Goal: Task Accomplishment & Management: Complete application form

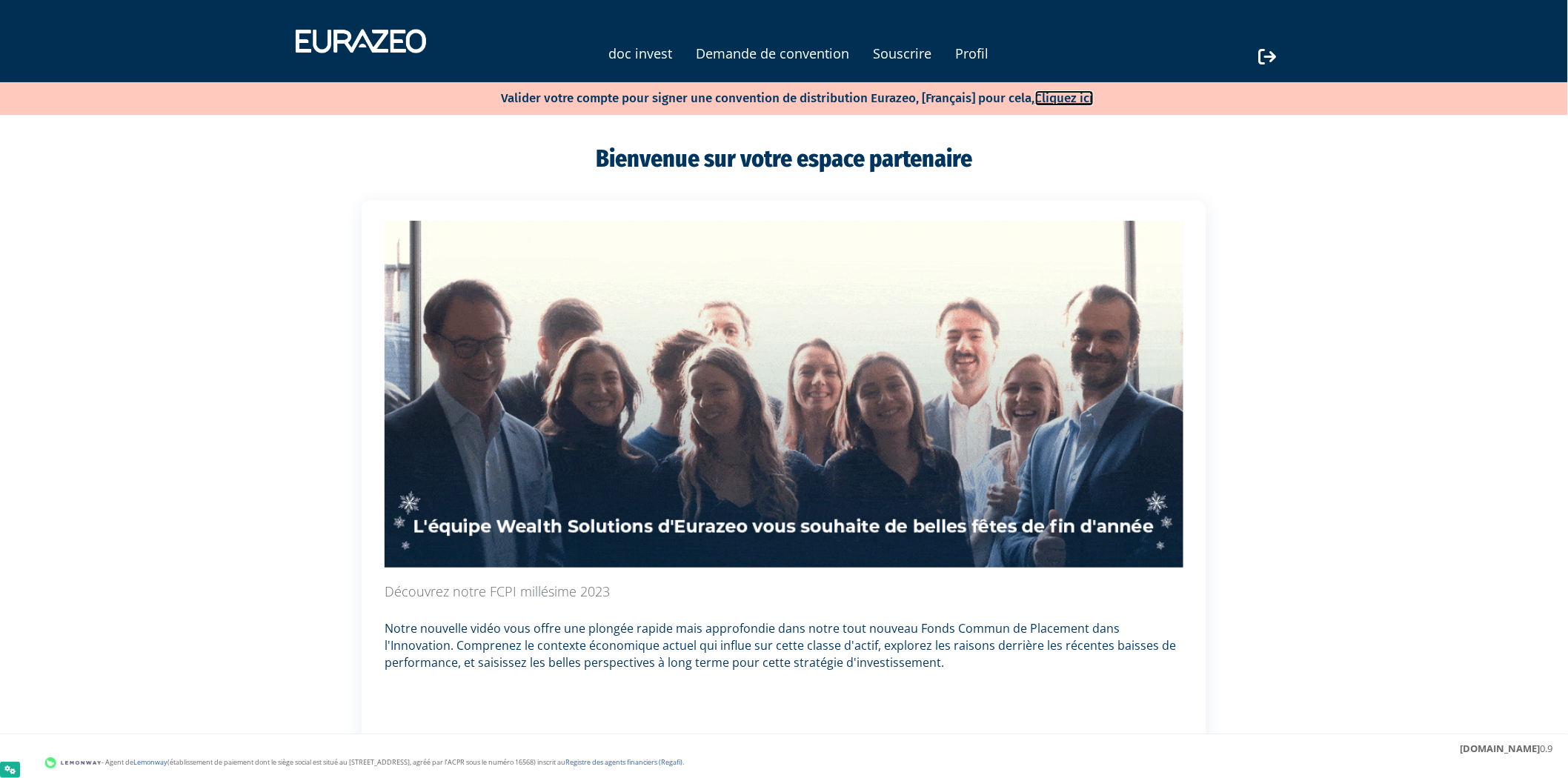
click at [1053, 100] on link "Cliquez ici" at bounding box center [1064, 98] width 58 height 15
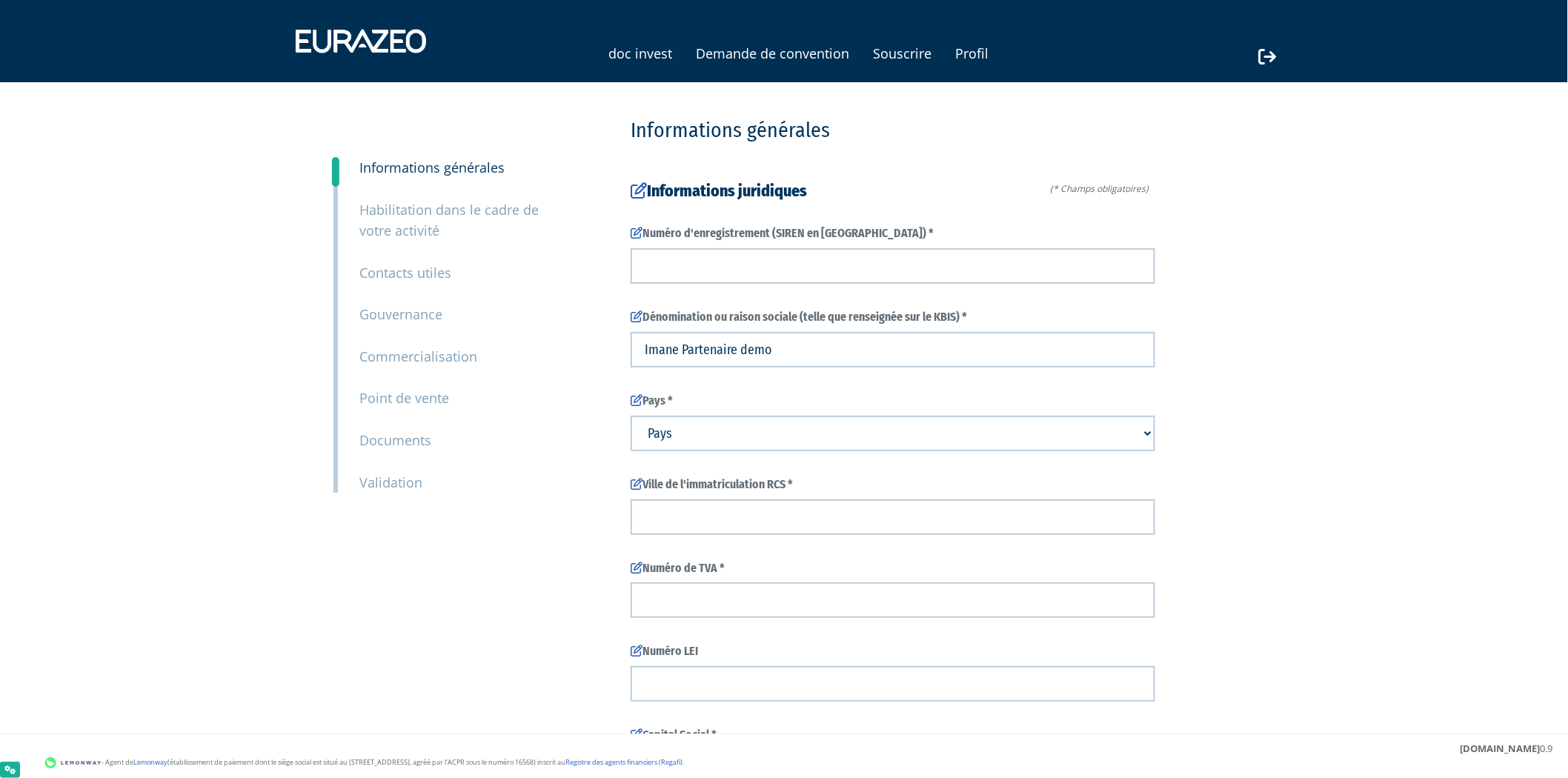
click at [801, 64] on div "doc invest Demande de convention Souscrire Profil" at bounding box center [784, 55] width 681 height 26
click at [800, 56] on link "Demande de convention" at bounding box center [772, 53] width 153 height 21
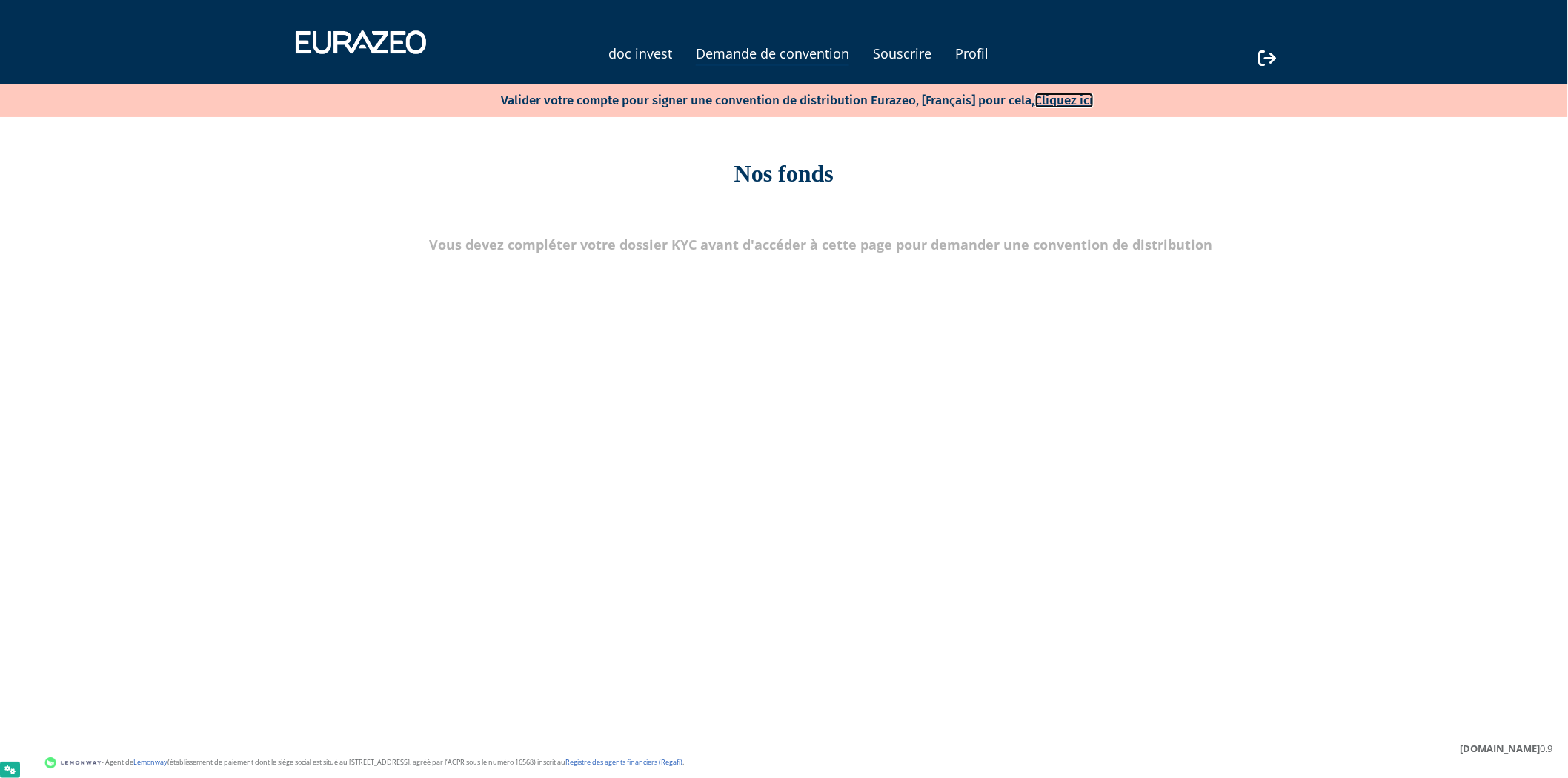
click at [1070, 102] on link "Cliquez ici" at bounding box center [1064, 100] width 58 height 15
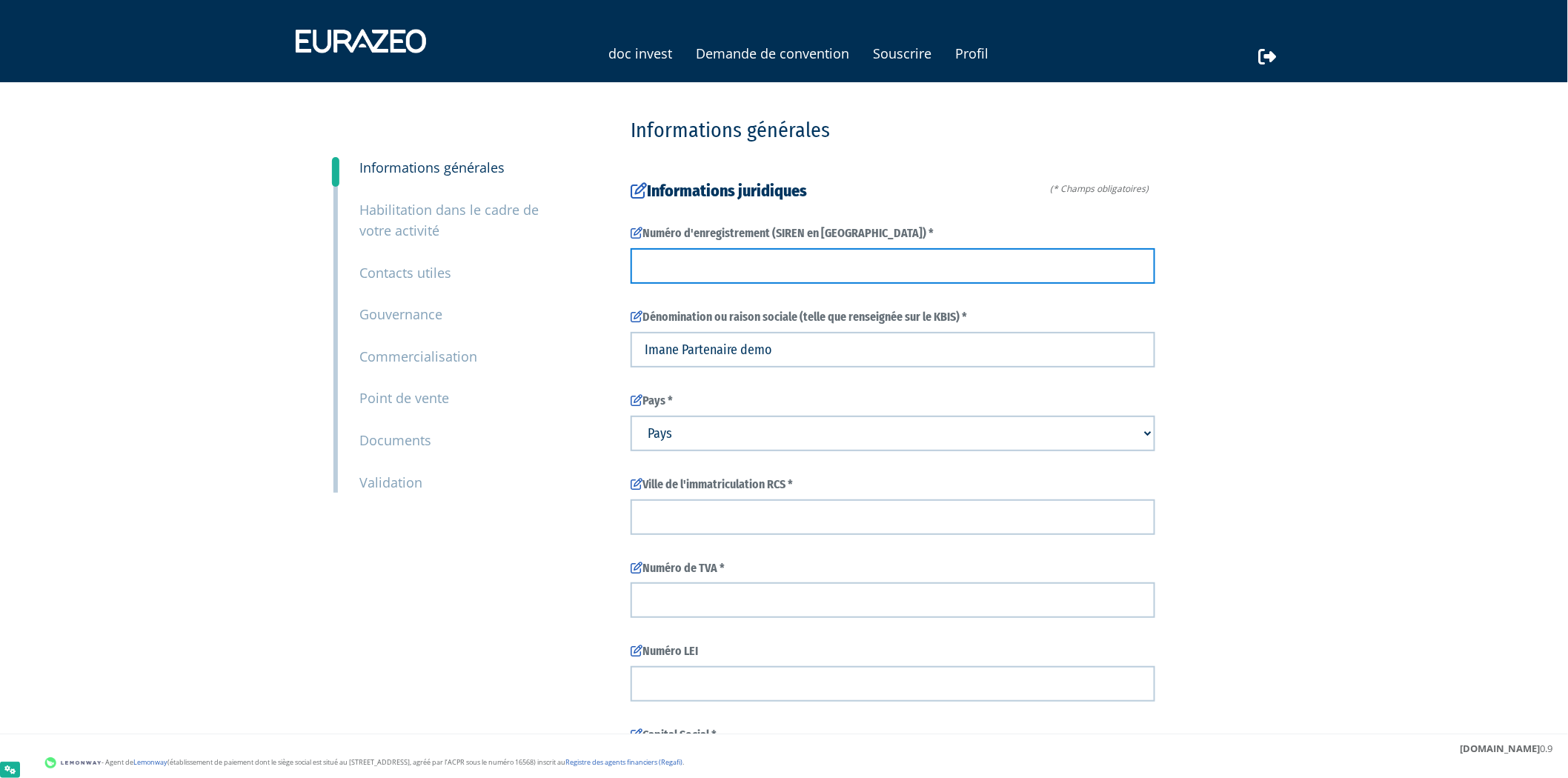
click at [938, 268] on input "text" at bounding box center [892, 265] width 525 height 35
drag, startPoint x: 705, startPoint y: 270, endPoint x: 582, endPoint y: 271, distance: 123.0
paste input "898 090 766"
drag, startPoint x: 668, startPoint y: 265, endPoint x: 595, endPoint y: 276, distance: 73.8
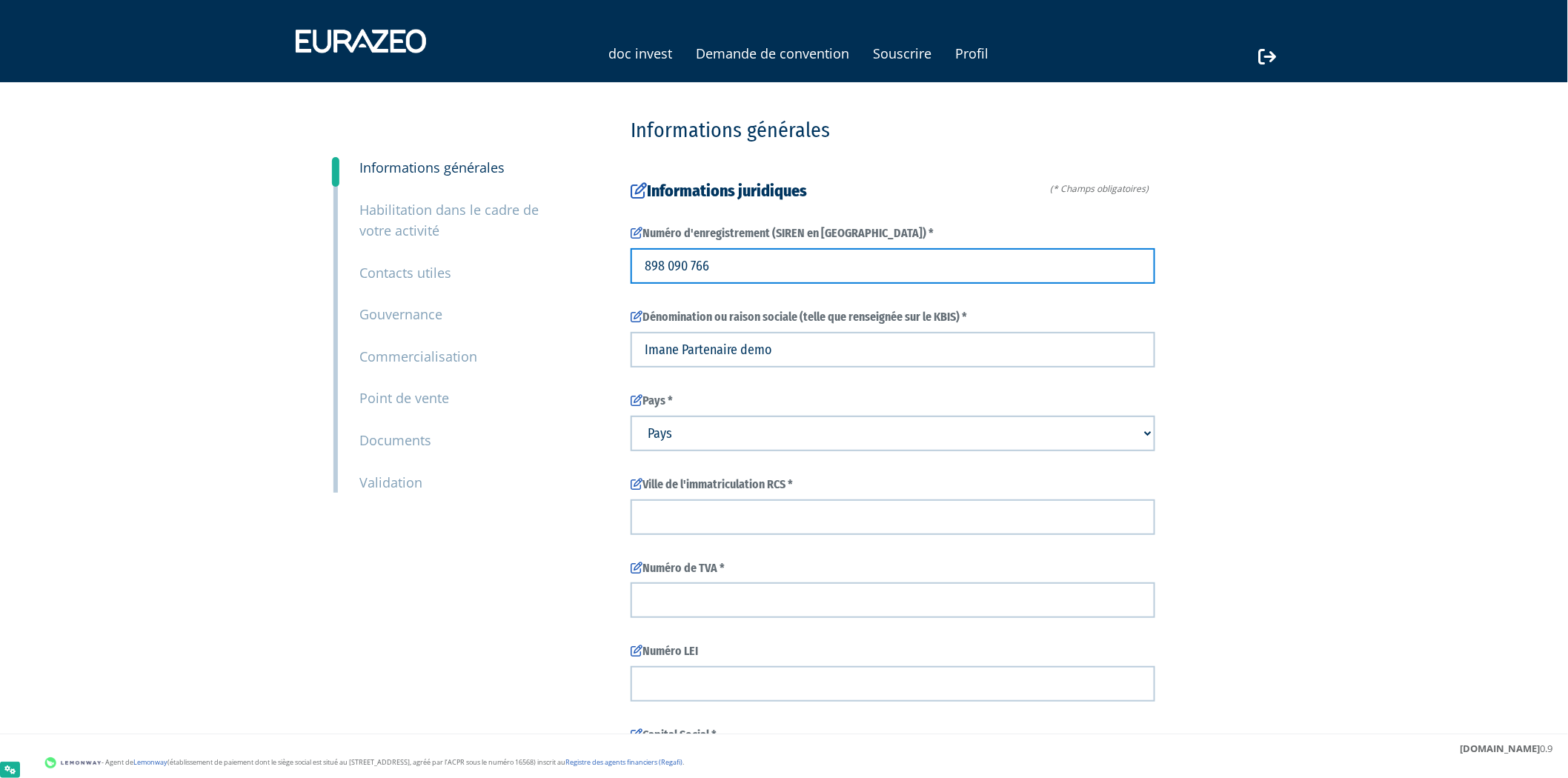
click at [806, 271] on input "898 090 766" at bounding box center [892, 265] width 525 height 35
type input "898 090 766"
click at [1020, 264] on input "898 090 766" at bounding box center [892, 265] width 525 height 35
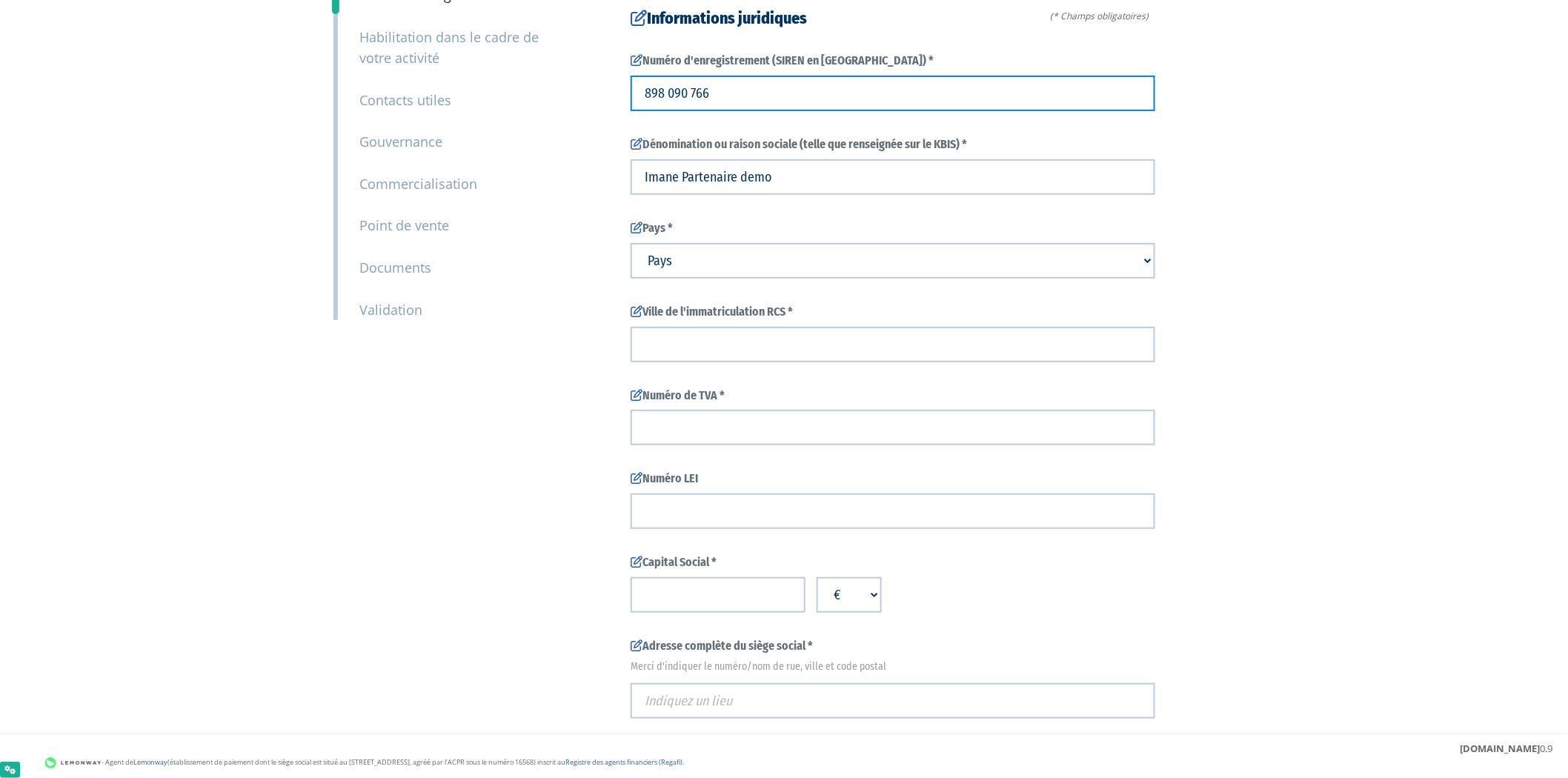
scroll to position [243, 0]
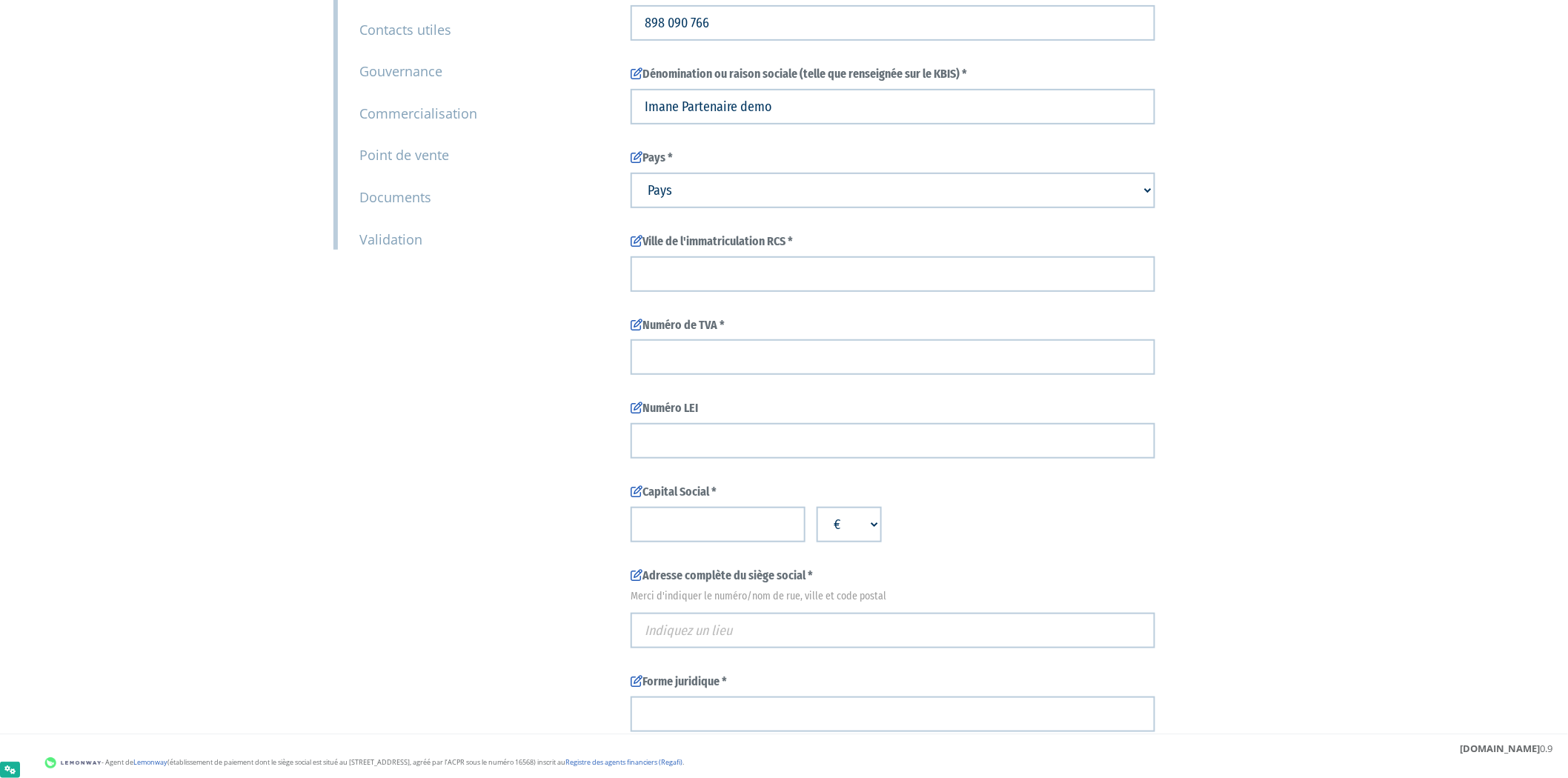
click at [1139, 194] on select "Pays Afghanistan Afrique du Sud Albanie Algérie Allemagne Andorre" at bounding box center [892, 190] width 525 height 35
select select "211"
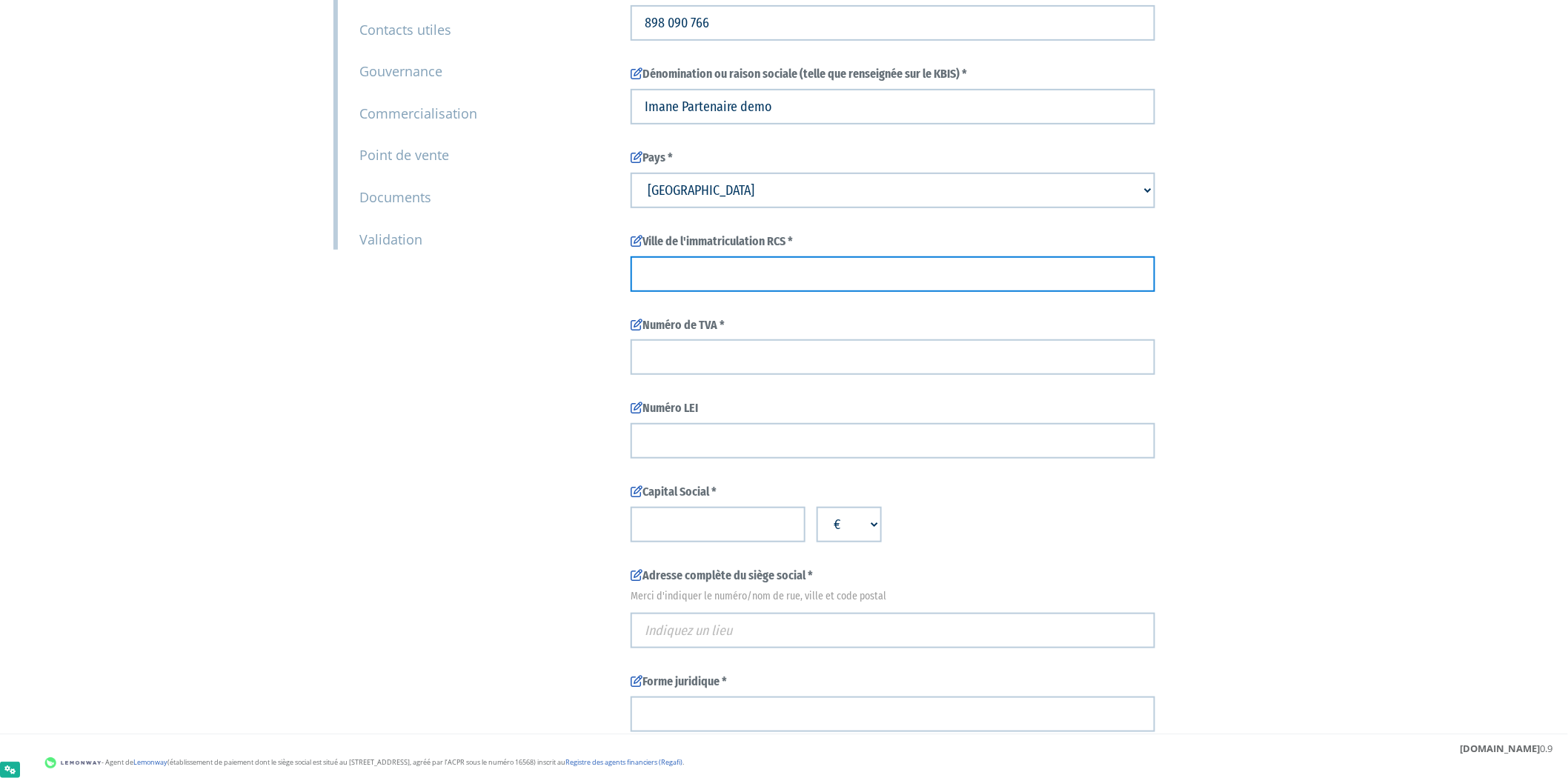
click at [846, 262] on input "text" at bounding box center [892, 273] width 525 height 35
type input "t"
type input "Test"
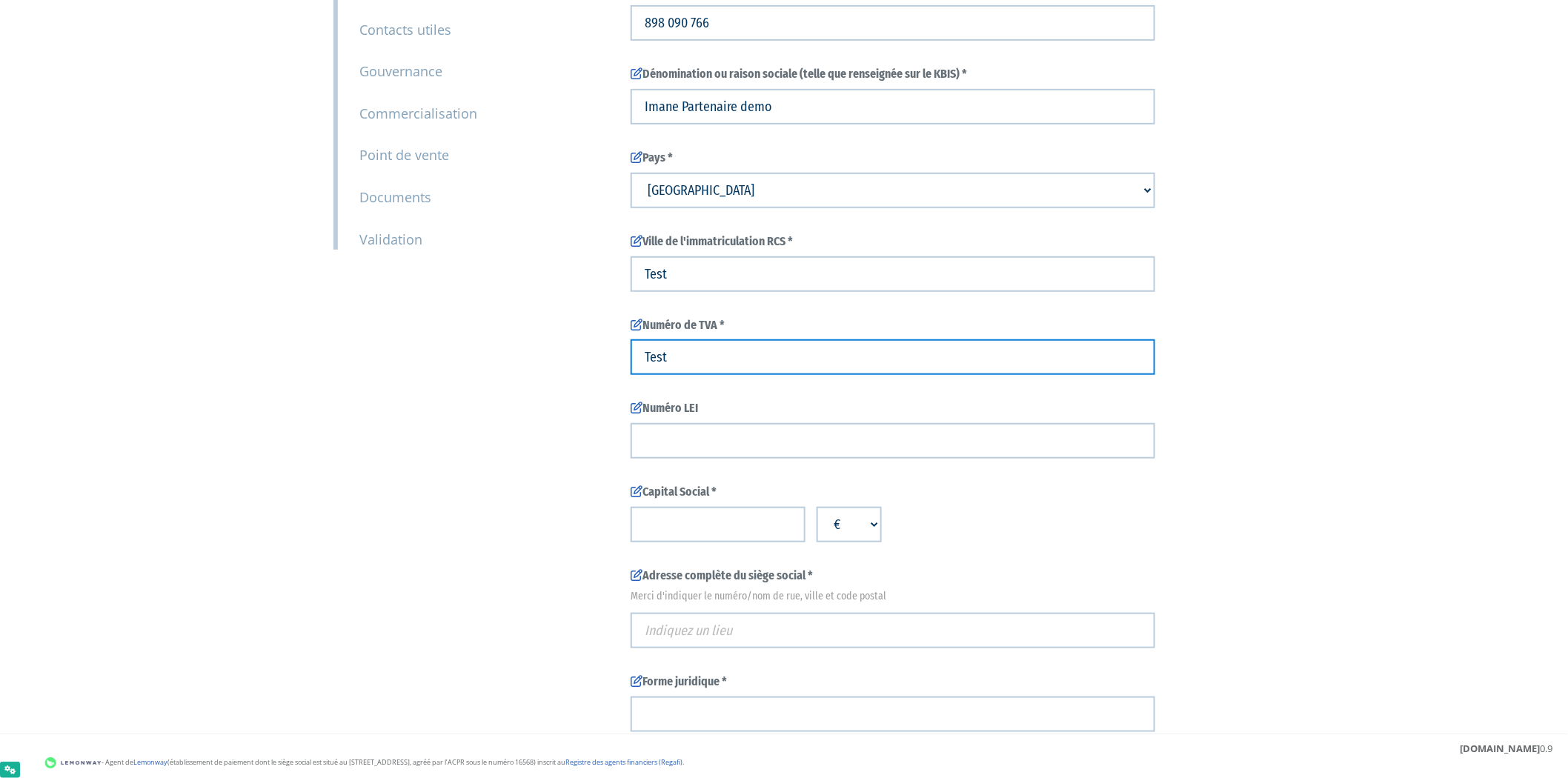
type input "Test"
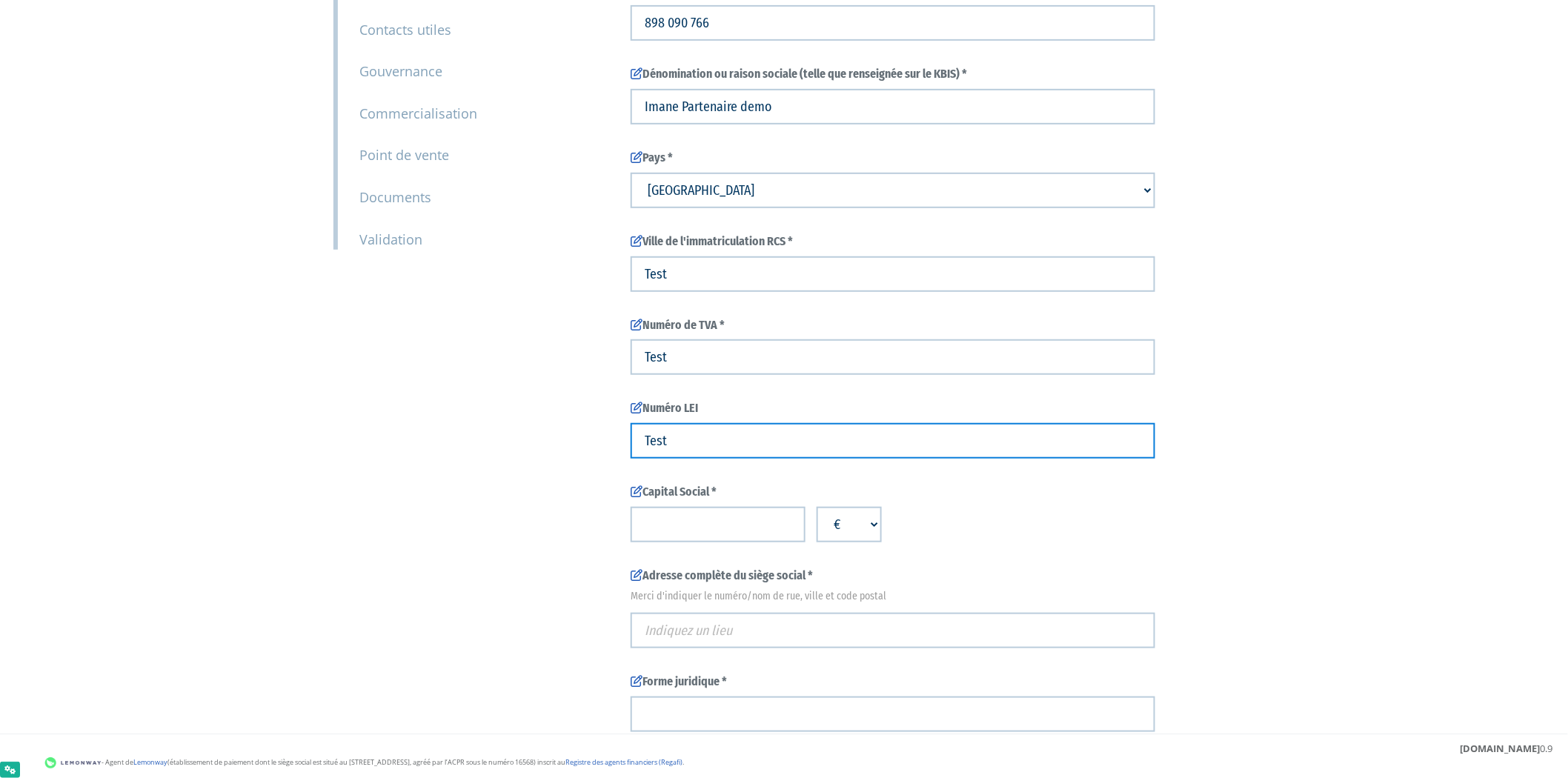
type input "Test"
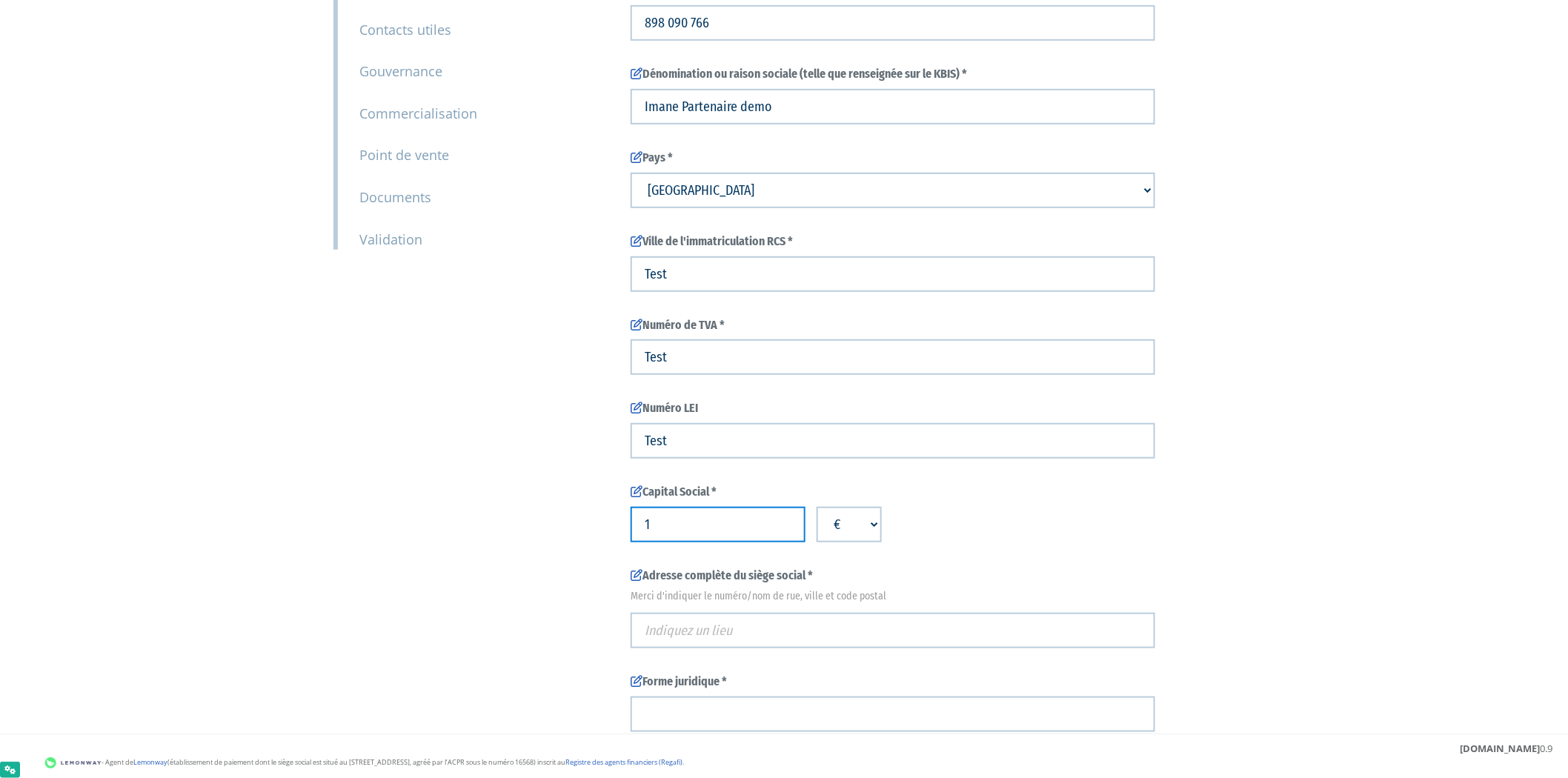
type input "1"
click at [867, 634] on input "text" at bounding box center [892, 630] width 525 height 35
type input "2"
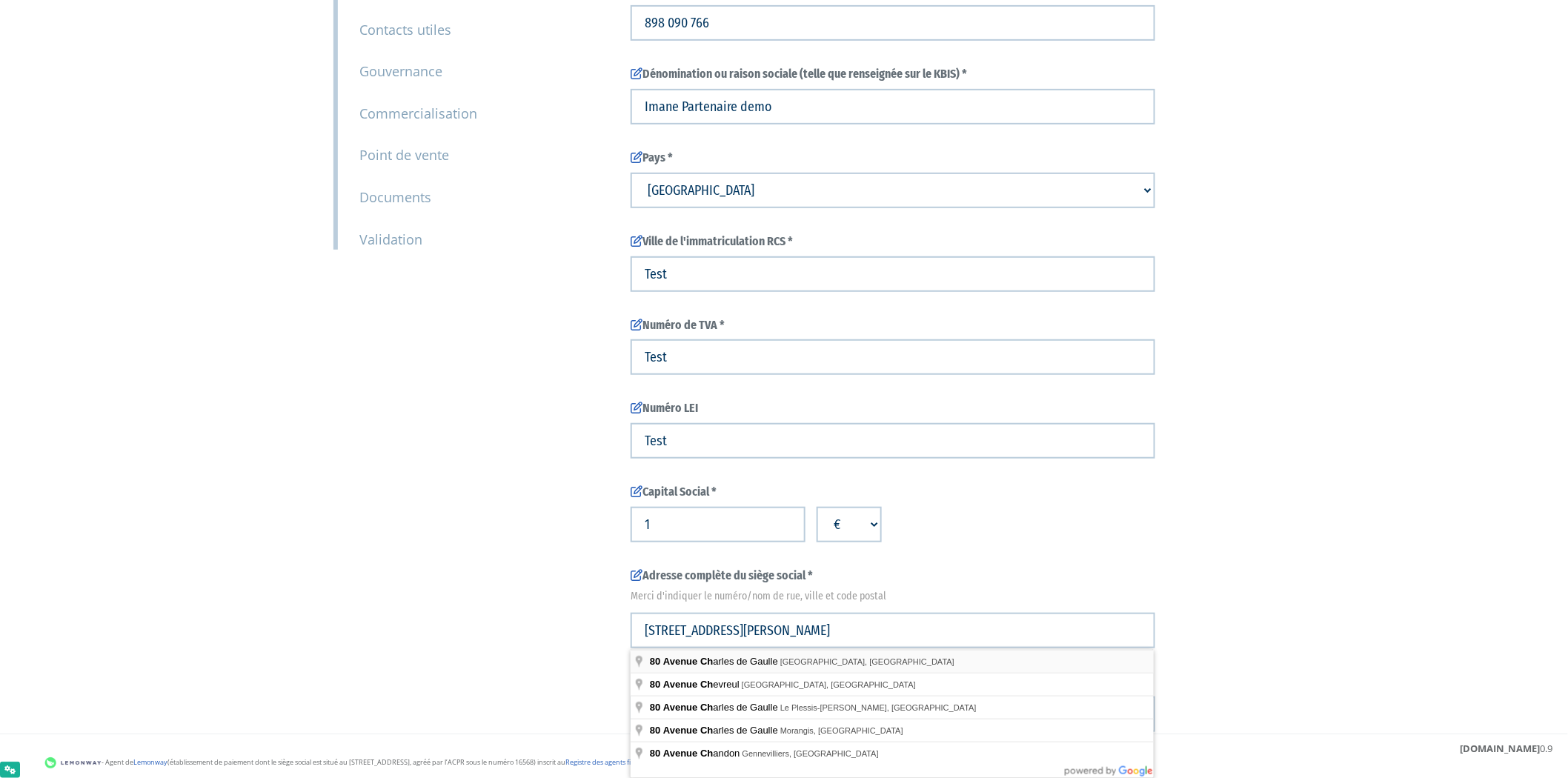
type input "80 Avenue Charles de Gaulle"
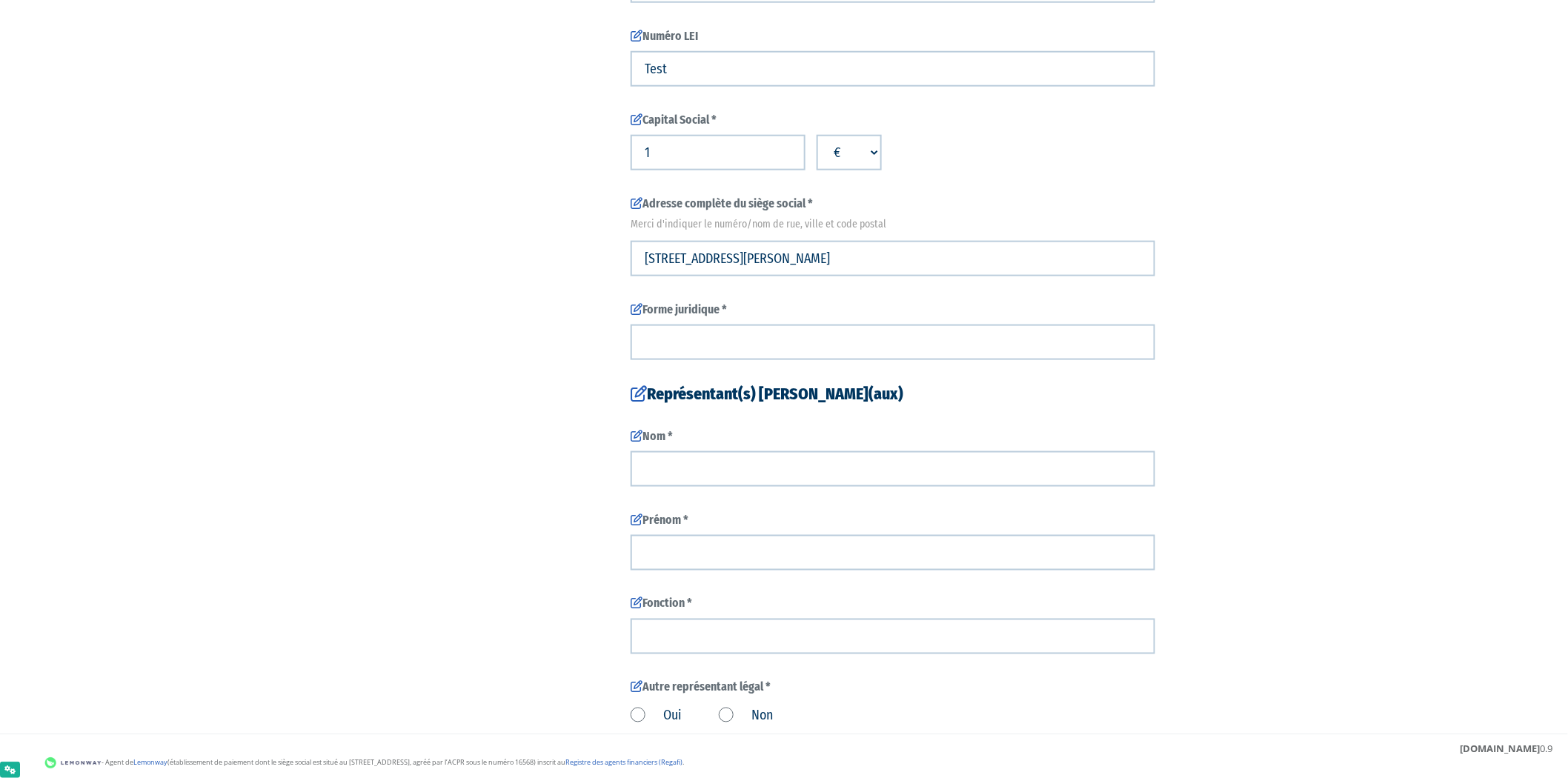
scroll to position [719, 0]
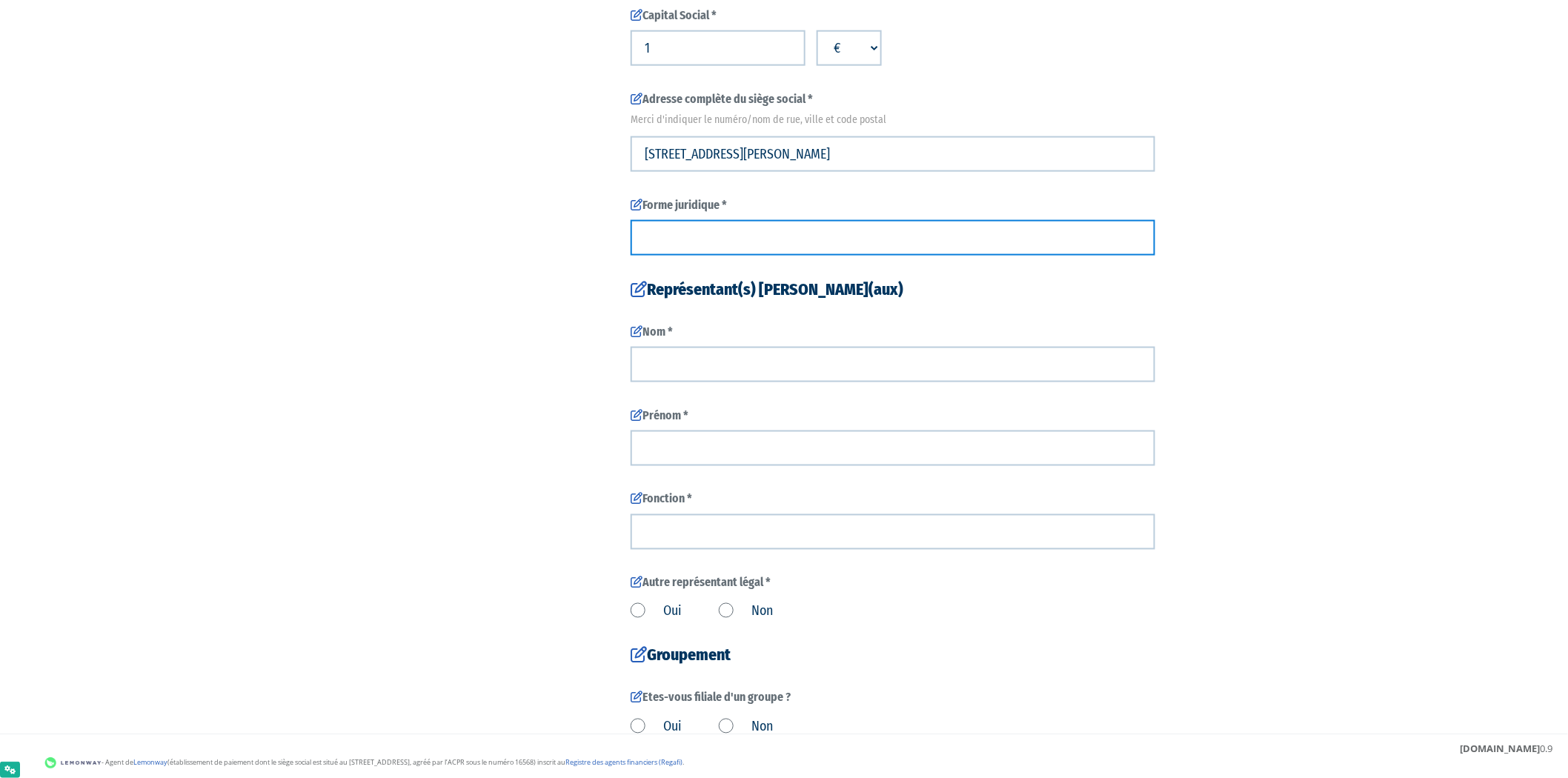
click at [1020, 231] on input "text" at bounding box center [892, 237] width 525 height 35
type input "Test"
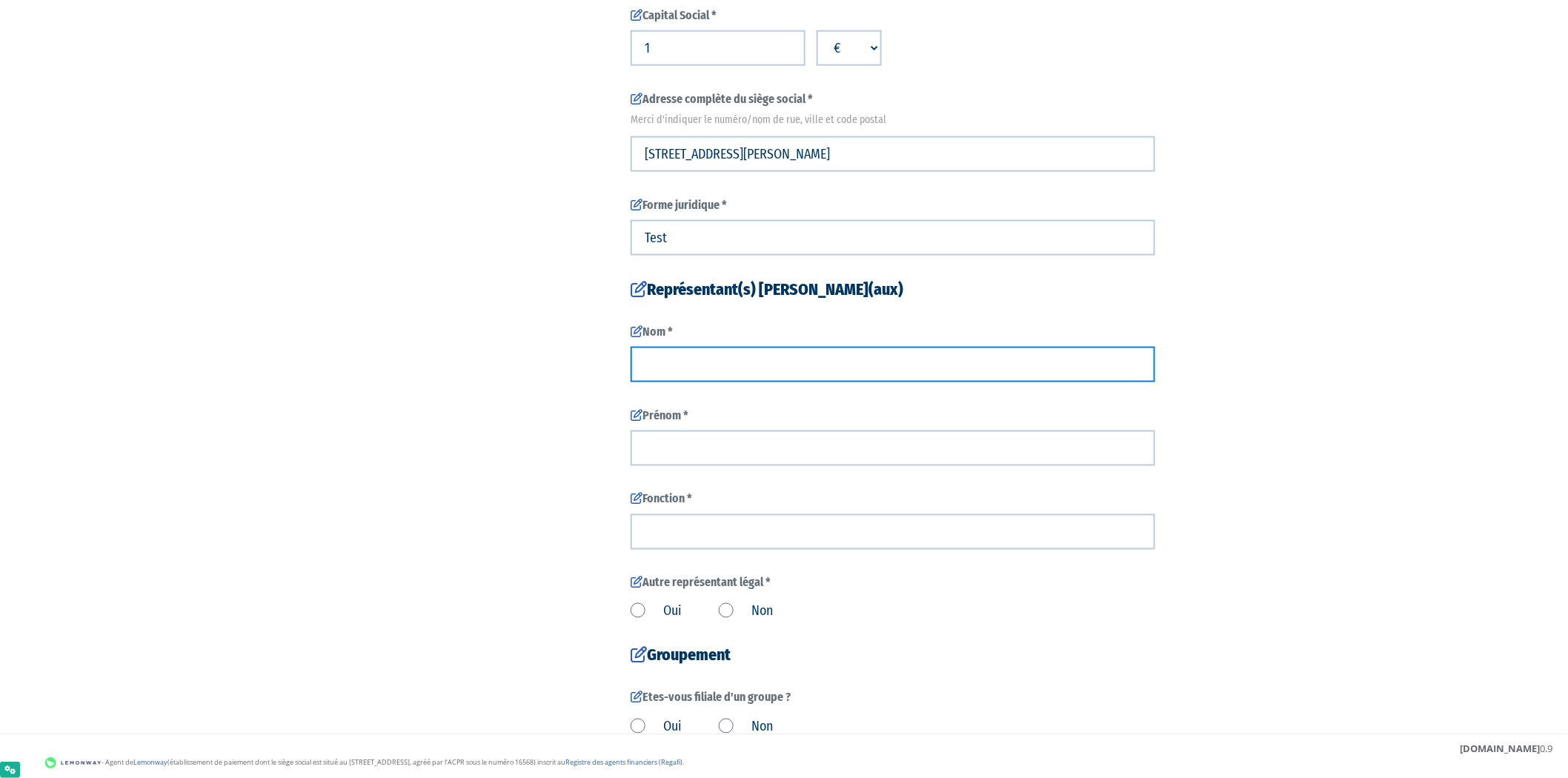
click at [949, 363] on input "text" at bounding box center [892, 364] width 525 height 35
type input "Imane"
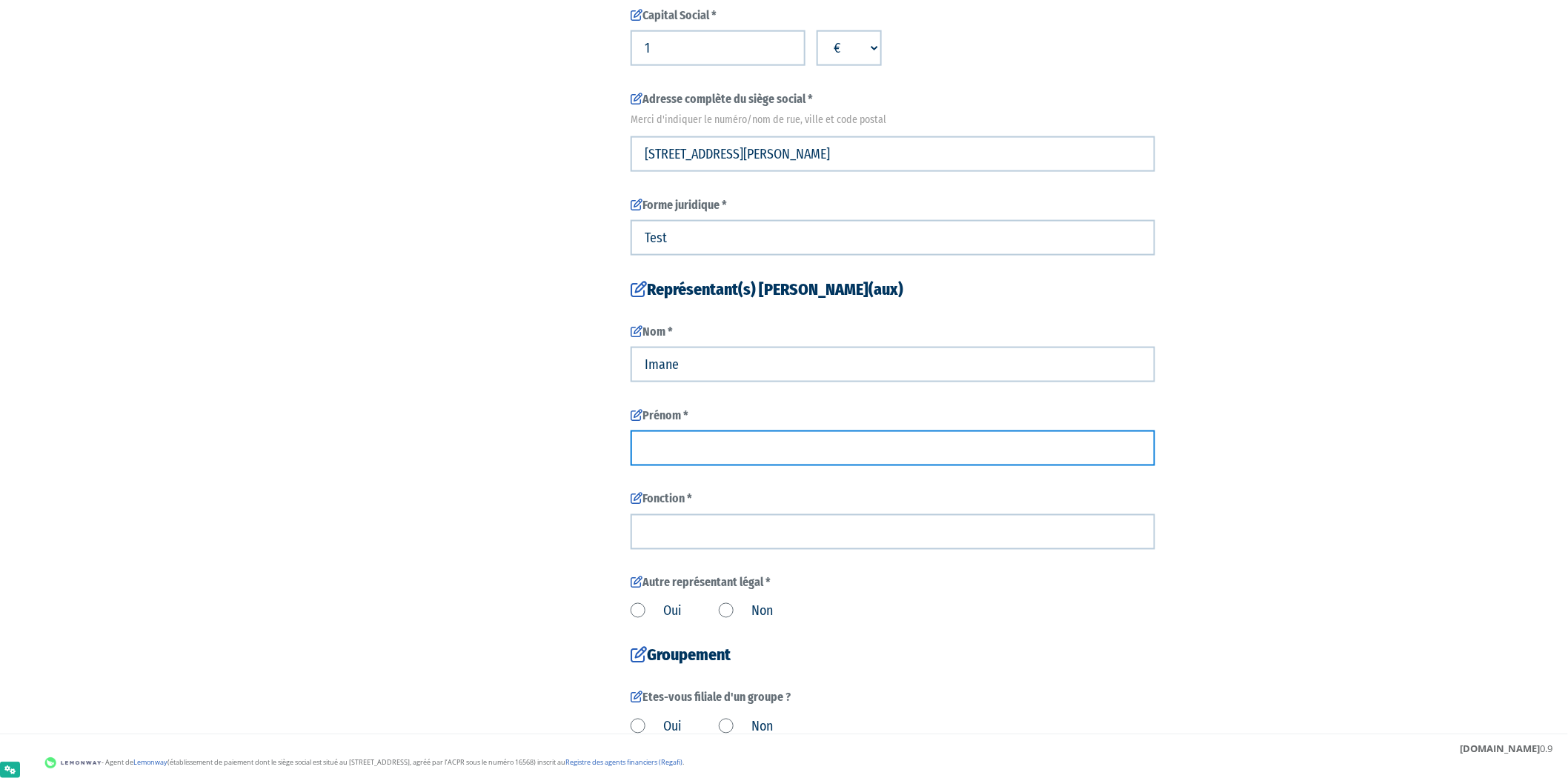
click at [951, 431] on input "text" at bounding box center [892, 448] width 525 height 35
type input "Touami"
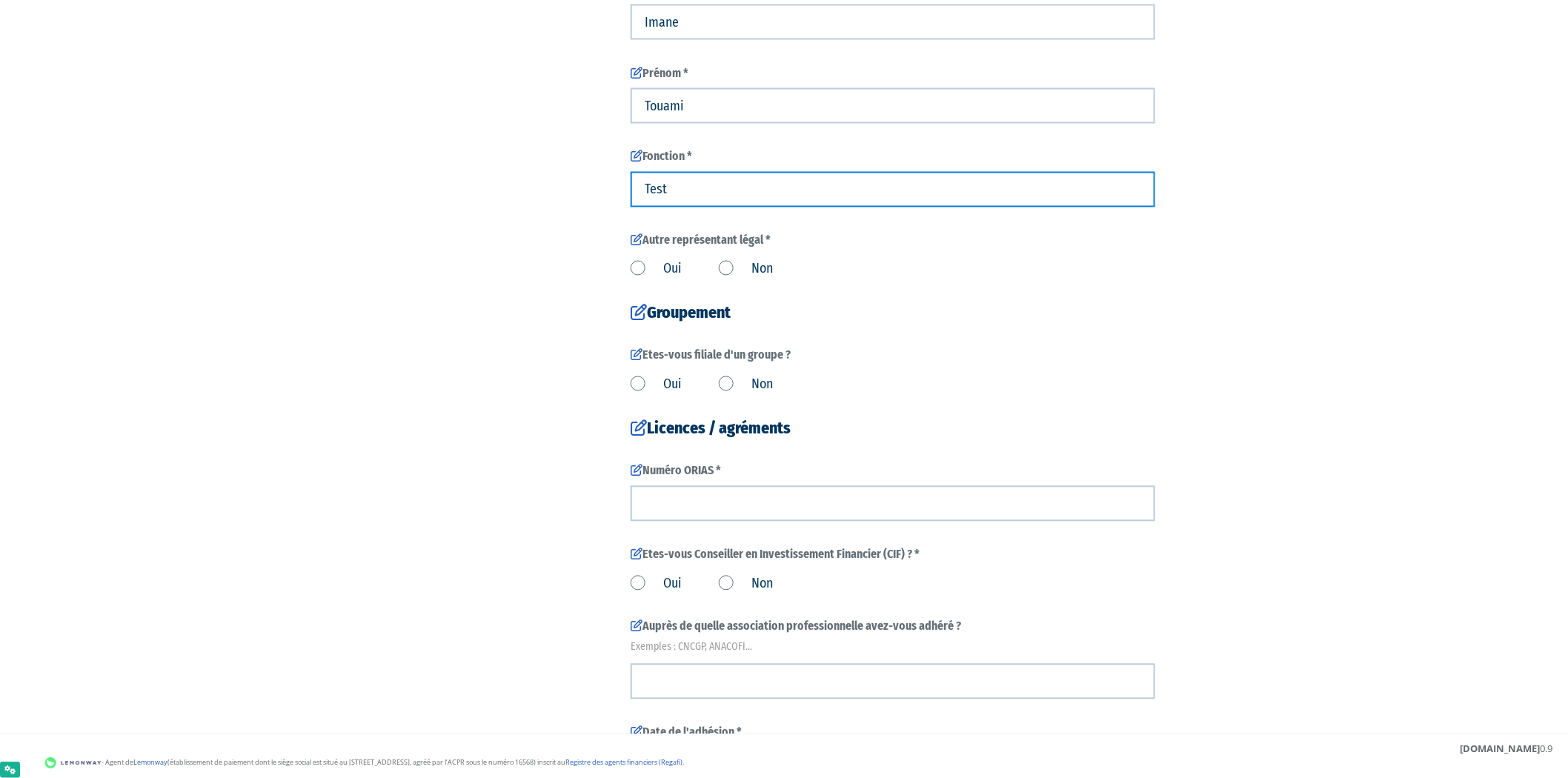
scroll to position [1075, 0]
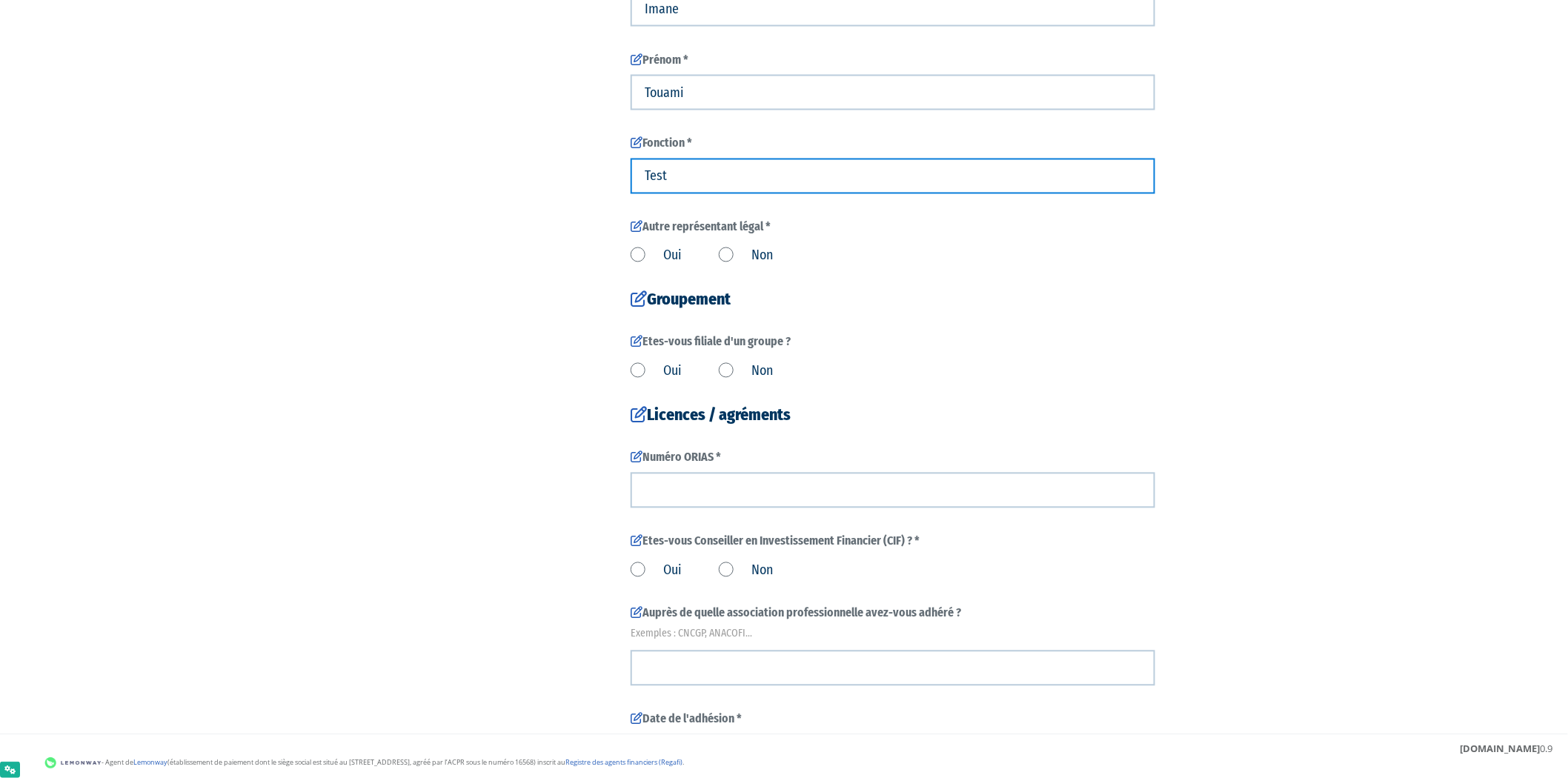
type input "Test"
click at [735, 256] on label "Non" at bounding box center [746, 256] width 54 height 19
click at [0, 0] on input "Non" at bounding box center [0, 0] width 0 height 0
click at [723, 370] on label "Non" at bounding box center [746, 371] width 54 height 19
click at [0, 0] on input "Non" at bounding box center [0, 0] width 0 height 0
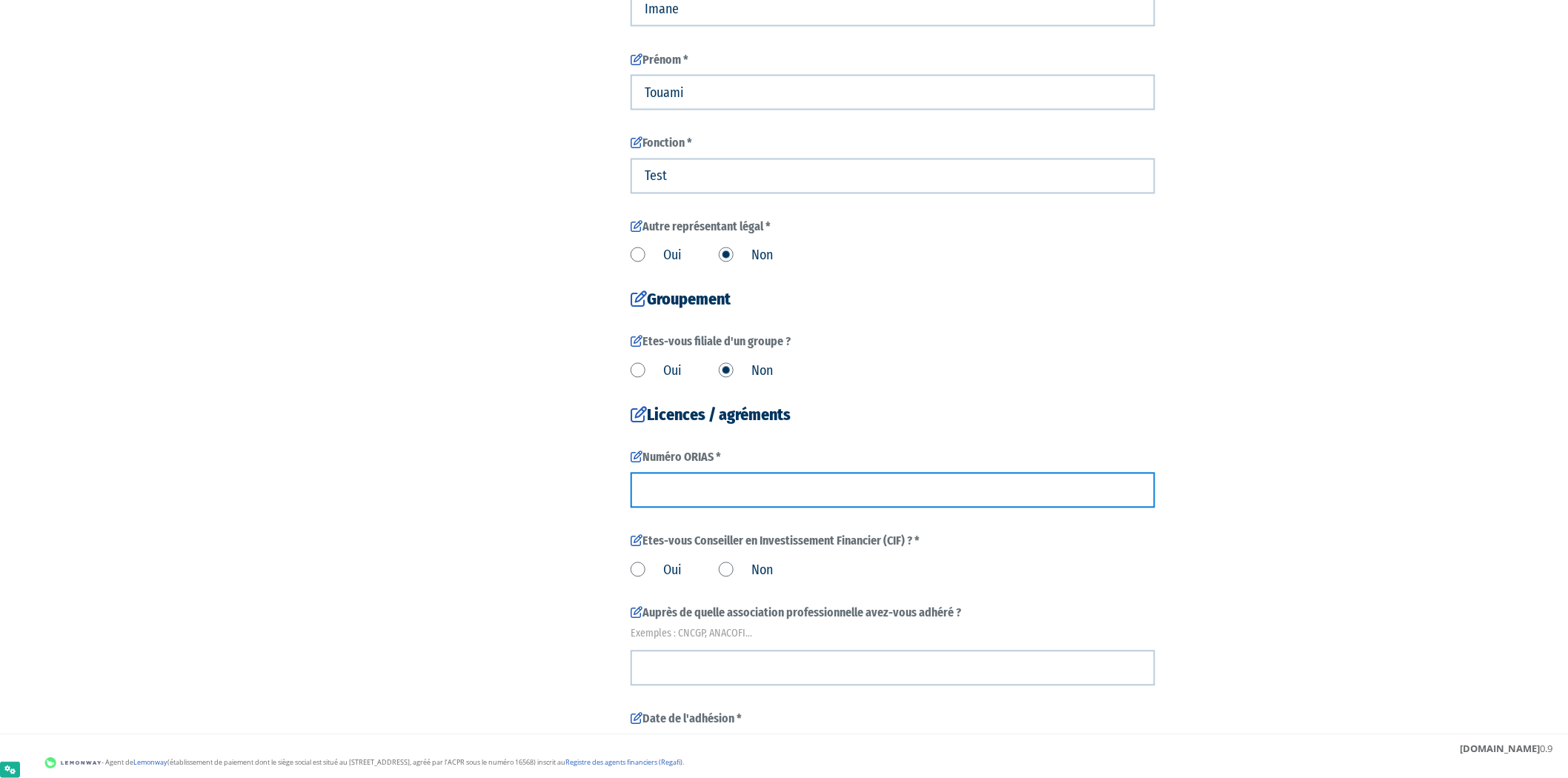
click at [722, 491] on input "text" at bounding box center [892, 490] width 525 height 35
type input "test"
click at [720, 560] on div "Oui Non" at bounding box center [892, 568] width 525 height 25
click at [723, 569] on label "Non" at bounding box center [746, 571] width 54 height 19
click at [0, 0] on input "Non" at bounding box center [0, 0] width 0 height 0
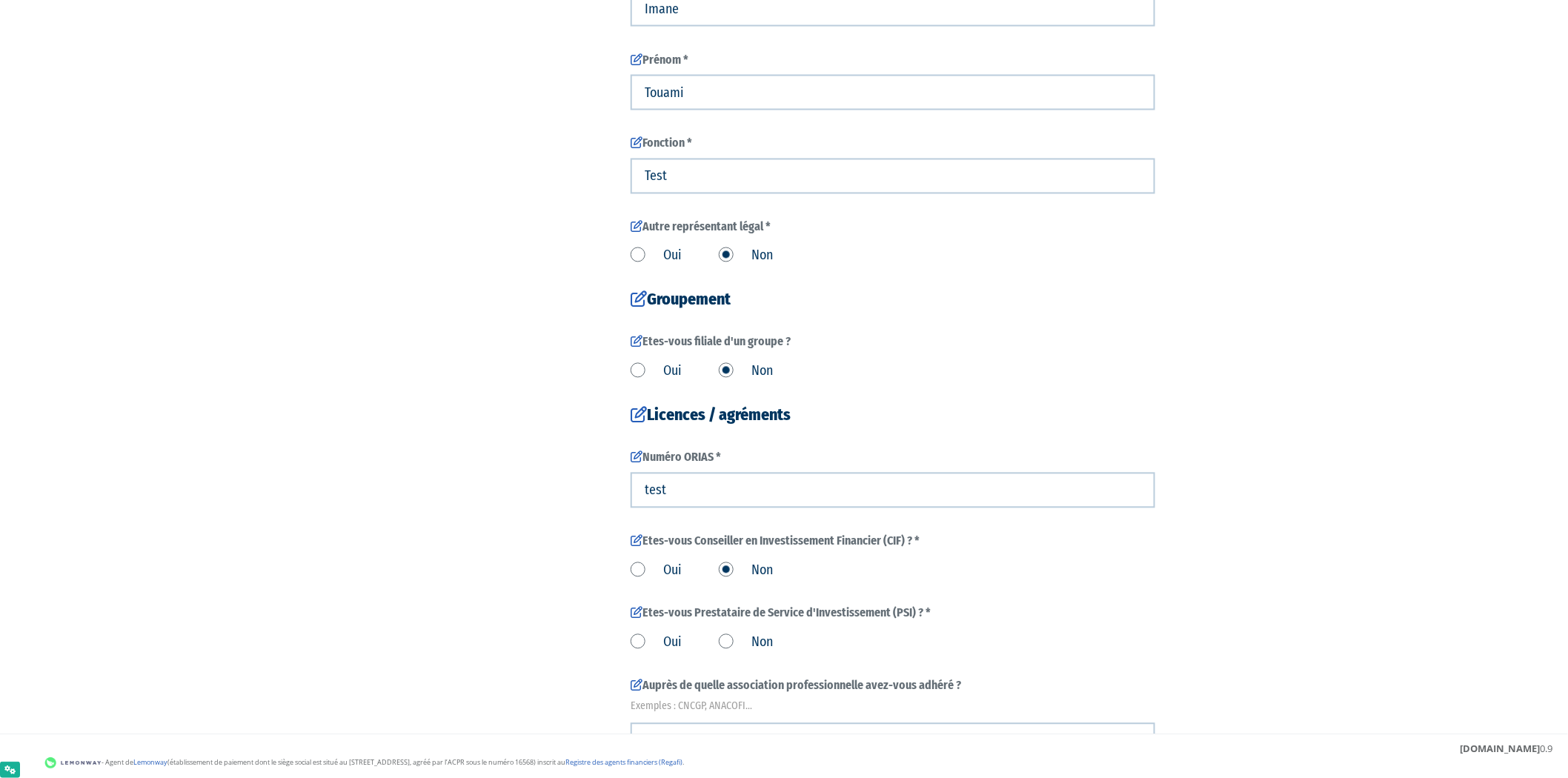
click at [735, 645] on label "Non" at bounding box center [746, 643] width 54 height 19
click at [0, 0] on input "Non" at bounding box center [0, 0] width 0 height 0
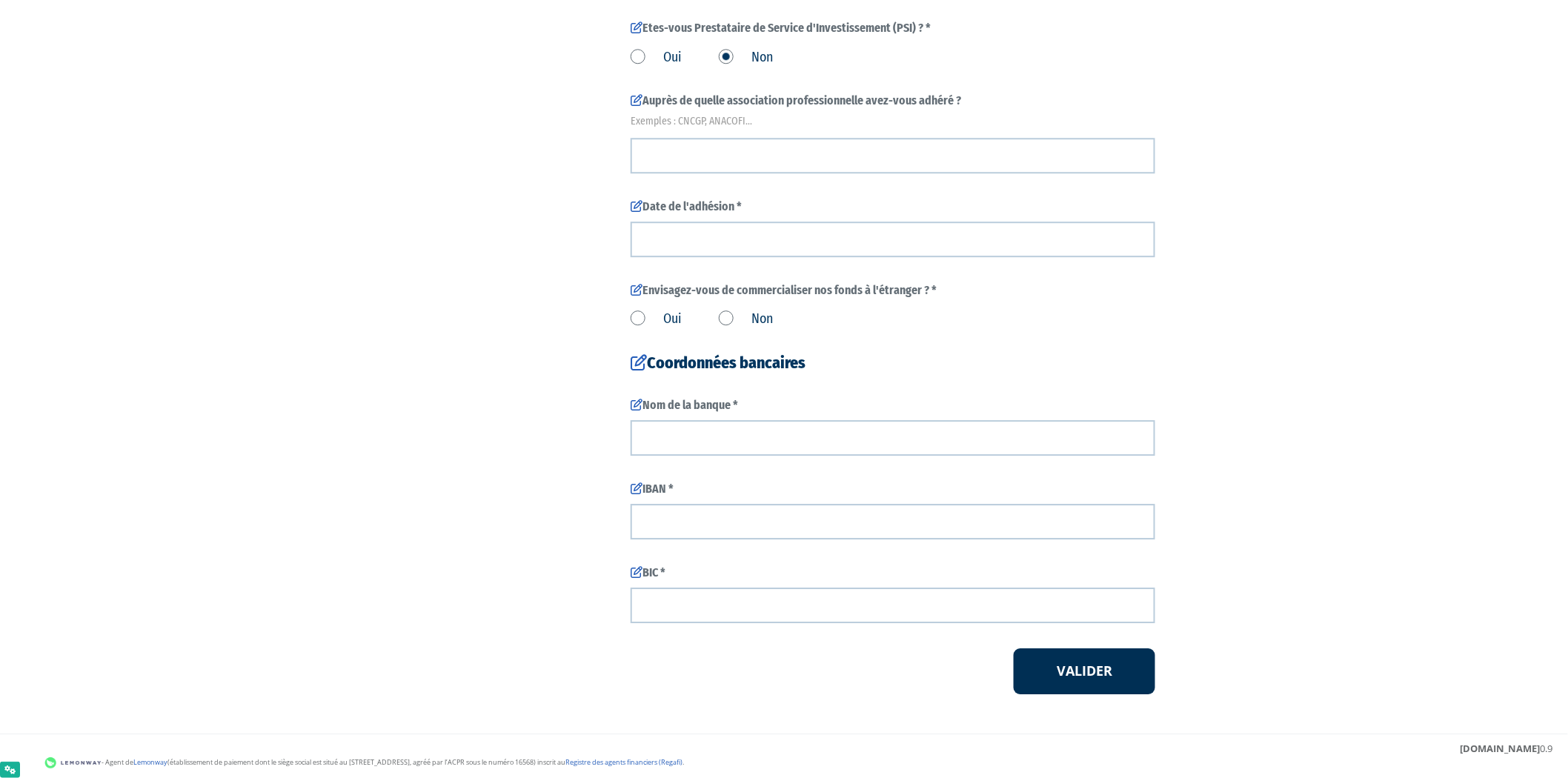
scroll to position [1672, 0]
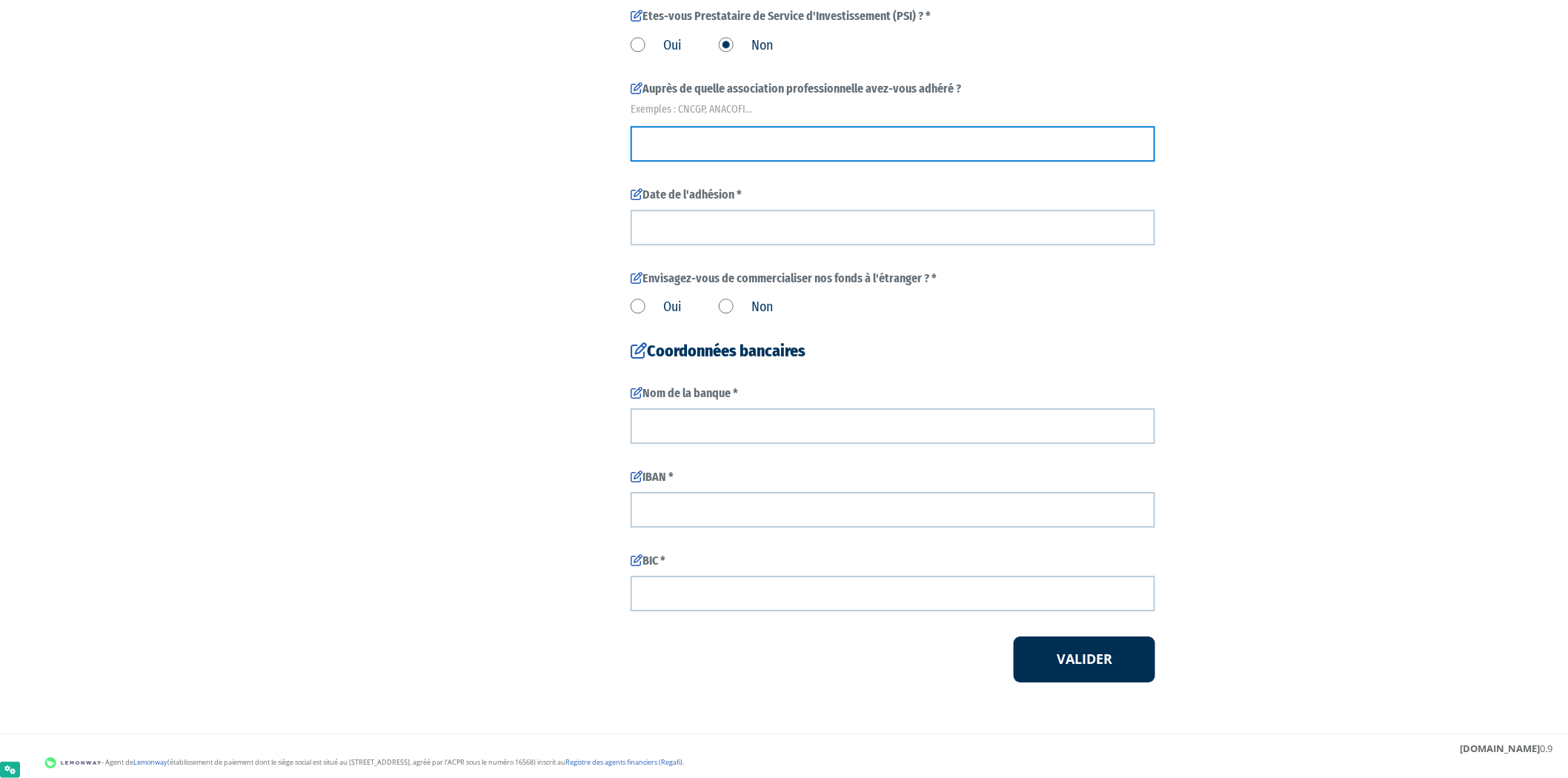
click at [914, 154] on input "text" at bounding box center [892, 143] width 525 height 35
type input "tes"
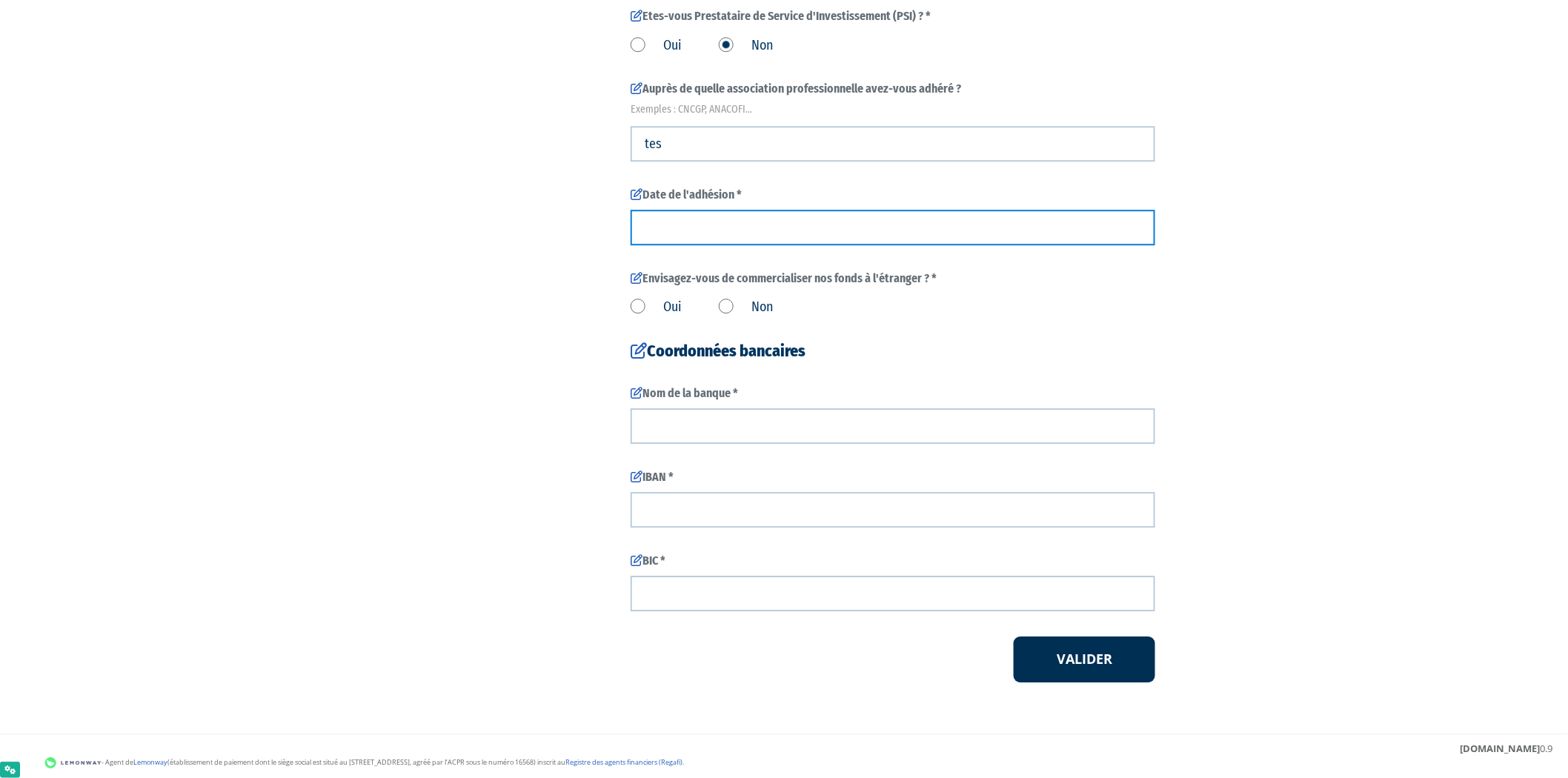
click at [868, 240] on input at bounding box center [892, 227] width 525 height 35
type input "04/09/2025"
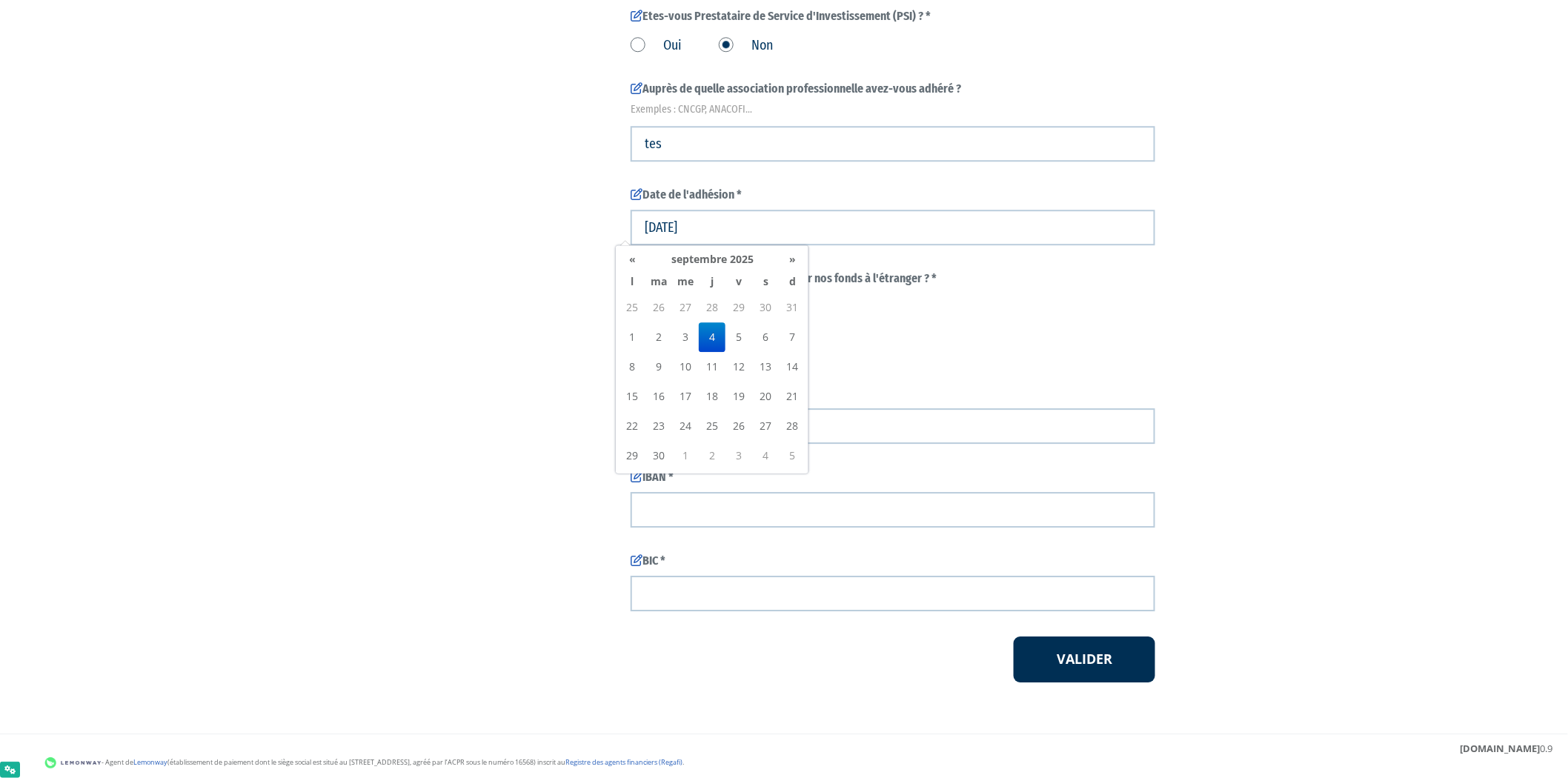
click at [853, 308] on div "Oui Non" at bounding box center [892, 304] width 525 height 25
click at [724, 310] on label "Non" at bounding box center [746, 307] width 54 height 19
click at [0, 0] on input "Non" at bounding box center [0, 0] width 0 height 0
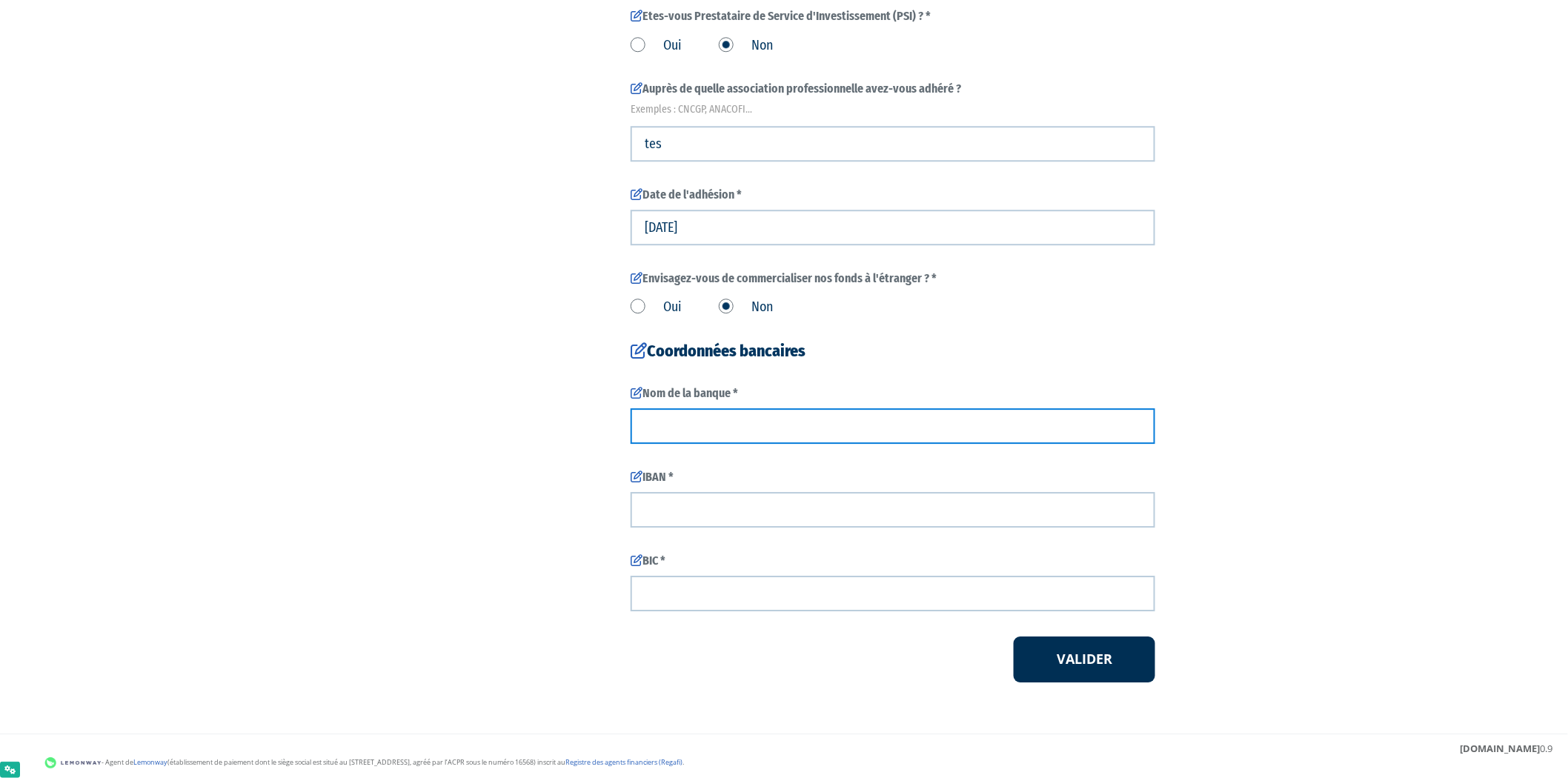
click at [731, 433] on input "text" at bounding box center [892, 426] width 525 height 35
type input "test"
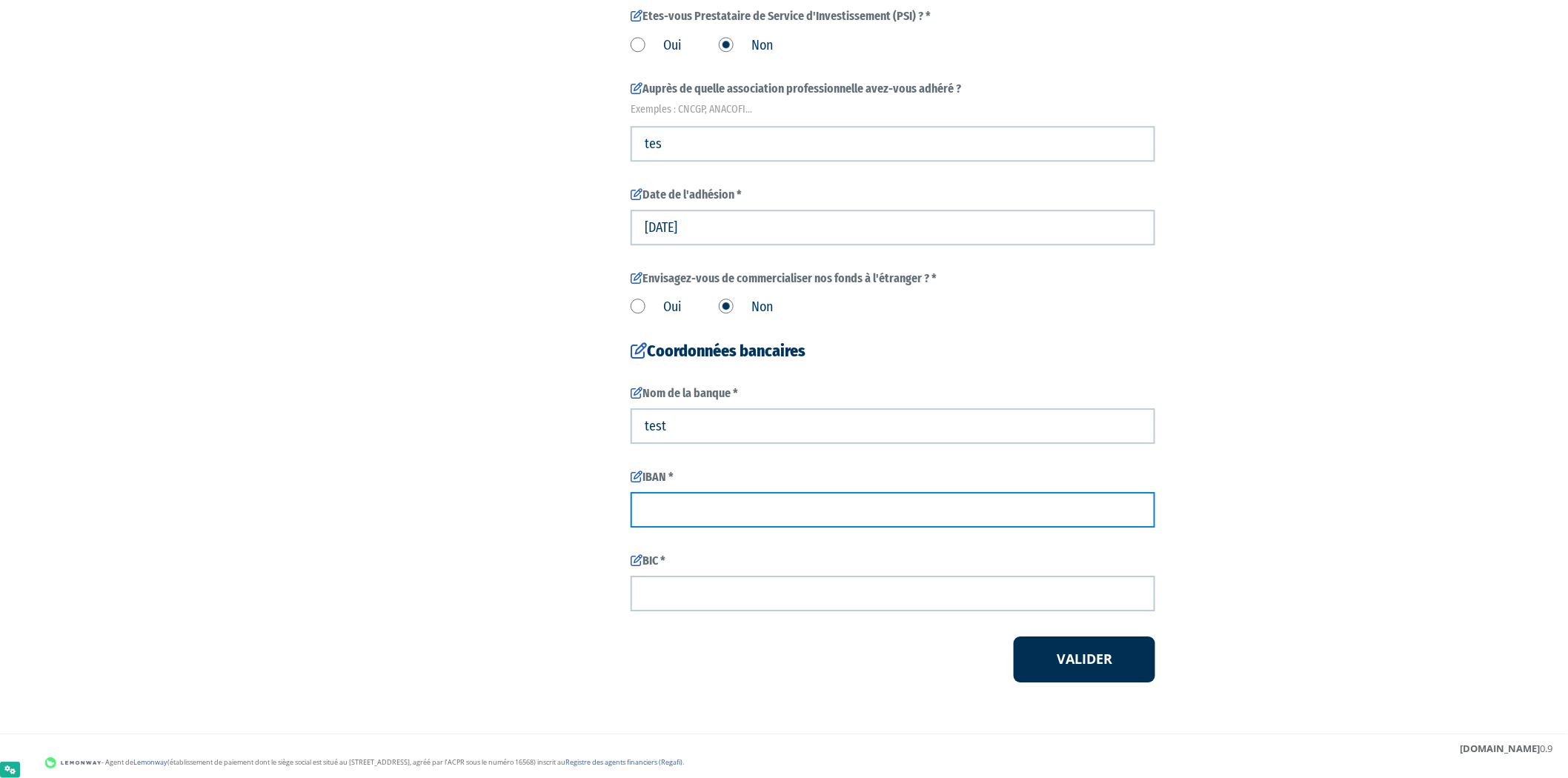
click at [727, 507] on input "text" at bounding box center [892, 509] width 525 height 35
type input "123"
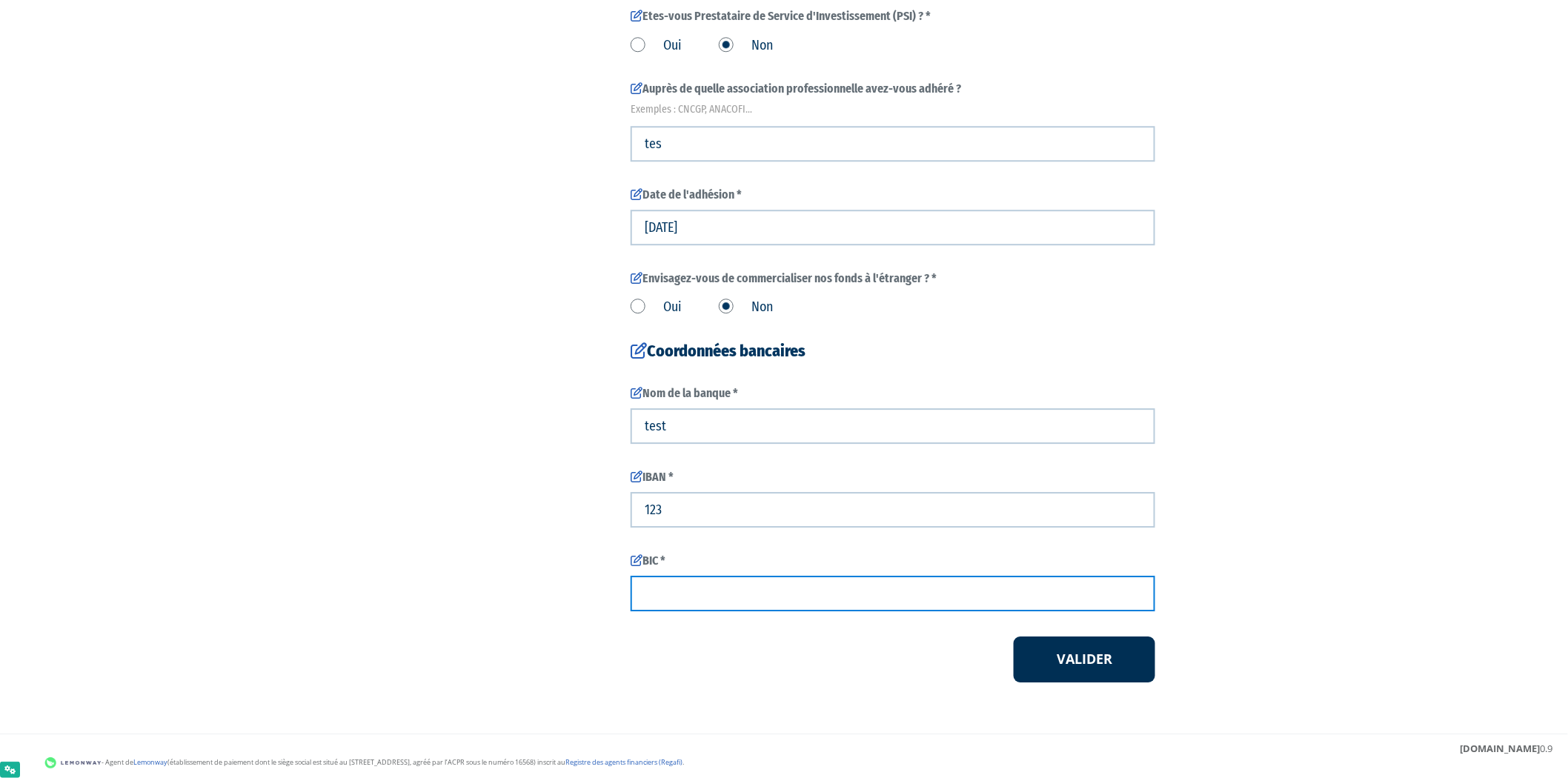
click at [779, 583] on input "text" at bounding box center [892, 593] width 525 height 35
type input "123"
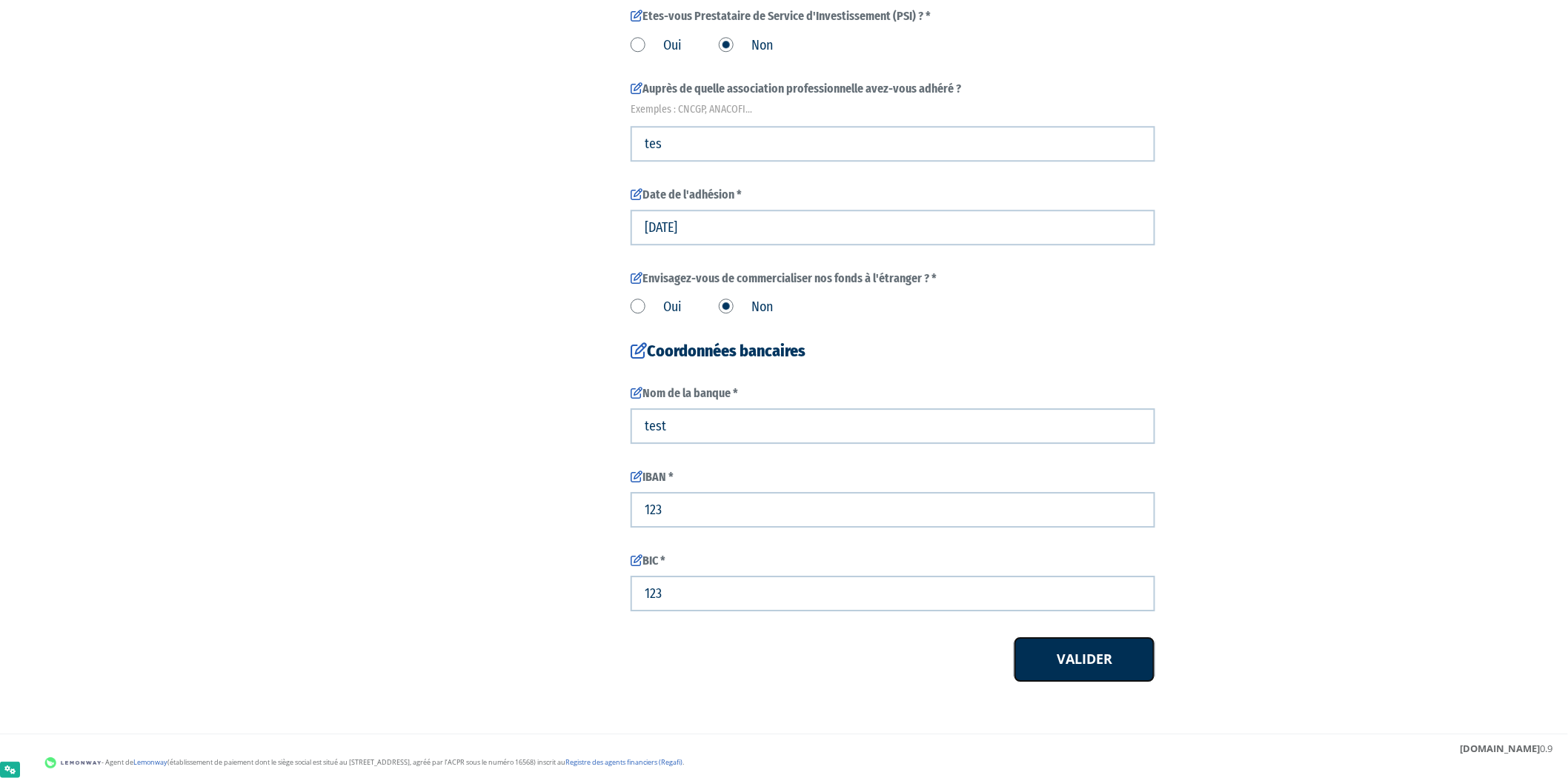
click at [1080, 675] on button "Valider" at bounding box center [1084, 659] width 142 height 46
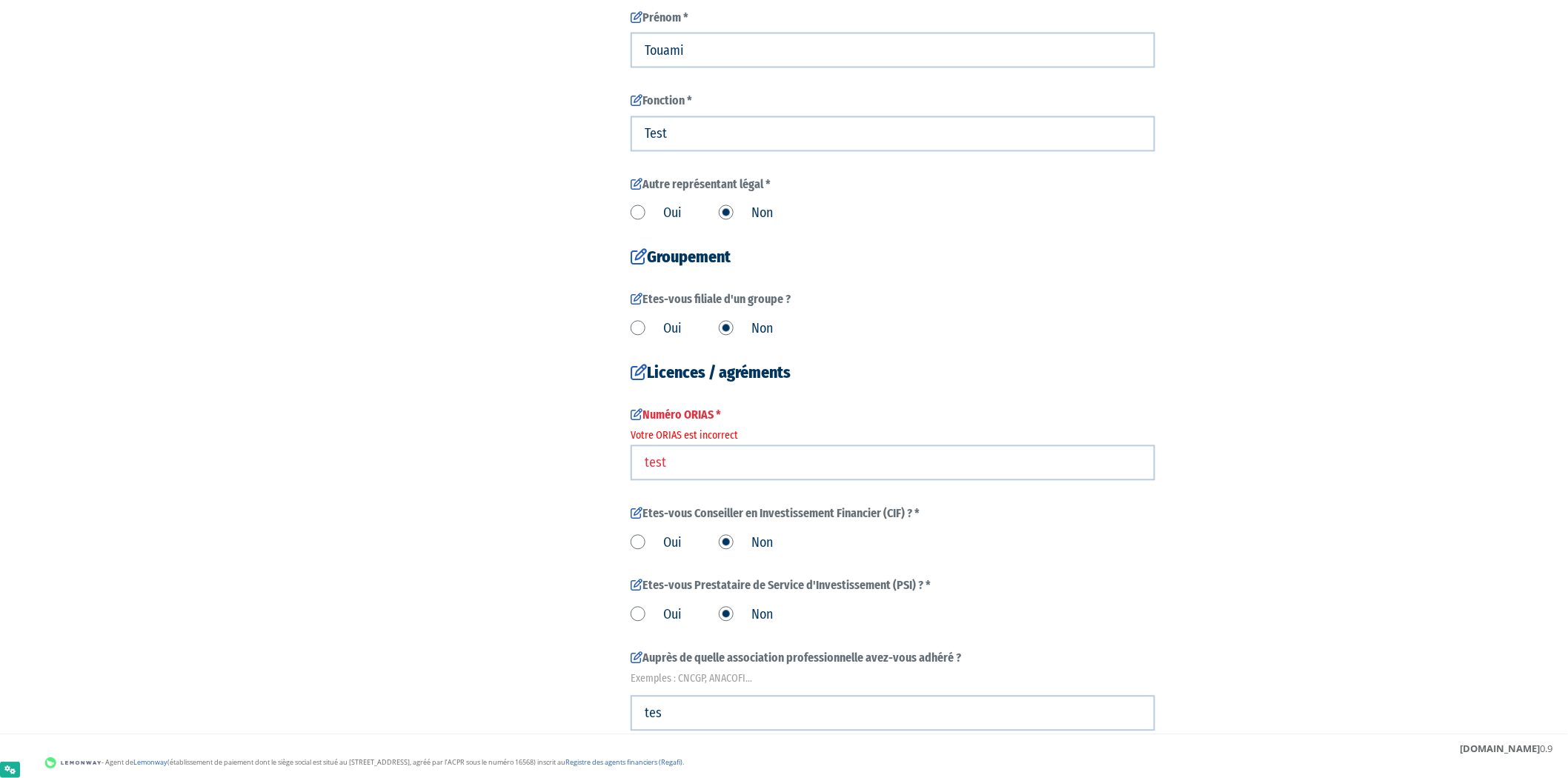
scroll to position [1107, 0]
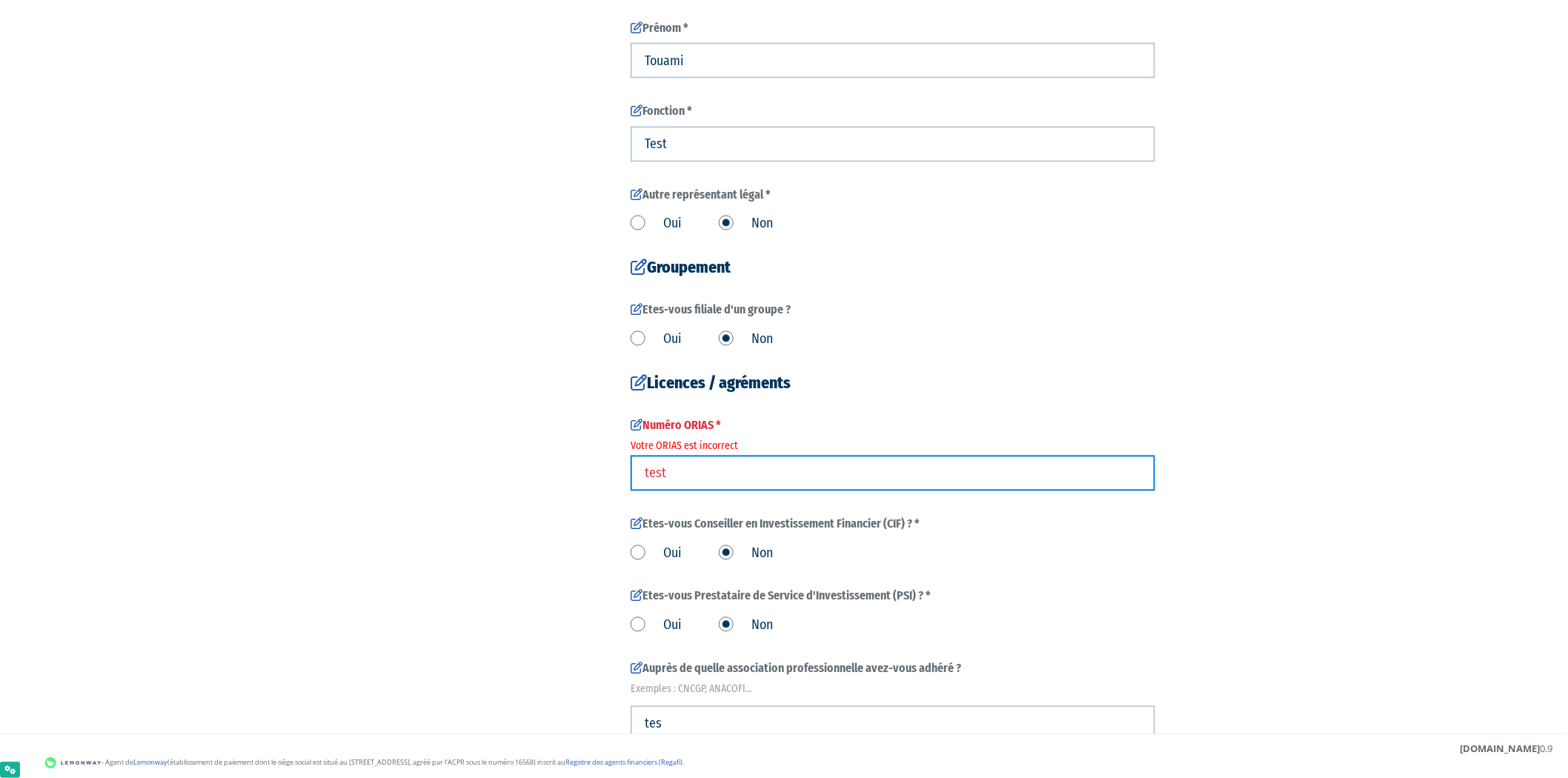
drag, startPoint x: 799, startPoint y: 479, endPoint x: 534, endPoint y: 467, distance: 265.3
click at [534, 467] on div "1 Informations générales 2 Habilitation dans le cadre de votre activité 3 Conta…" at bounding box center [784, 137] width 931 height 2250
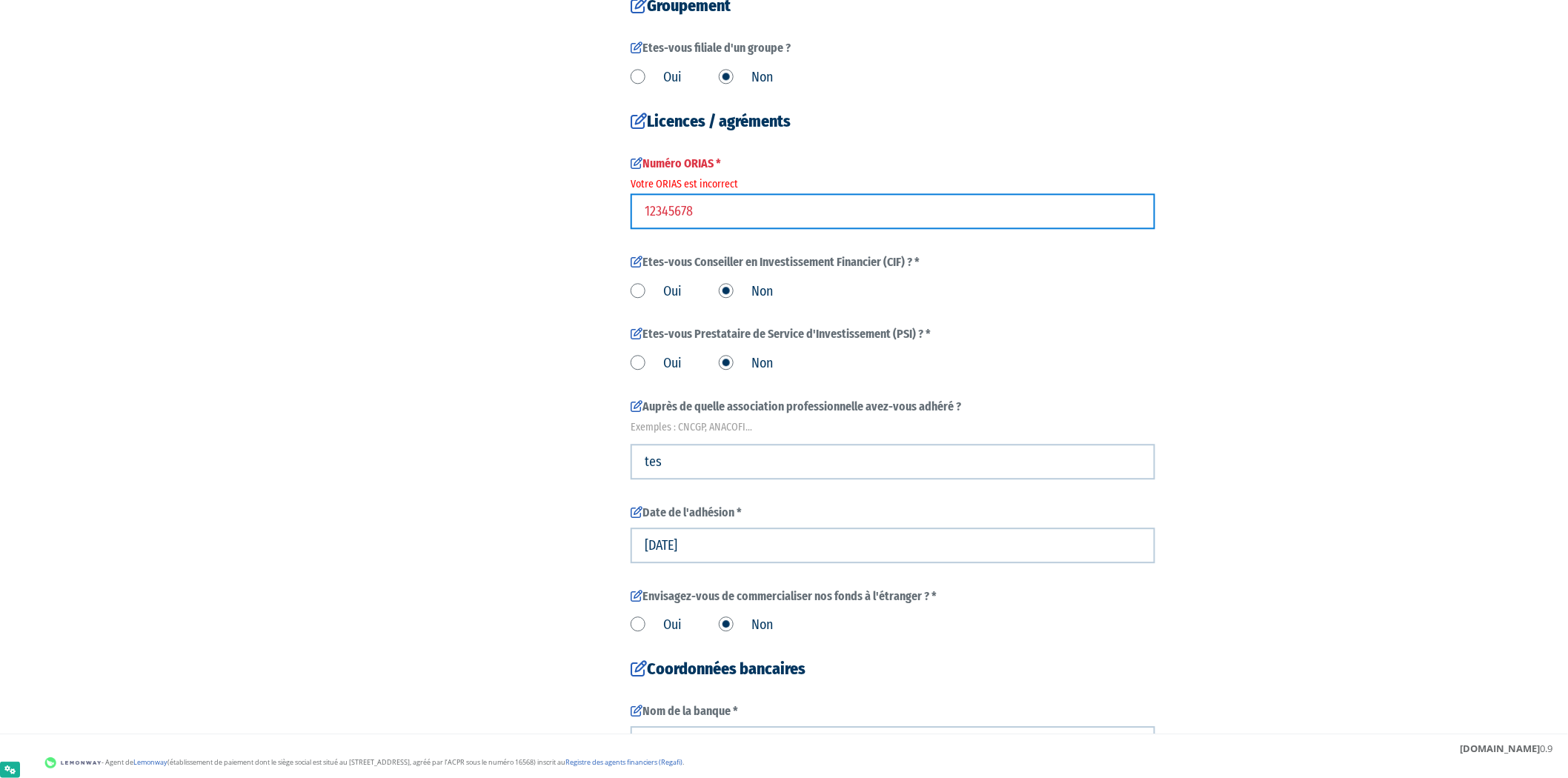
scroll to position [1687, 0]
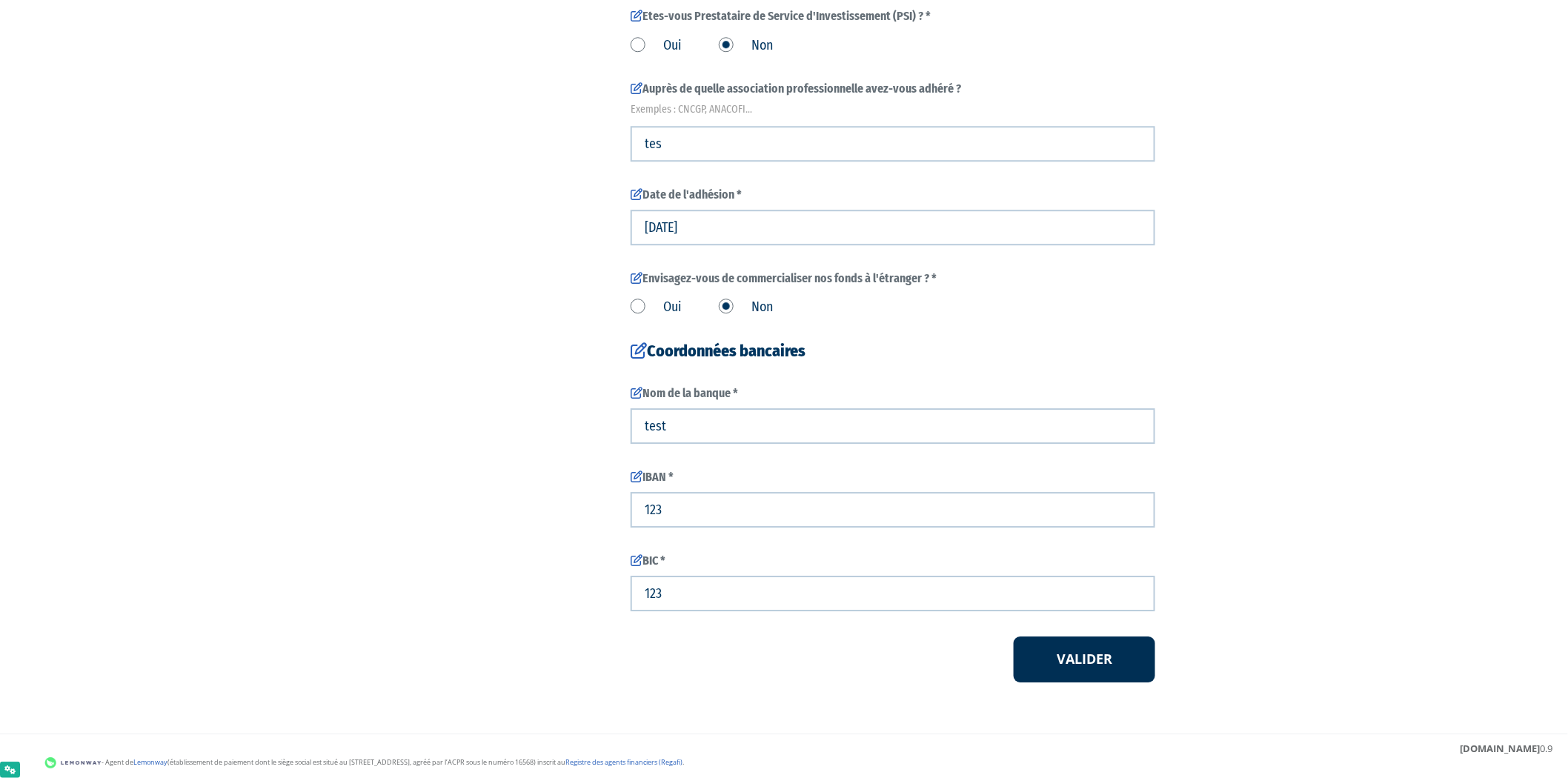
type input "12345678"
click at [1076, 667] on button "Valider" at bounding box center [1084, 659] width 142 height 46
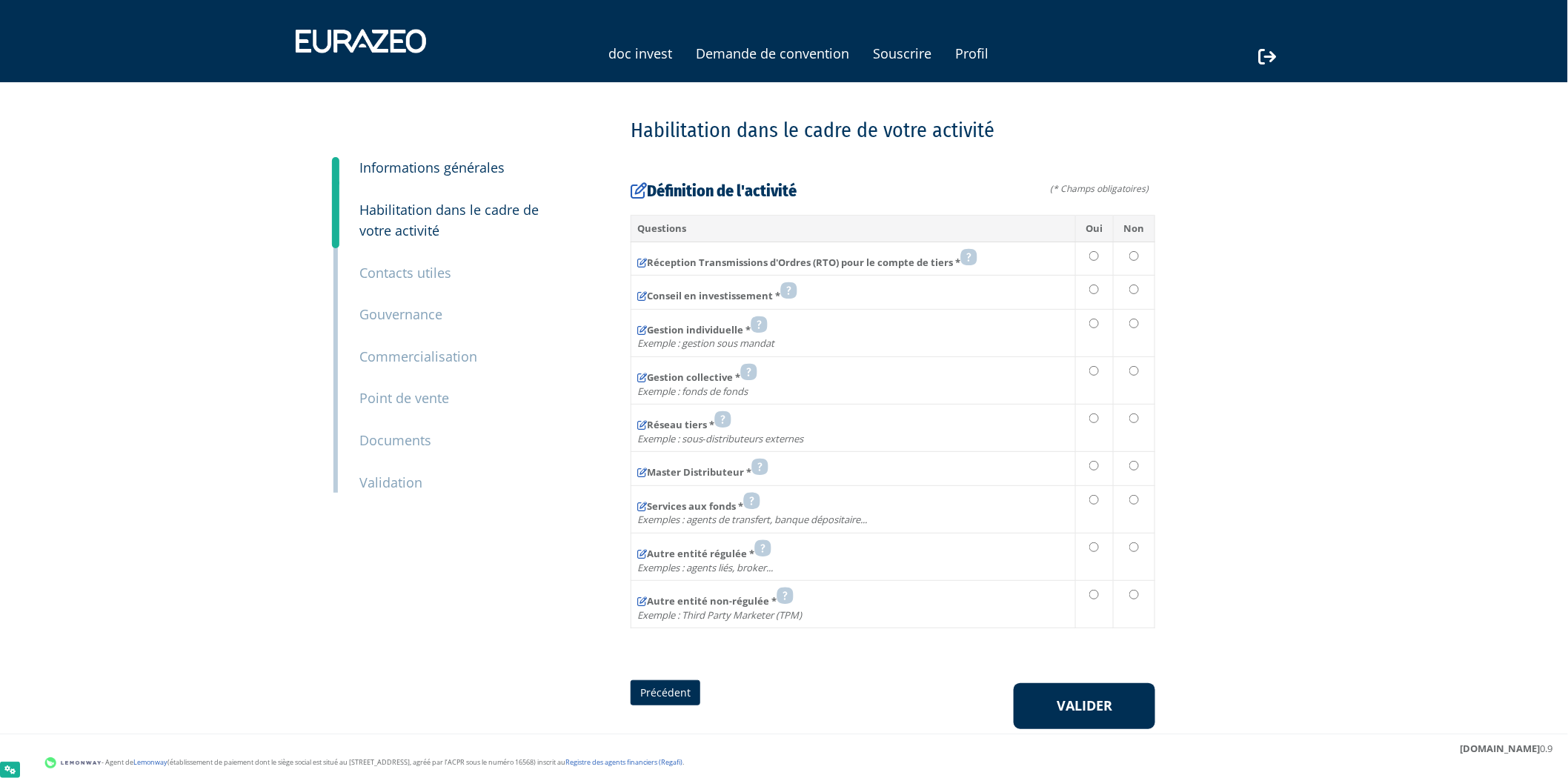
click at [1090, 261] on td at bounding box center [1094, 259] width 37 height 34
radio input "true"
click at [1093, 289] on input "radio" at bounding box center [1094, 289] width 10 height 10
radio input "true"
click at [1095, 313] on td at bounding box center [1094, 332] width 37 height 47
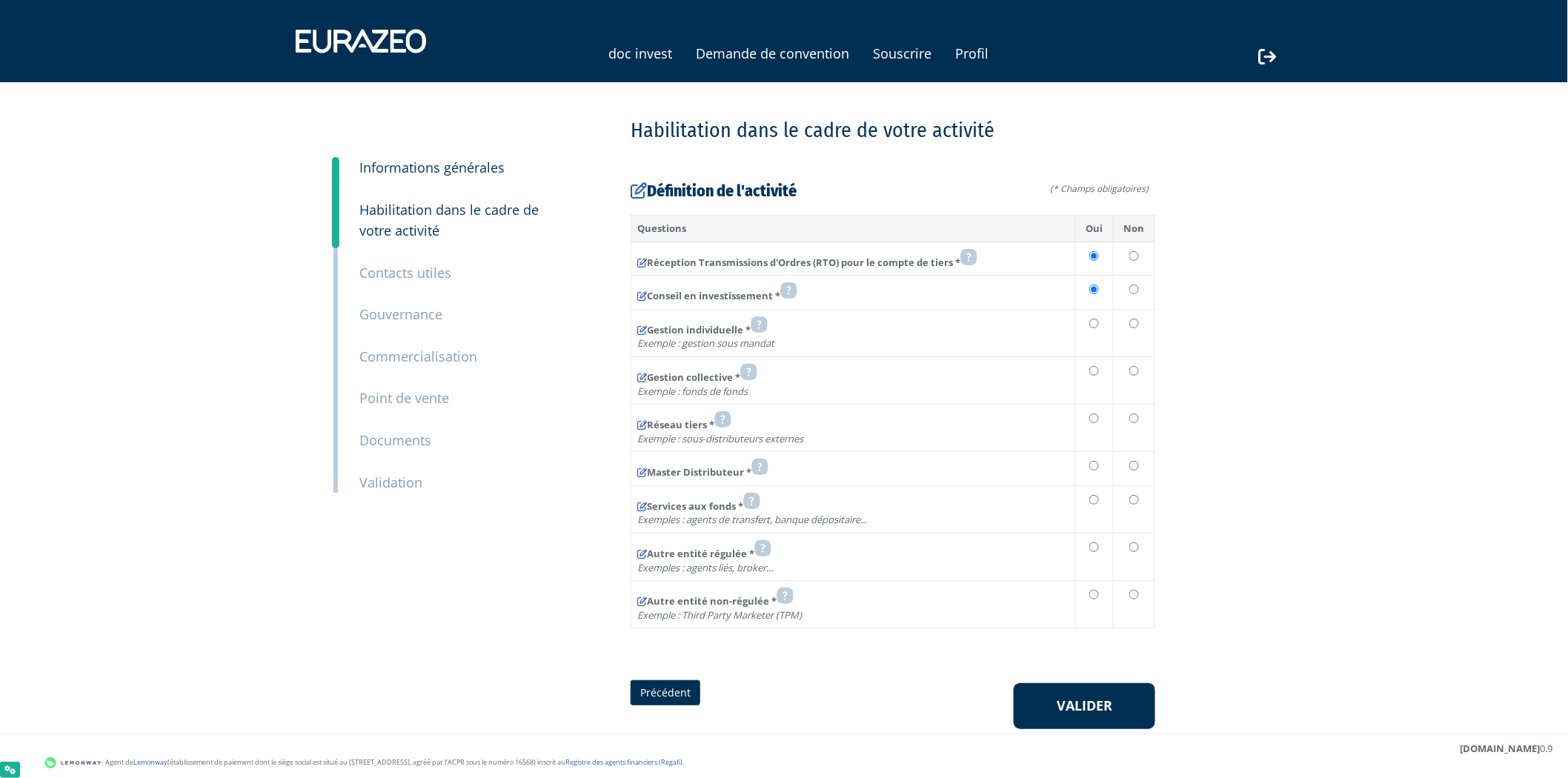
radio input "true"
click at [1097, 361] on td at bounding box center [1094, 380] width 37 height 47
radio input "true"
click at [1092, 410] on td at bounding box center [1094, 428] width 37 height 47
radio input "true"
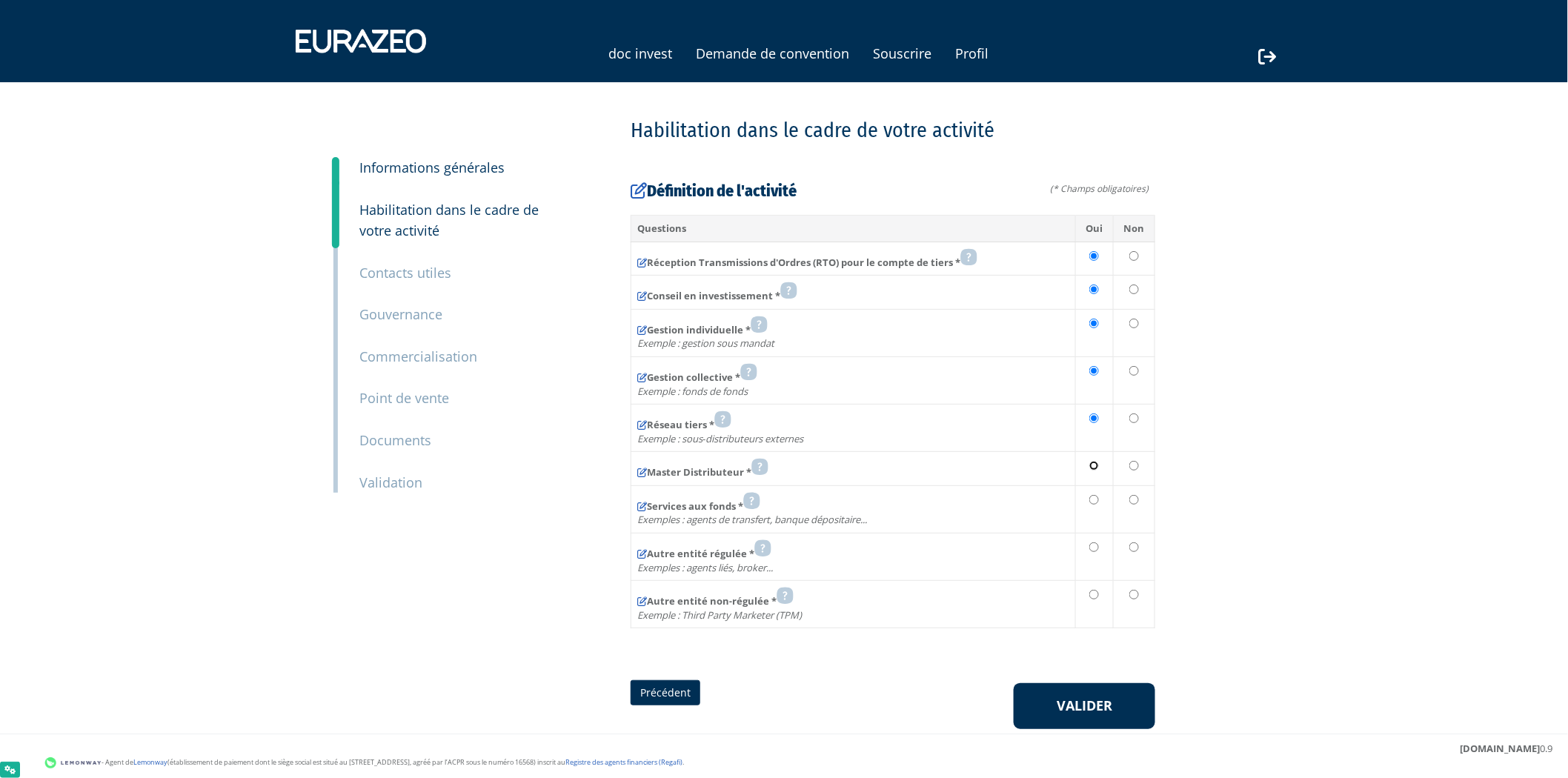
click at [1099, 468] on input "radio" at bounding box center [1094, 466] width 10 height 10
radio input "true"
click at [1092, 506] on td at bounding box center [1094, 509] width 37 height 47
radio input "true"
click at [1098, 546] on input "radio" at bounding box center [1094, 547] width 10 height 10
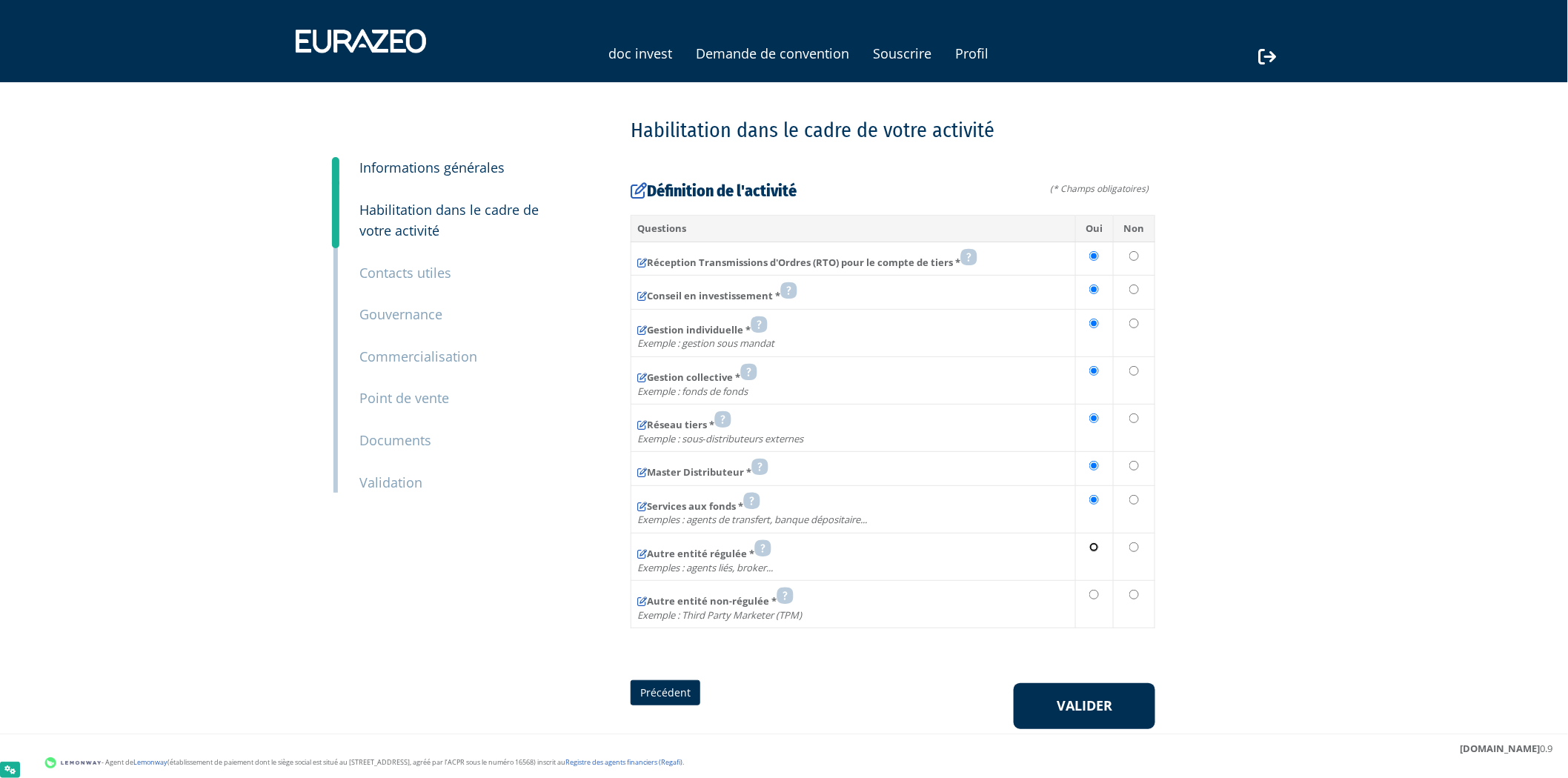
radio input "true"
click at [1099, 582] on td at bounding box center [1094, 605] width 37 height 47
radio input "true"
click at [1085, 704] on button "Valider" at bounding box center [1084, 705] width 142 height 46
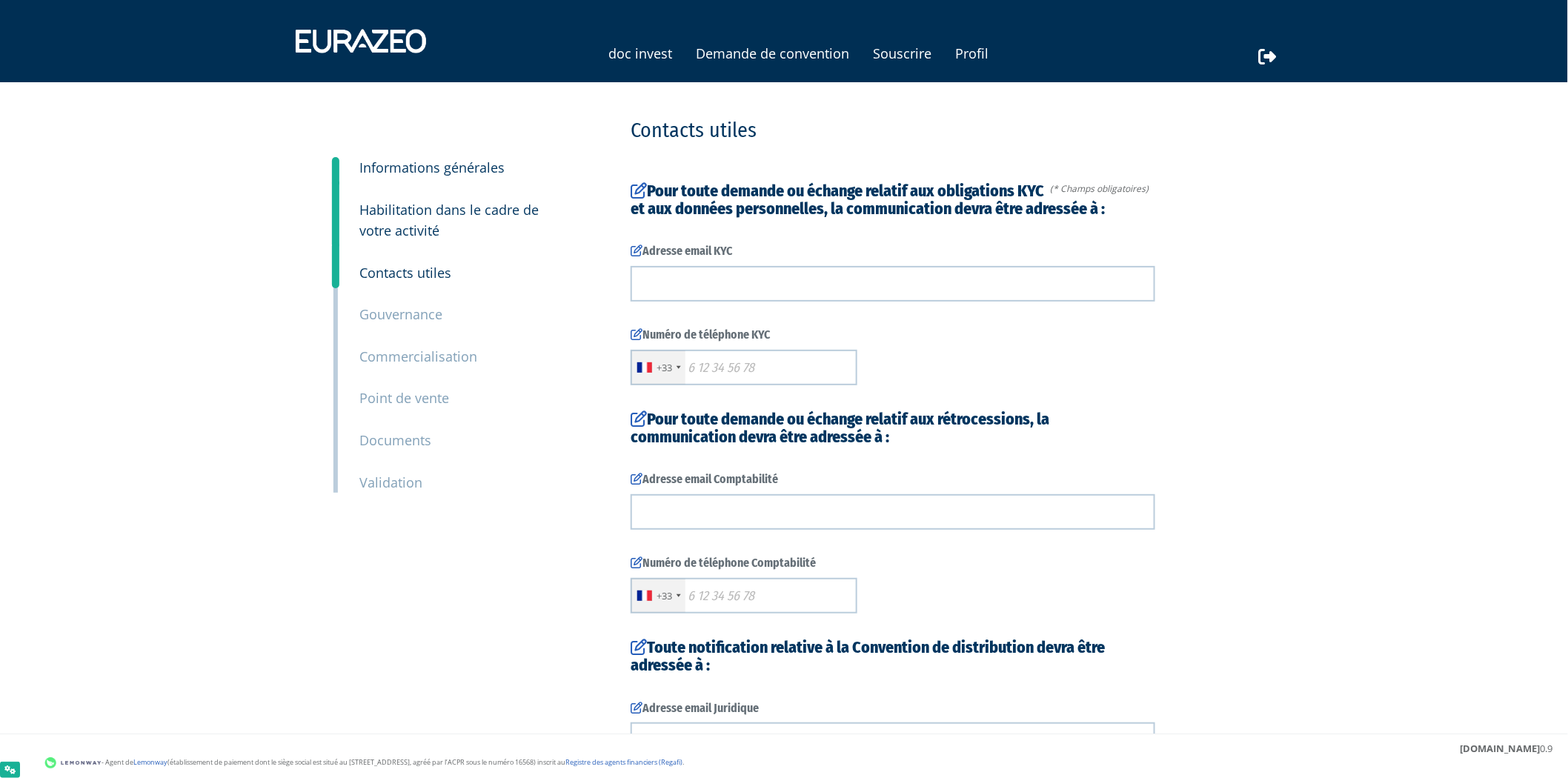
click at [990, 307] on form "(* Champs obligatoires) Pour toute demande ou échange relatif aux obligations K…" at bounding box center [892, 679] width 525 height 994
click at [989, 292] on input "text" at bounding box center [892, 283] width 525 height 35
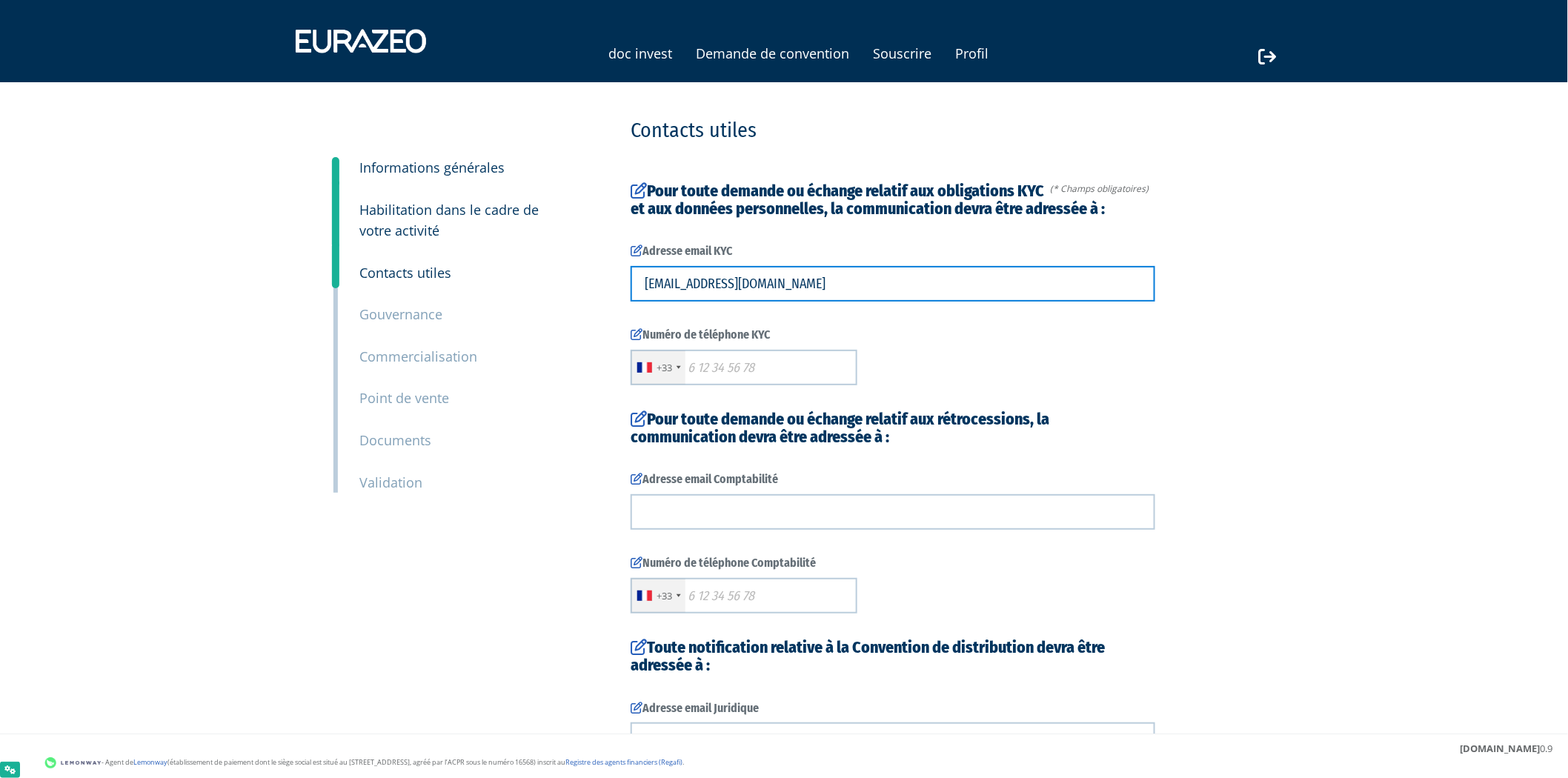
type input "imane.touami@investhub.cloud"
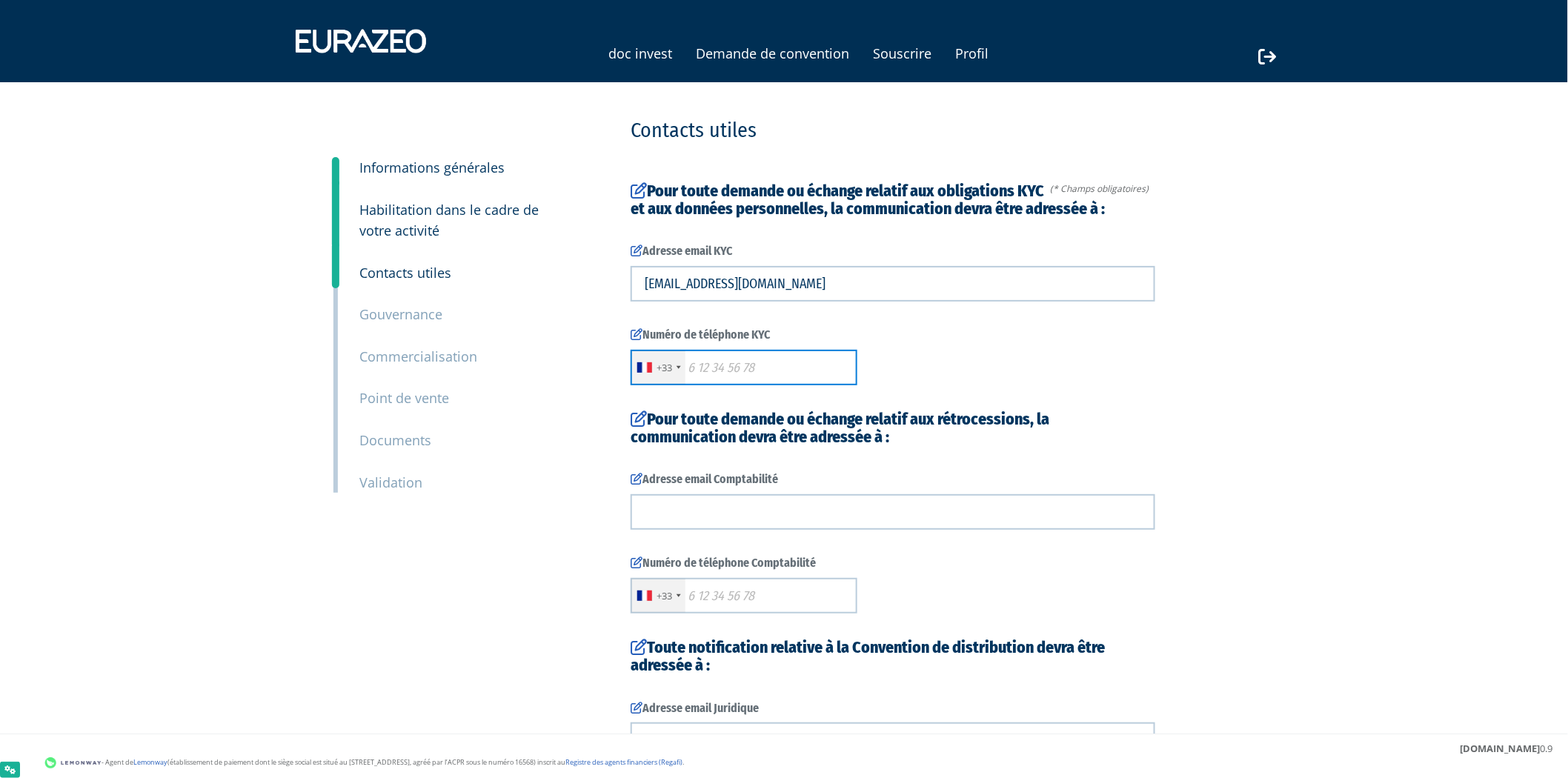
click at [812, 381] on input "text" at bounding box center [744, 367] width 227 height 35
type input "0613059449"
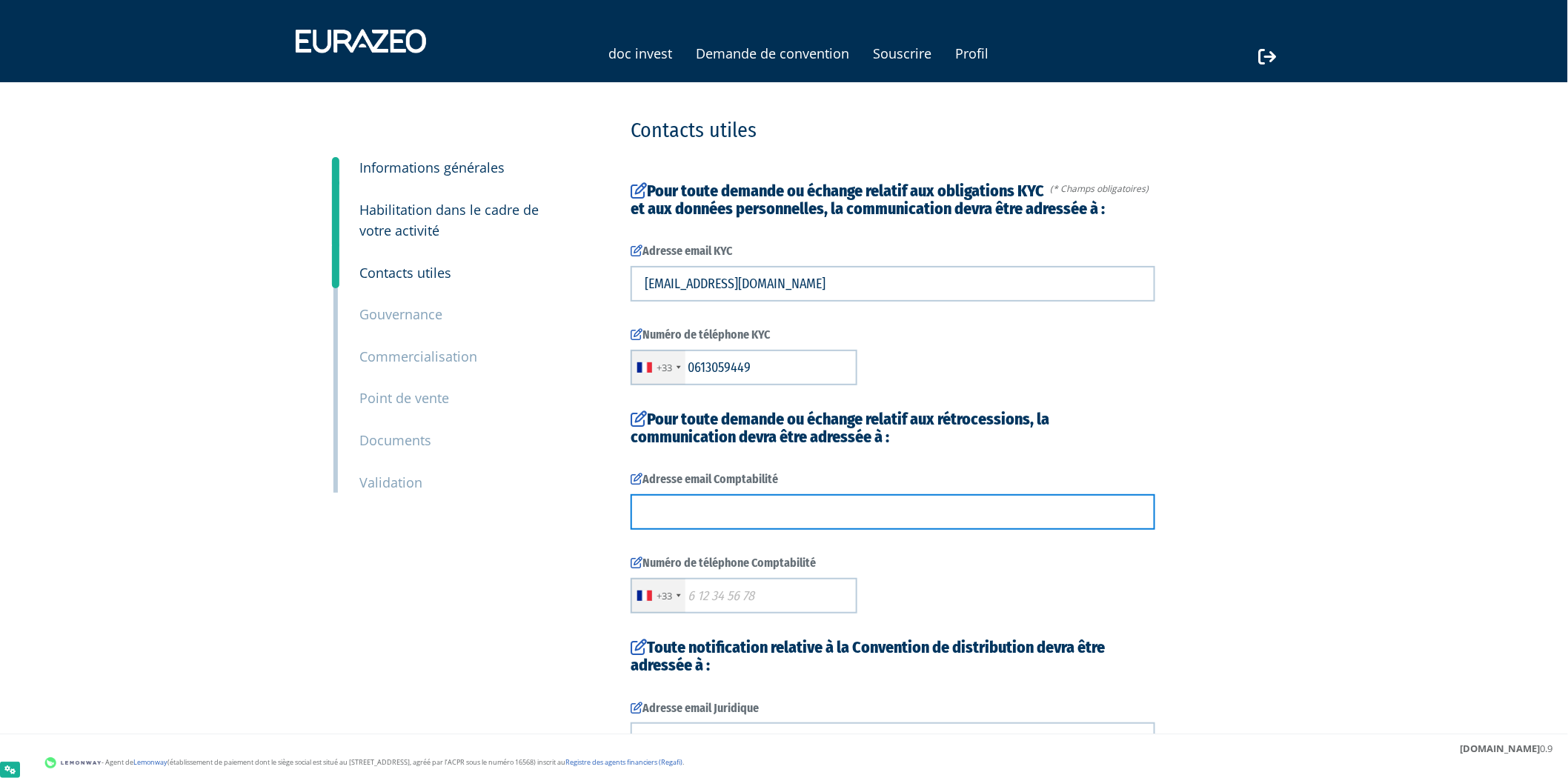
click at [825, 518] on input "text" at bounding box center [892, 511] width 525 height 35
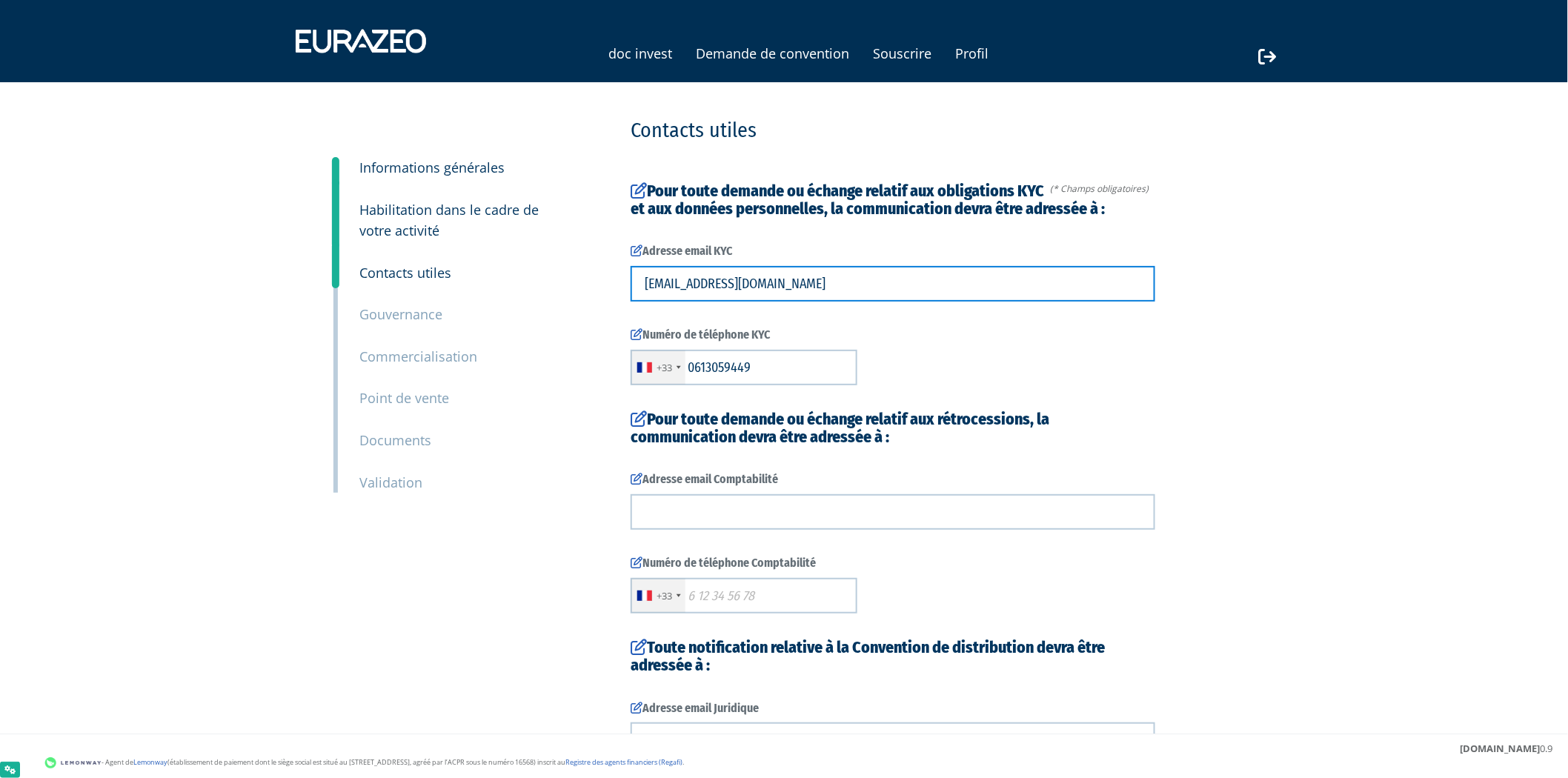
drag, startPoint x: 817, startPoint y: 281, endPoint x: 557, endPoint y: 288, distance: 260.1
click at [557, 288] on div "1 Informations générales 2 Habilitation dans le cadre de votre activité 3 Conta…" at bounding box center [784, 683] width 931 height 1128
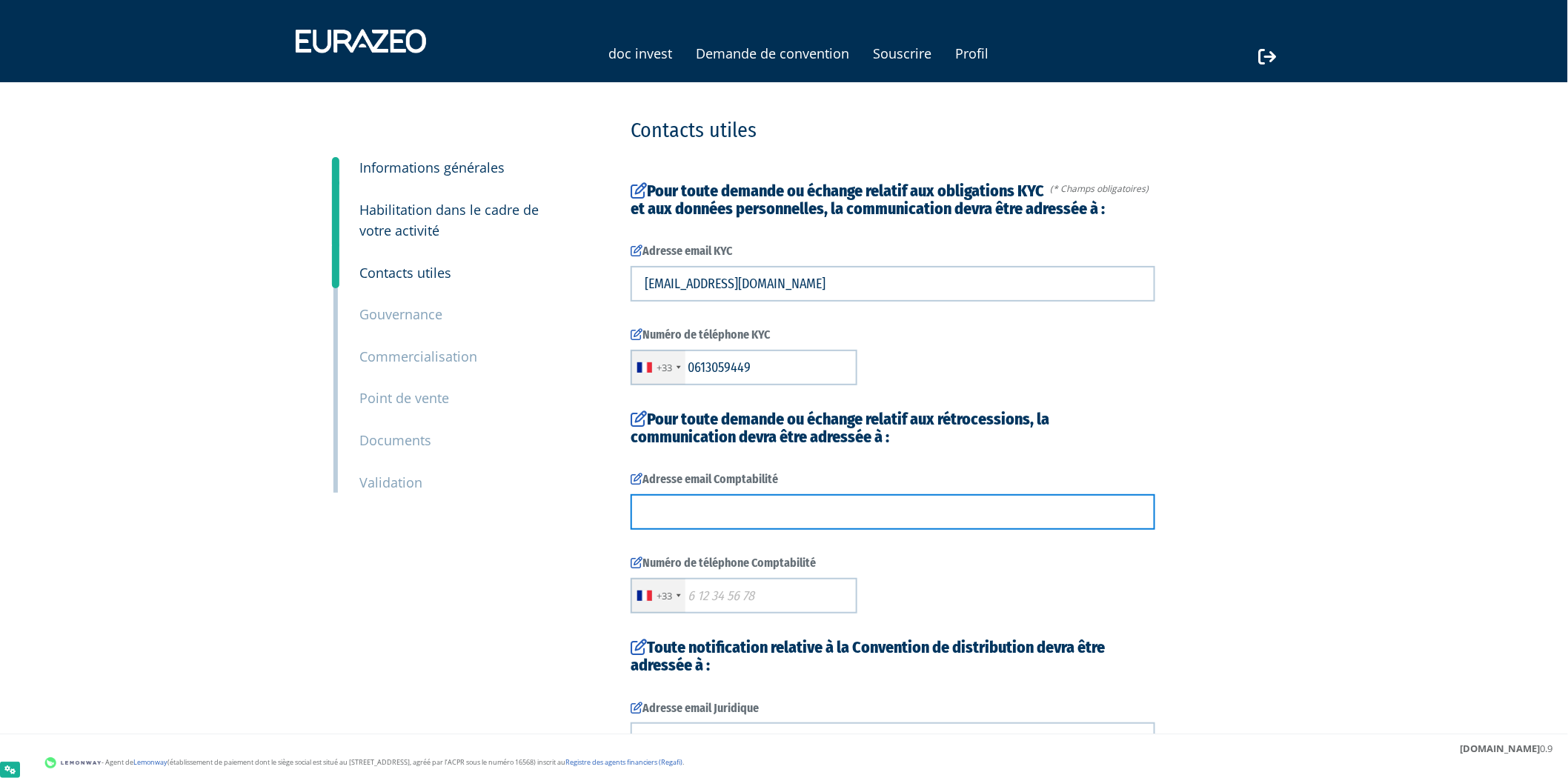
click at [745, 511] on input "text" at bounding box center [892, 511] width 525 height 35
paste input "imane.touami@investhub.cloud"
type input "imane.touami@investhub.cloud"
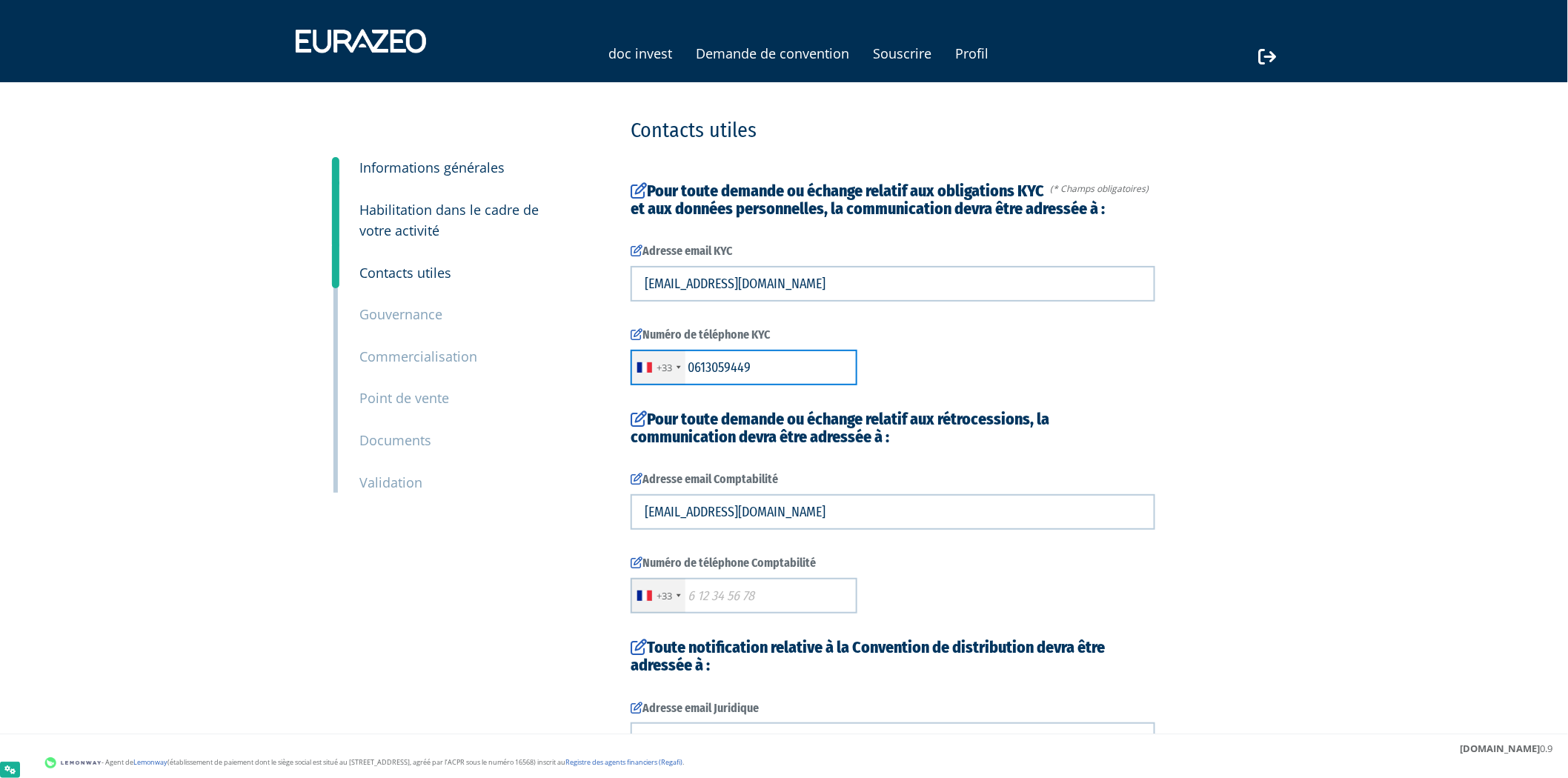
drag, startPoint x: 764, startPoint y: 369, endPoint x: 686, endPoint y: 382, distance: 79.1
click at [680, 365] on div "+33 France +33 Germany (Deutschland) +49 Switzerland (Schweiz) +41 Belgium (Bel…" at bounding box center [744, 367] width 227 height 35
click at [743, 597] on input "text" at bounding box center [744, 596] width 227 height 35
paste input "0613059449"
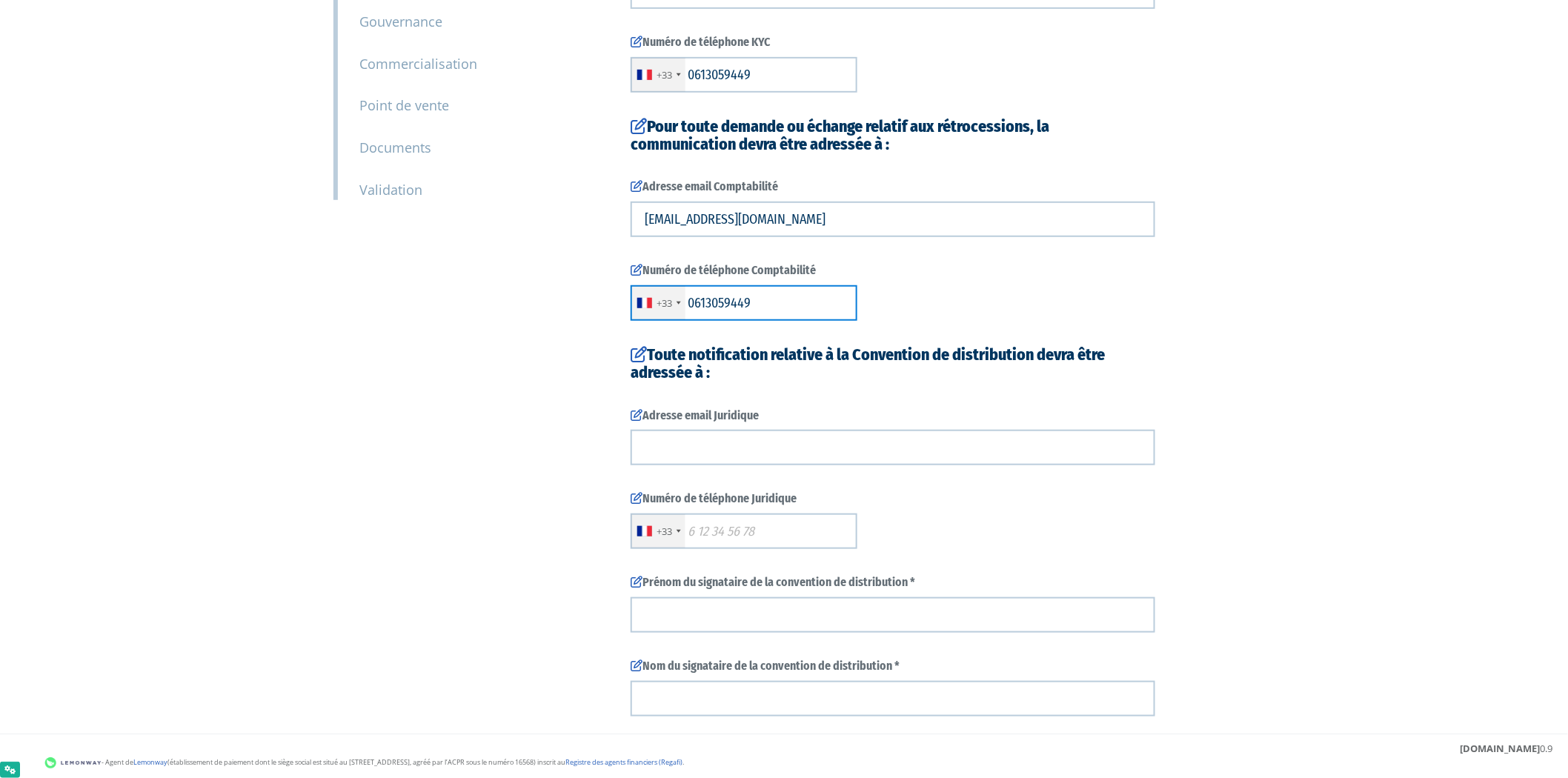
scroll to position [302, 0]
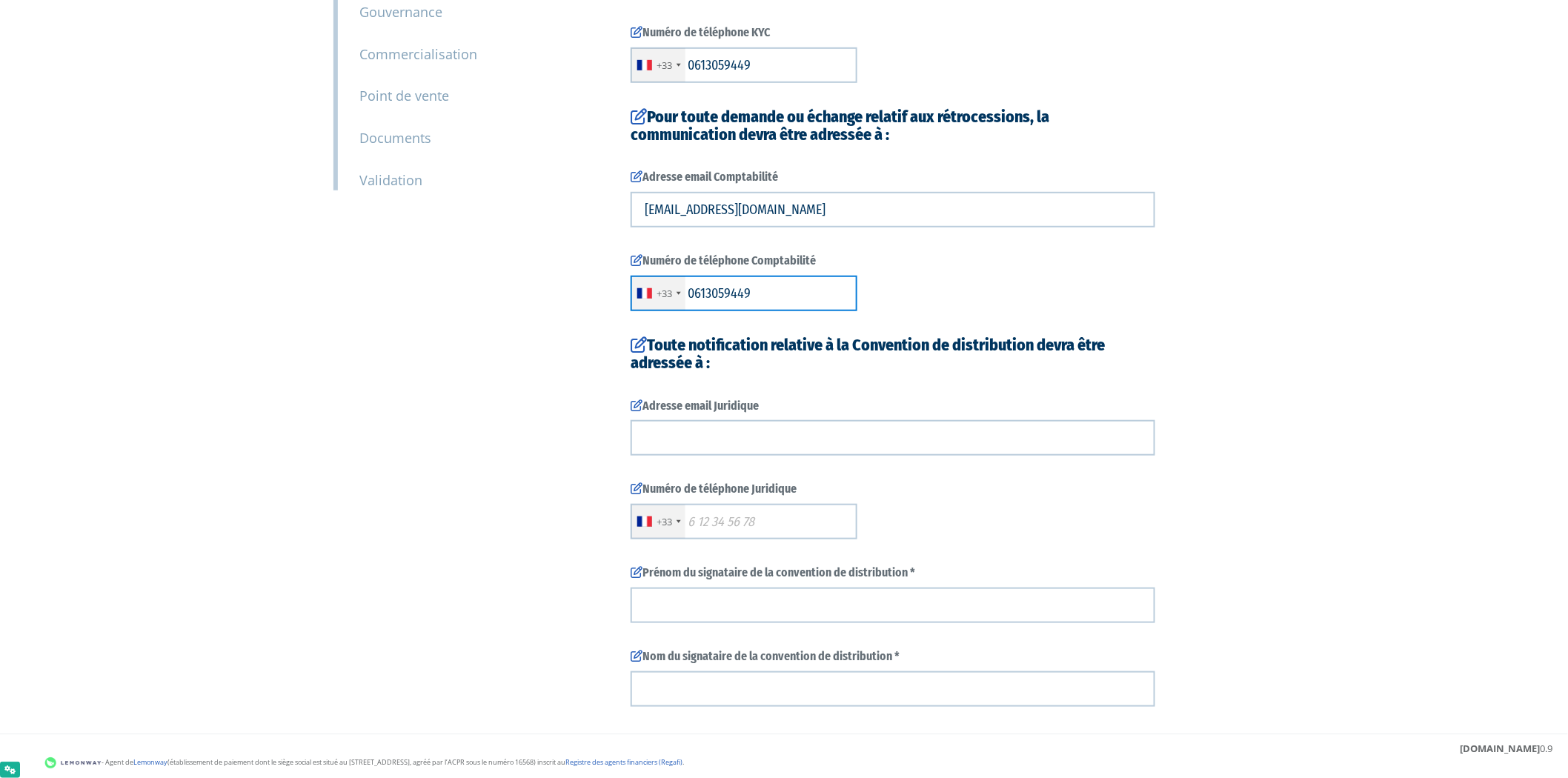
type input "0613059449"
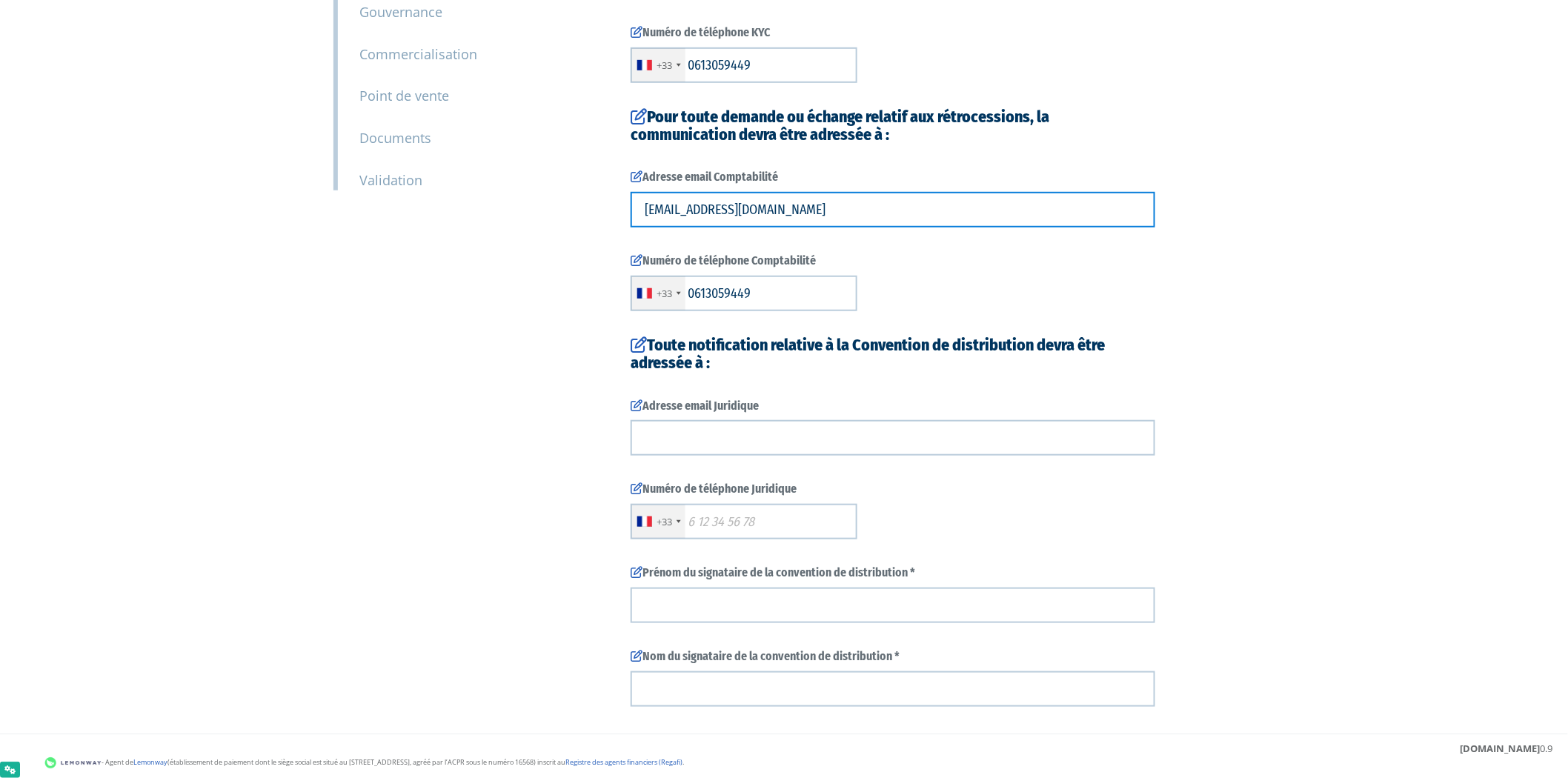
drag, startPoint x: 868, startPoint y: 192, endPoint x: 590, endPoint y: 218, distance: 279.2
click at [590, 218] on div "1 Informations générales 2 Habilitation dans le cadre de votre activité 3 Conta…" at bounding box center [784, 380] width 931 height 1128
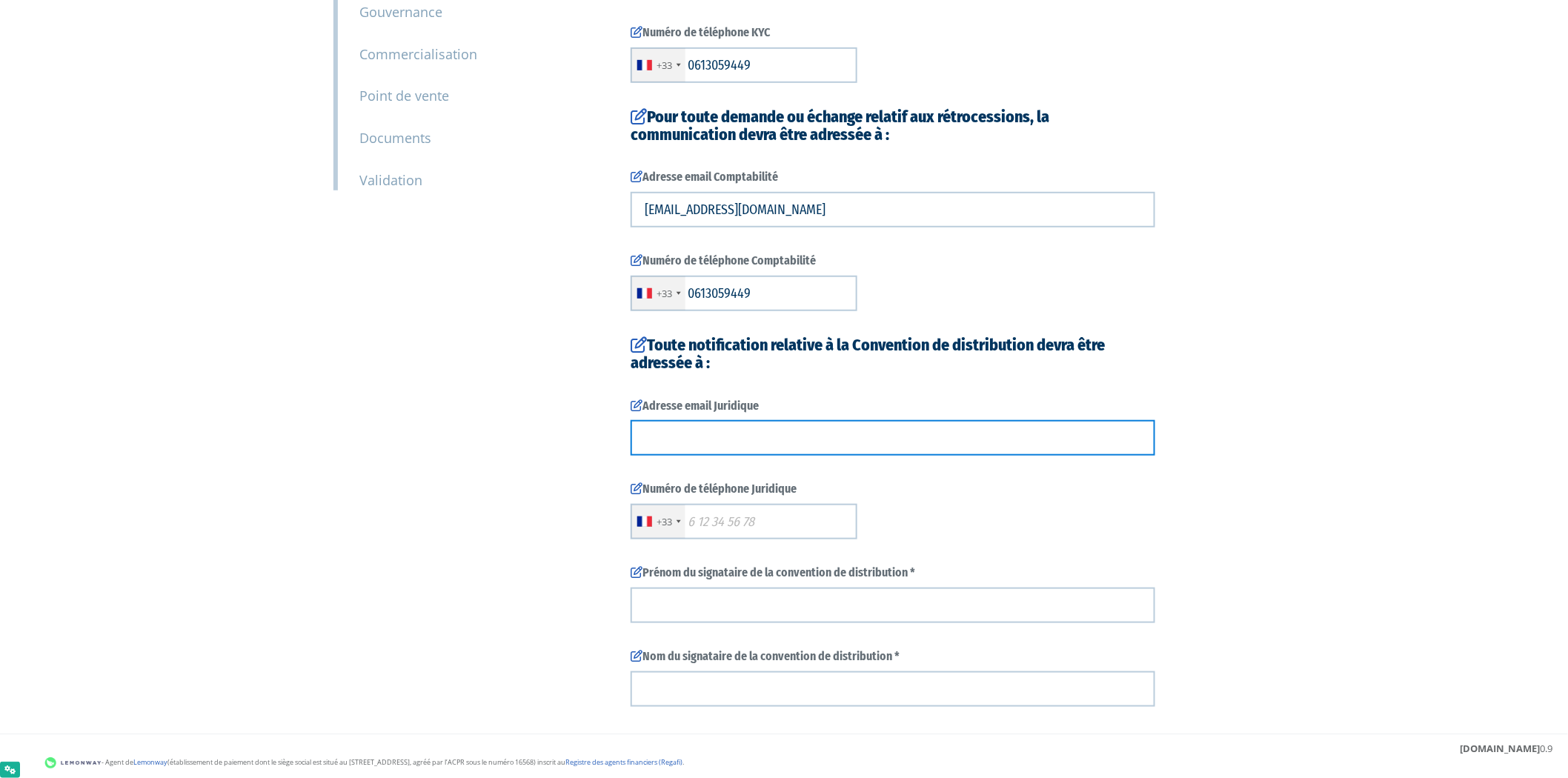
click at [880, 421] on input "text" at bounding box center [892, 438] width 525 height 35
paste input "imane.touami@investhub.cloud"
type input "imane.touami@investhub.cloud"
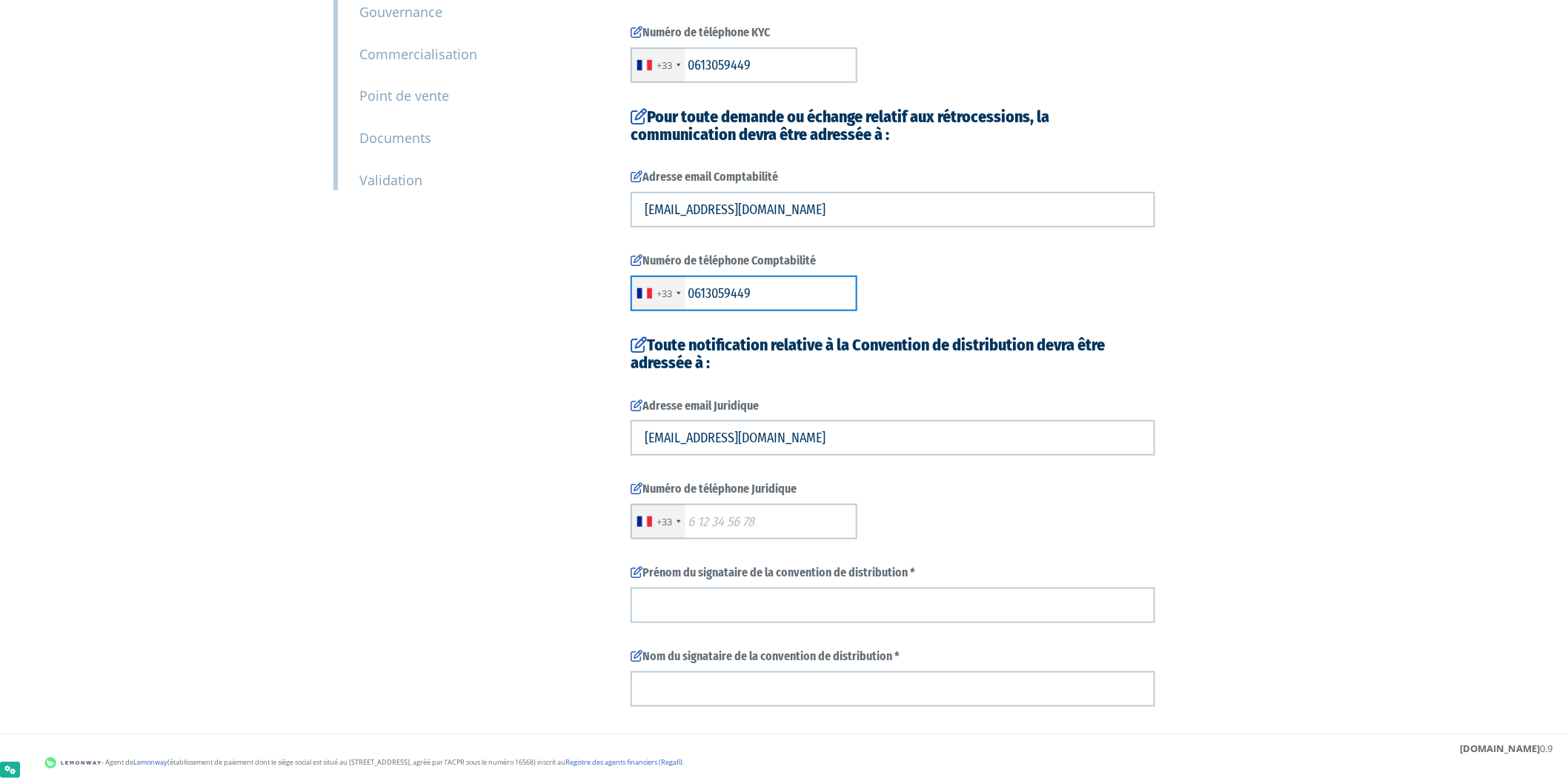
drag, startPoint x: 678, startPoint y: 300, endPoint x: 677, endPoint y: 320, distance: 20.0
click at [663, 301] on div "+33 France +33 Germany (Deutschland) +49 Switzerland (Schweiz) +41 Belgium (Bel…" at bounding box center [744, 293] width 227 height 35
drag, startPoint x: 771, startPoint y: 553, endPoint x: 767, endPoint y: 517, distance: 36.2
click at [772, 553] on form "(* Champs obligatoires) Pour toute demande ou échange relatif aux obligations K…" at bounding box center [892, 377] width 525 height 994
click at [766, 516] on input "text" at bounding box center [744, 521] width 227 height 35
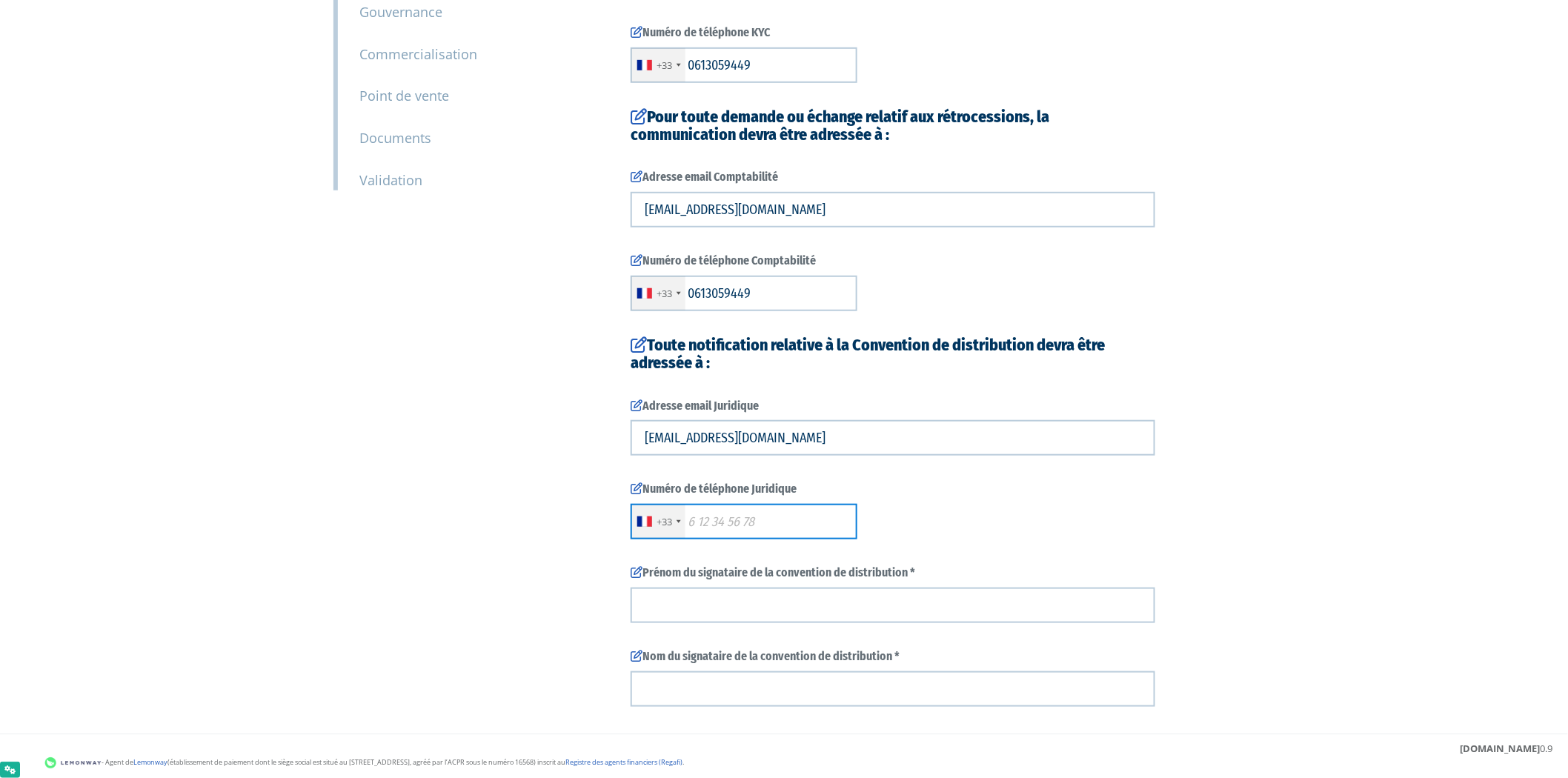
paste input "0613059449"
type input "0613059449"
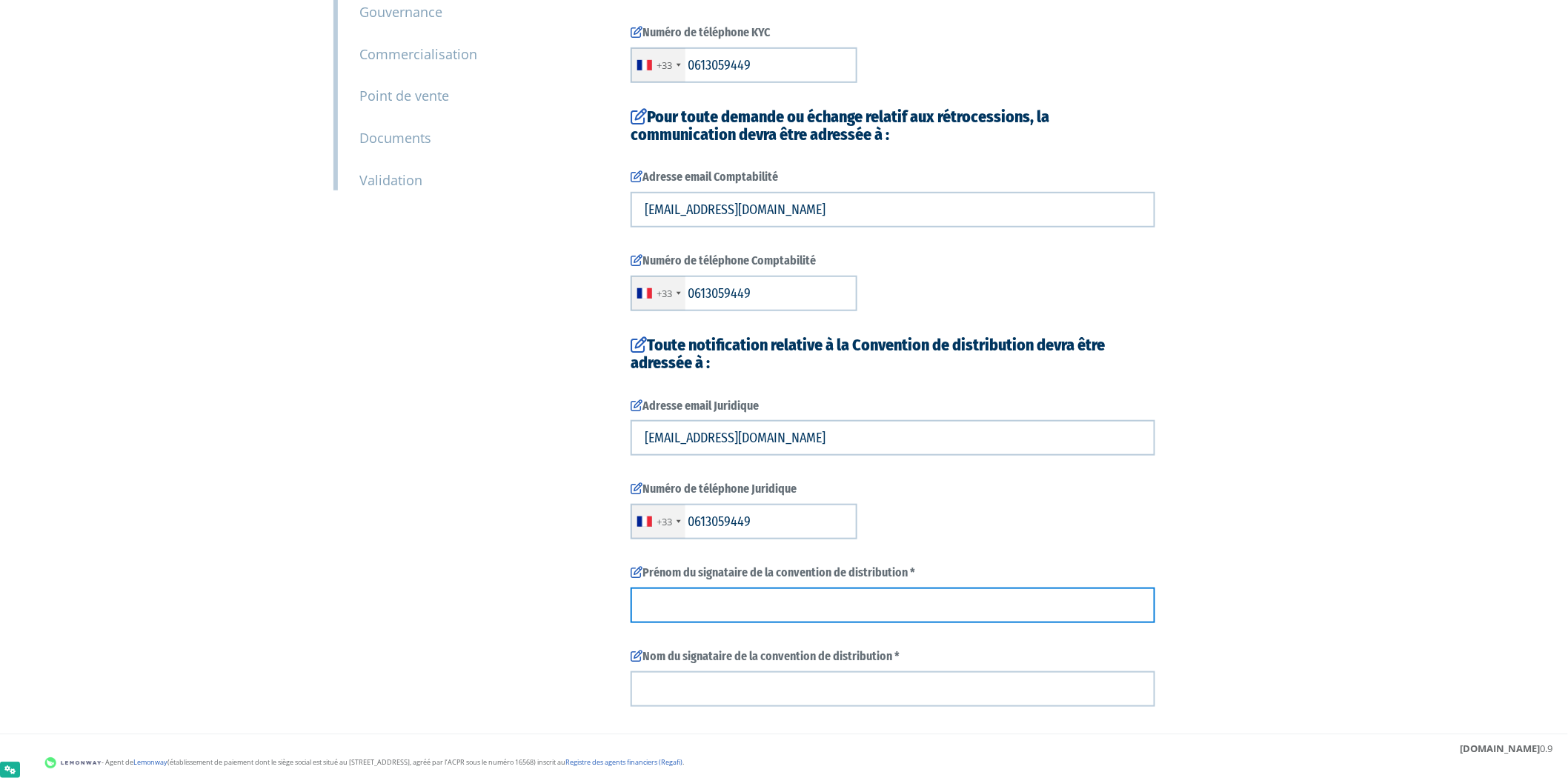
click at [804, 613] on input "text" at bounding box center [892, 605] width 525 height 35
type input "Imane"
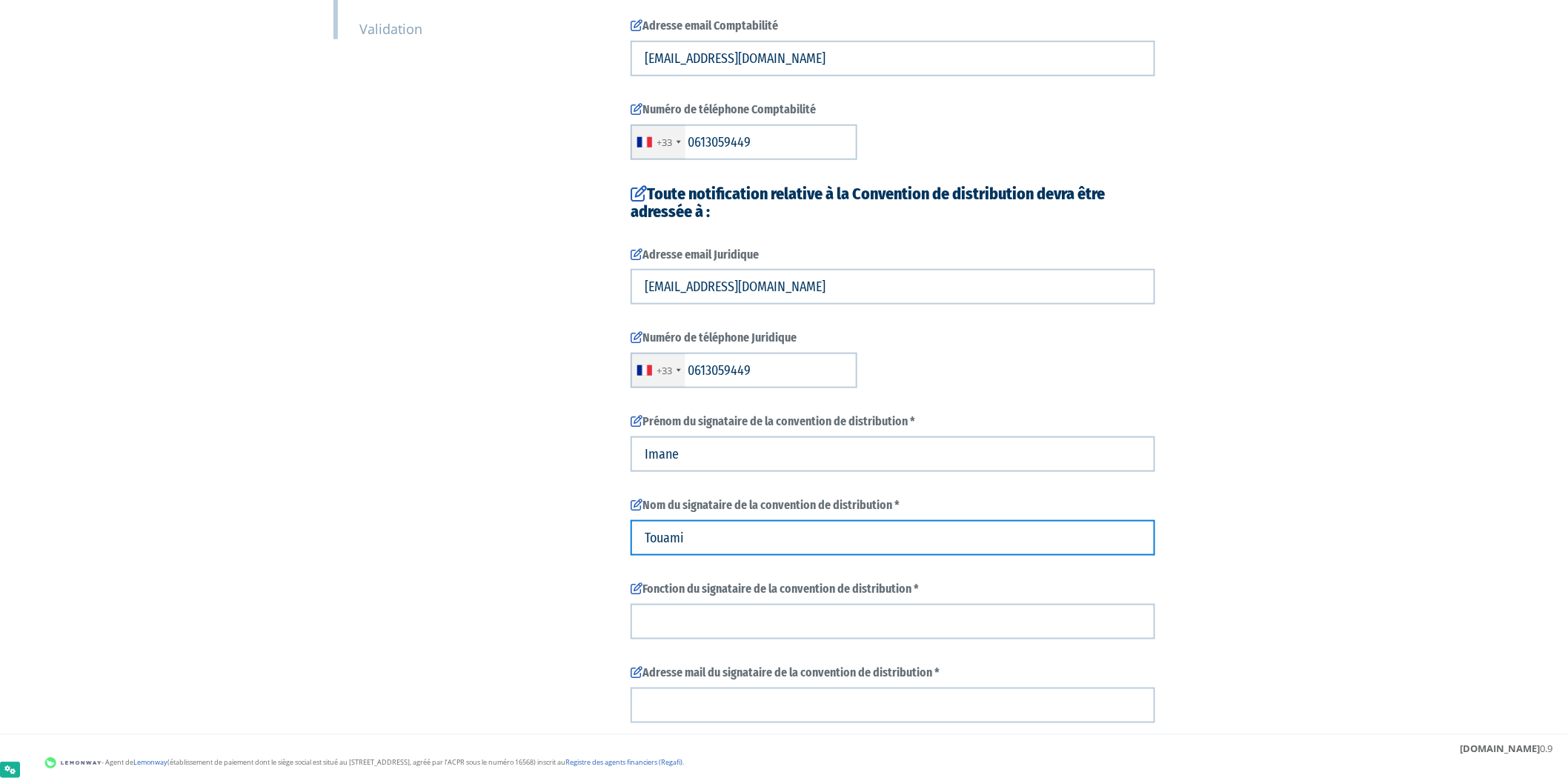
scroll to position [566, 0]
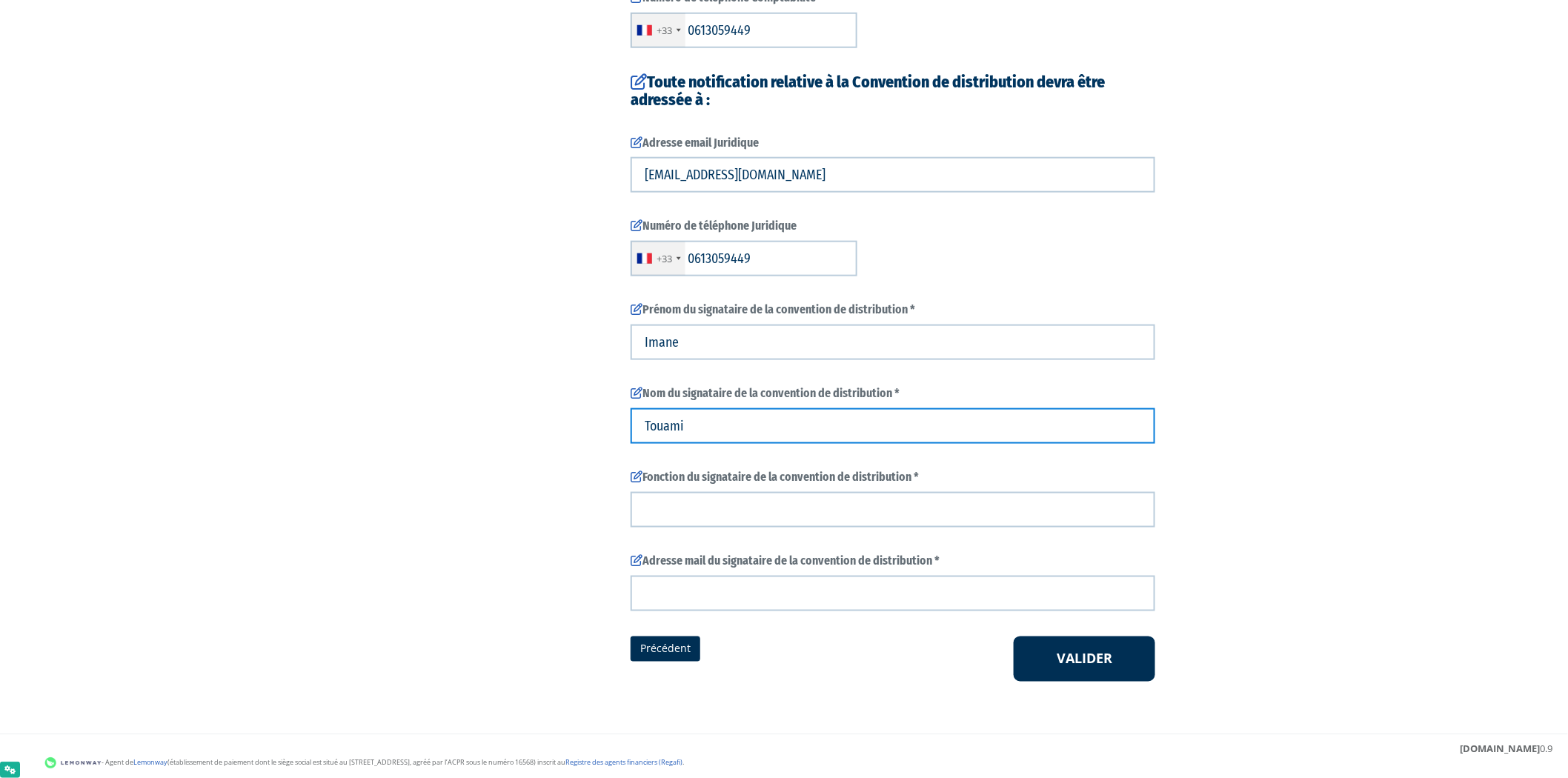
type input "Touami"
click at [1045, 484] on label "Fonction du signataire de la convention de distribution *" at bounding box center [892, 478] width 525 height 17
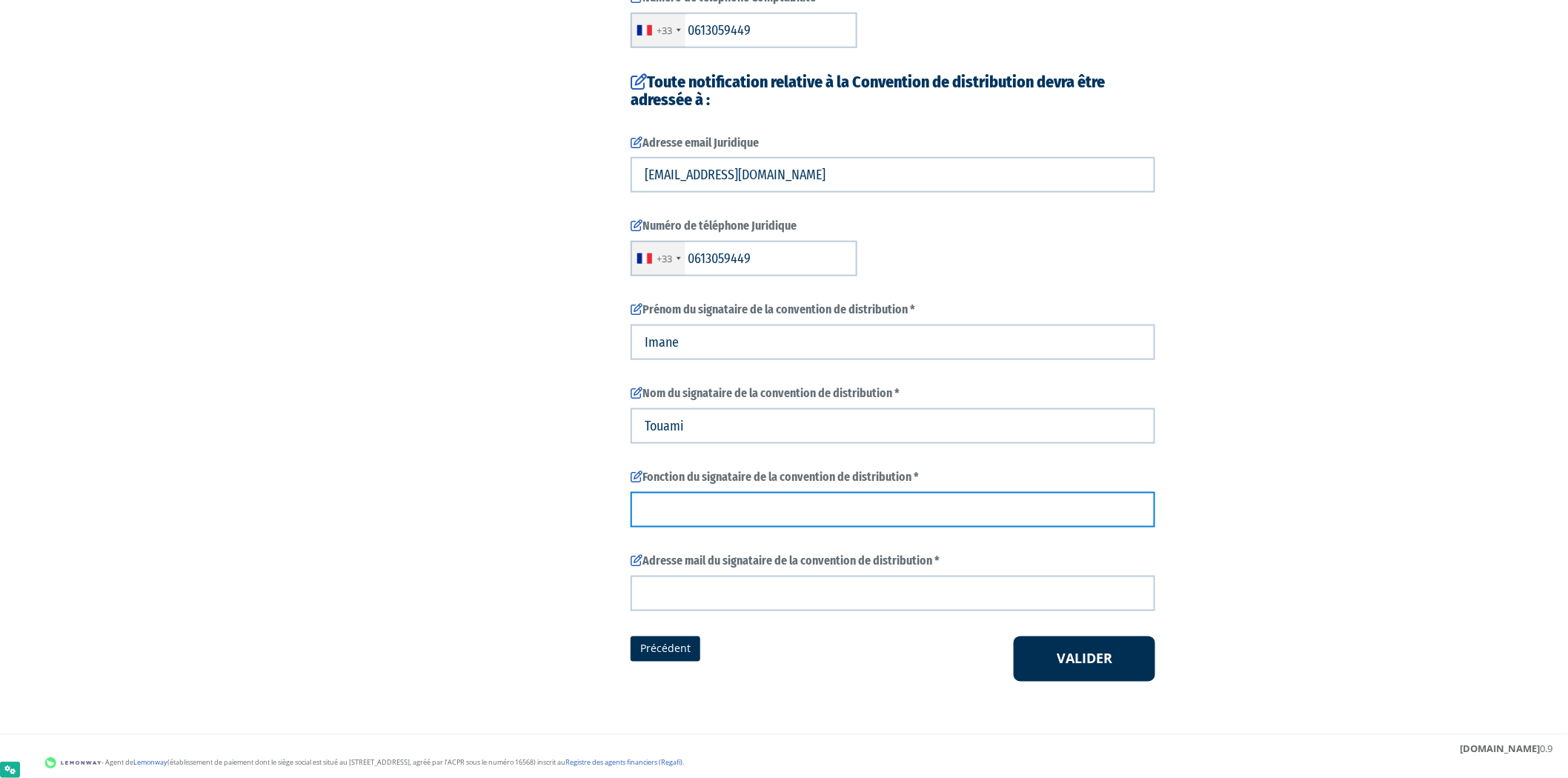
click at [1045, 505] on input "text" at bounding box center [892, 509] width 525 height 35
type input "test"
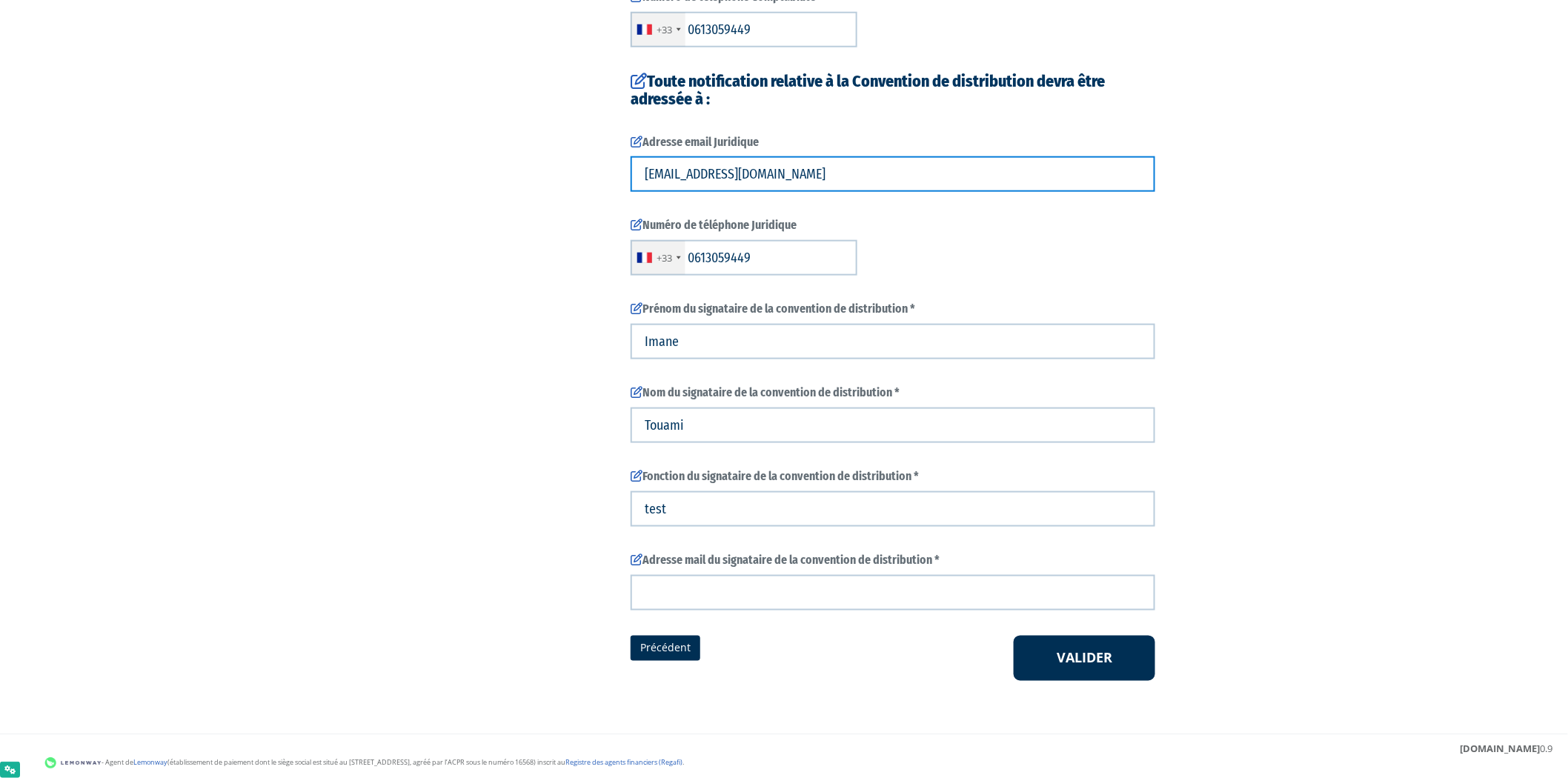
drag, startPoint x: 833, startPoint y: 172, endPoint x: 604, endPoint y: 169, distance: 229.0
click at [597, 155] on div "1 Informations générales 2 Habilitation dans le cadre de votre activité 3 Conta…" at bounding box center [784, 117] width 931 height 1128
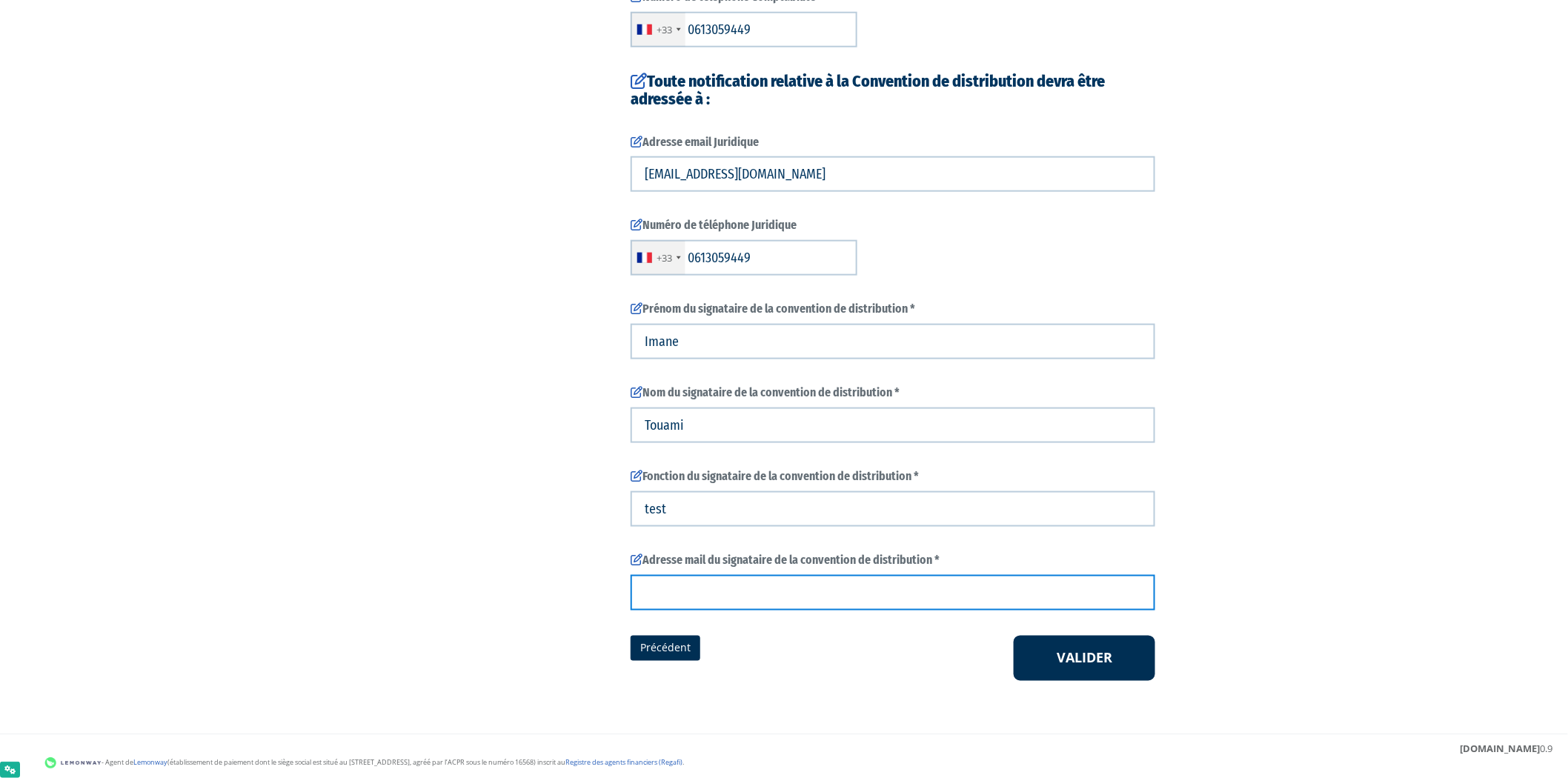
click at [864, 596] on input "text" at bounding box center [892, 592] width 525 height 35
paste input "imane.touami@investhub.cloud"
type input "imane.touami@investhub.cloud"
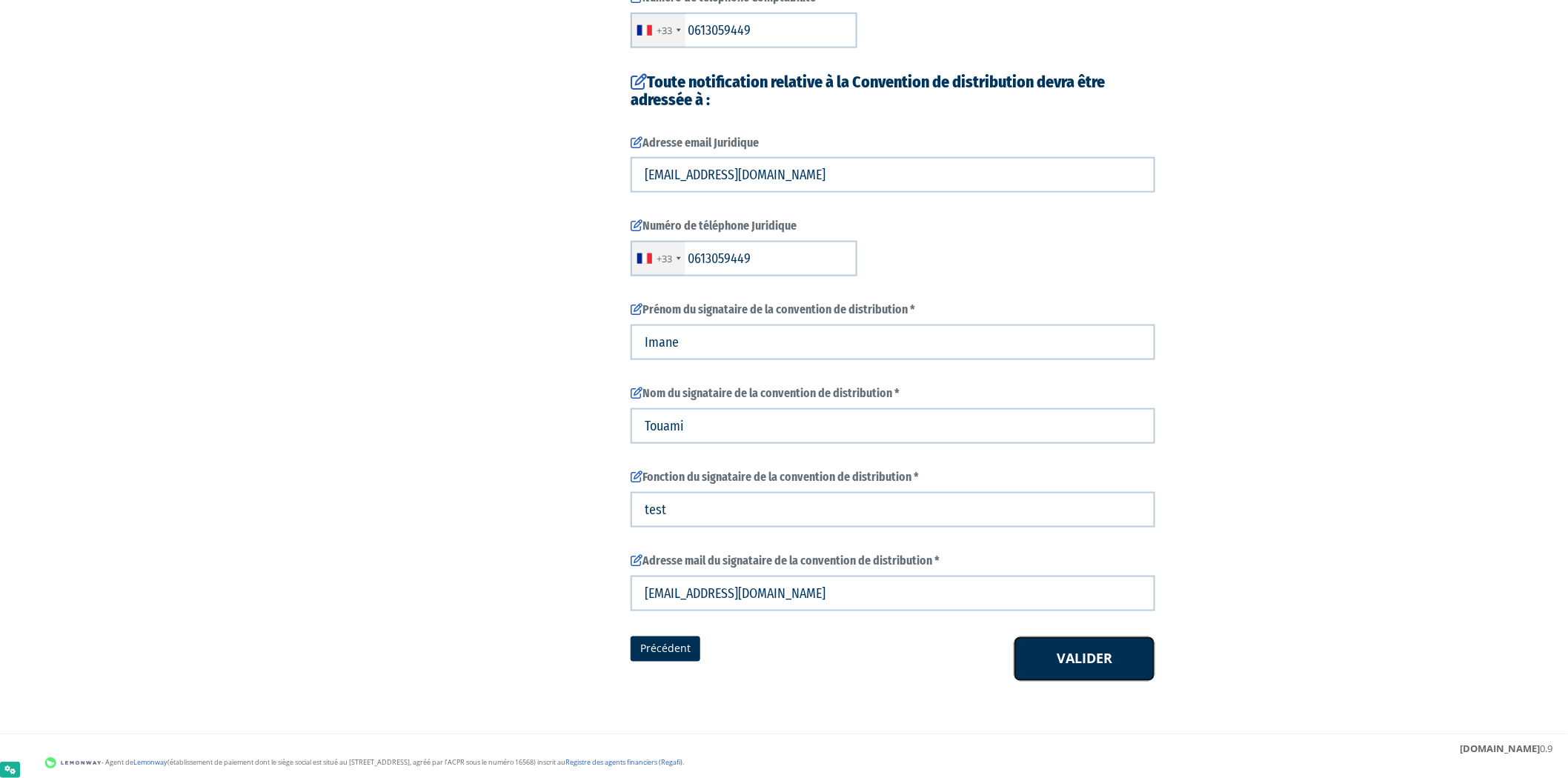
click at [1053, 658] on button "Valider" at bounding box center [1084, 659] width 142 height 46
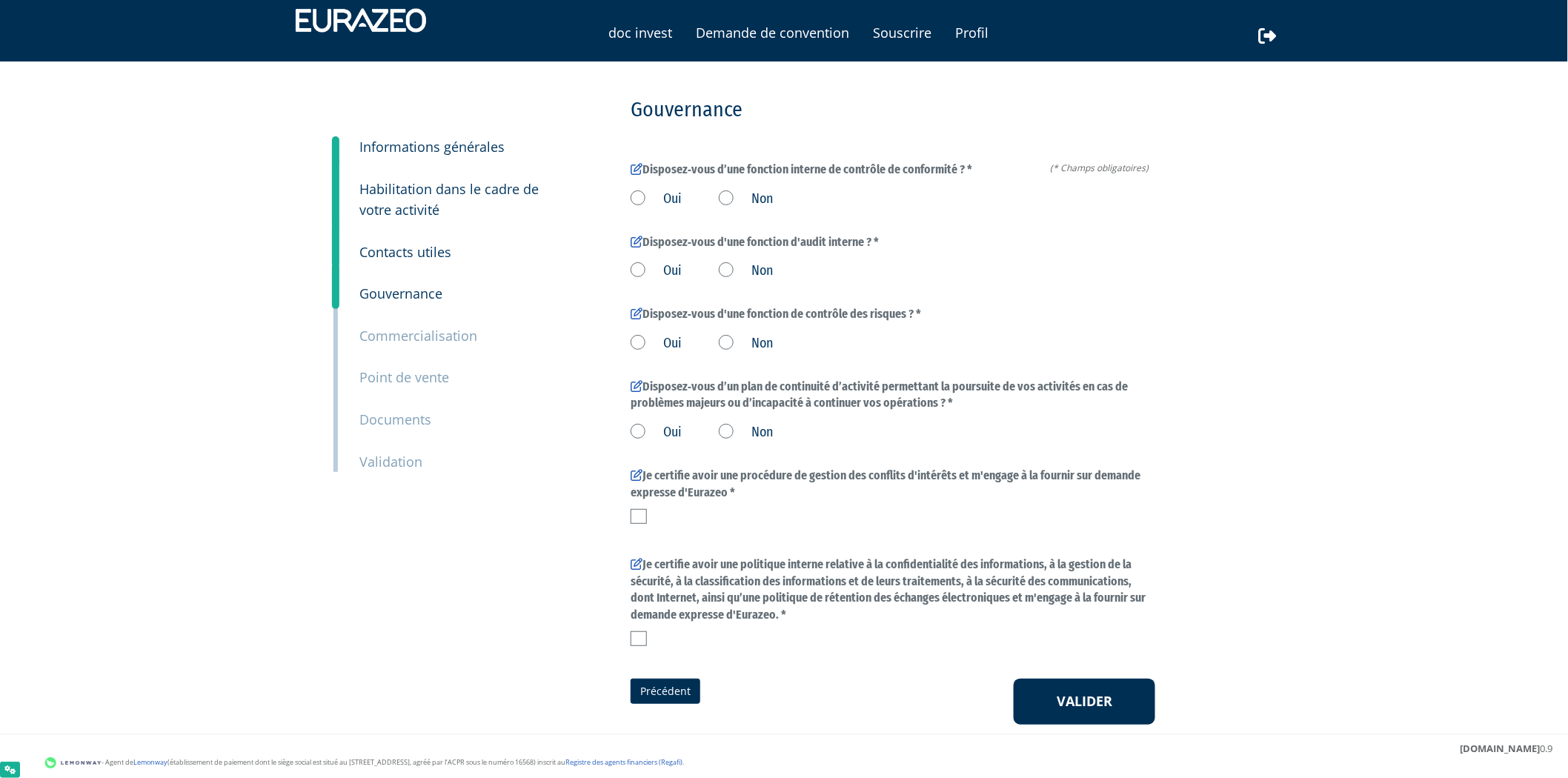
scroll to position [30, 0]
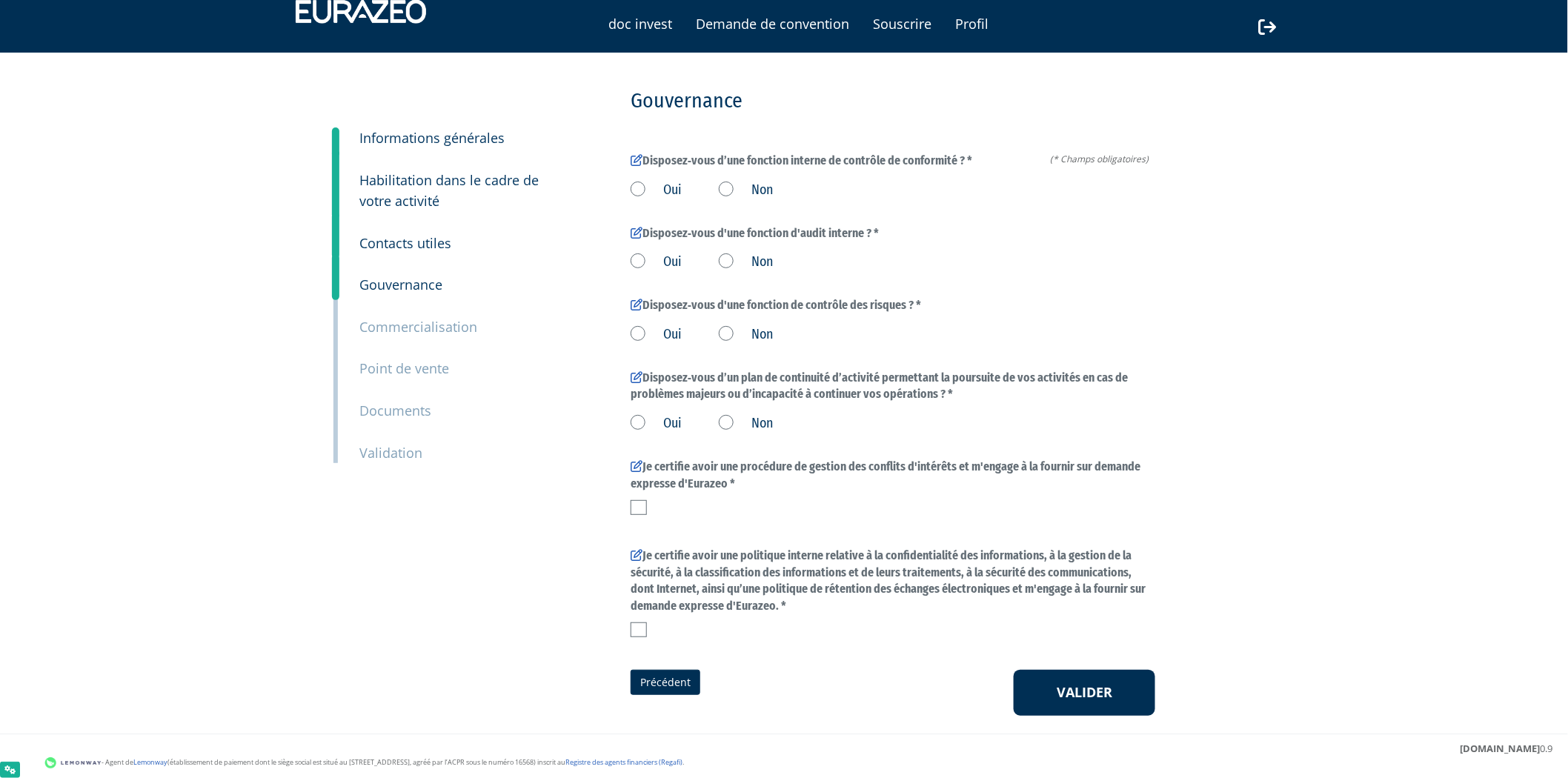
drag, startPoint x: 643, startPoint y: 195, endPoint x: 635, endPoint y: 247, distance: 52.6
click at [643, 198] on label "Oui" at bounding box center [656, 190] width 51 height 19
click at [0, 0] on input "Oui" at bounding box center [0, 0] width 0 height 0
click at [635, 251] on div "Oui Non" at bounding box center [892, 260] width 525 height 25
drag, startPoint x: 642, startPoint y: 267, endPoint x: 639, endPoint y: 332, distance: 65.1
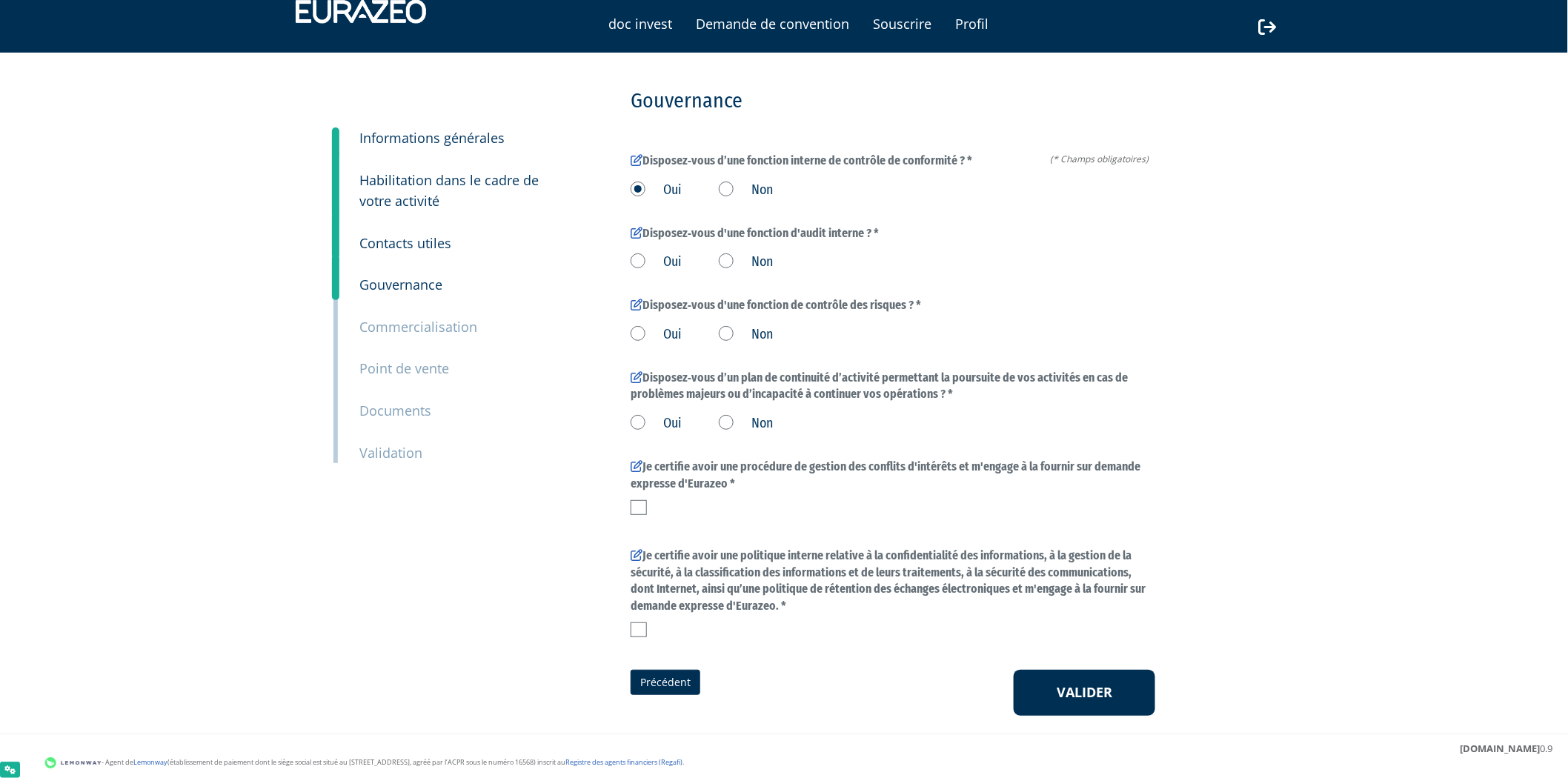
click at [642, 268] on label "Oui" at bounding box center [656, 261] width 51 height 19
click at [0, 0] on input "Oui" at bounding box center [0, 0] width 0 height 0
click at [639, 336] on label "Oui" at bounding box center [656, 334] width 51 height 19
click at [0, 0] on input "Oui" at bounding box center [0, 0] width 0 height 0
drag, startPoint x: 641, startPoint y: 420, endPoint x: 645, endPoint y: 452, distance: 32.2
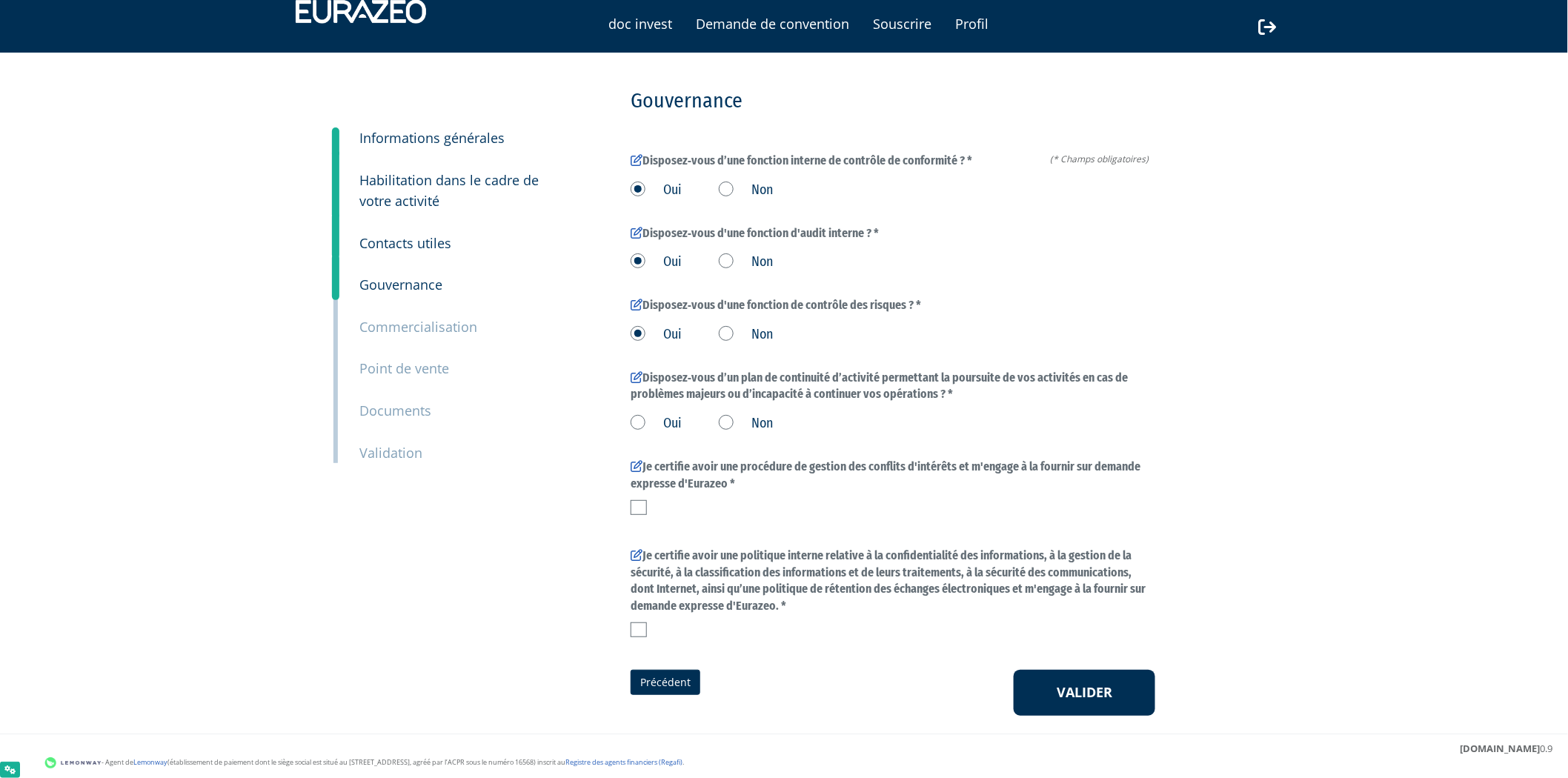
click at [641, 421] on label "Oui" at bounding box center [656, 423] width 51 height 19
click at [0, 0] on input "Oui" at bounding box center [0, 0] width 0 height 0
click at [645, 506] on label at bounding box center [638, 507] width 16 height 15
click at [0, 0] on input "checkbox" at bounding box center [0, 0] width 0 height 0
click at [635, 622] on div "Je certifie avoir une politique interne relative à la confidentialité des infor…" at bounding box center [892, 592] width 525 height 90
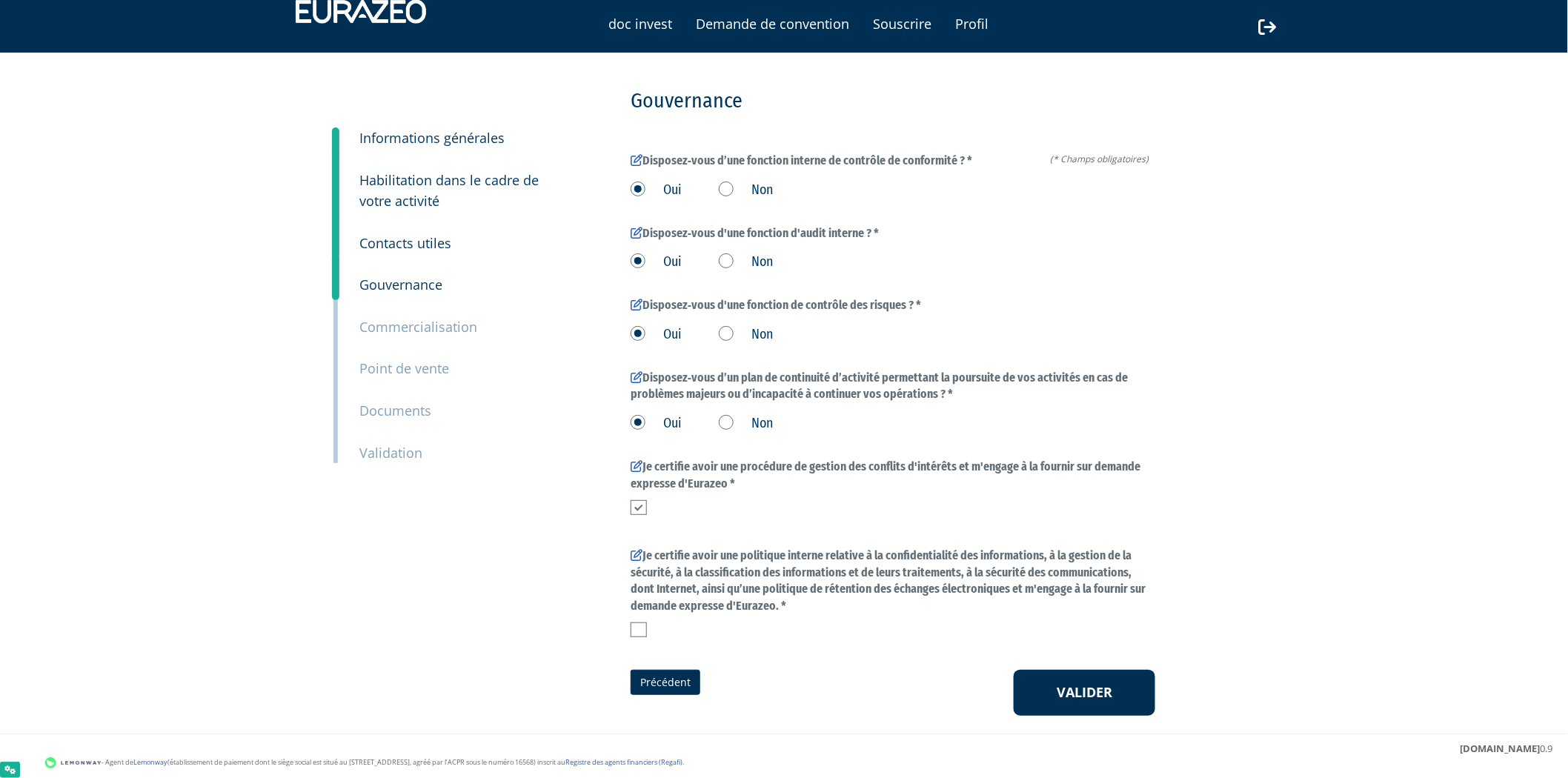
click at [635, 625] on label at bounding box center [638, 629] width 16 height 15
click at [0, 0] on input "checkbox" at bounding box center [0, 0] width 0 height 0
click at [1138, 704] on button "Valider" at bounding box center [1084, 693] width 142 height 46
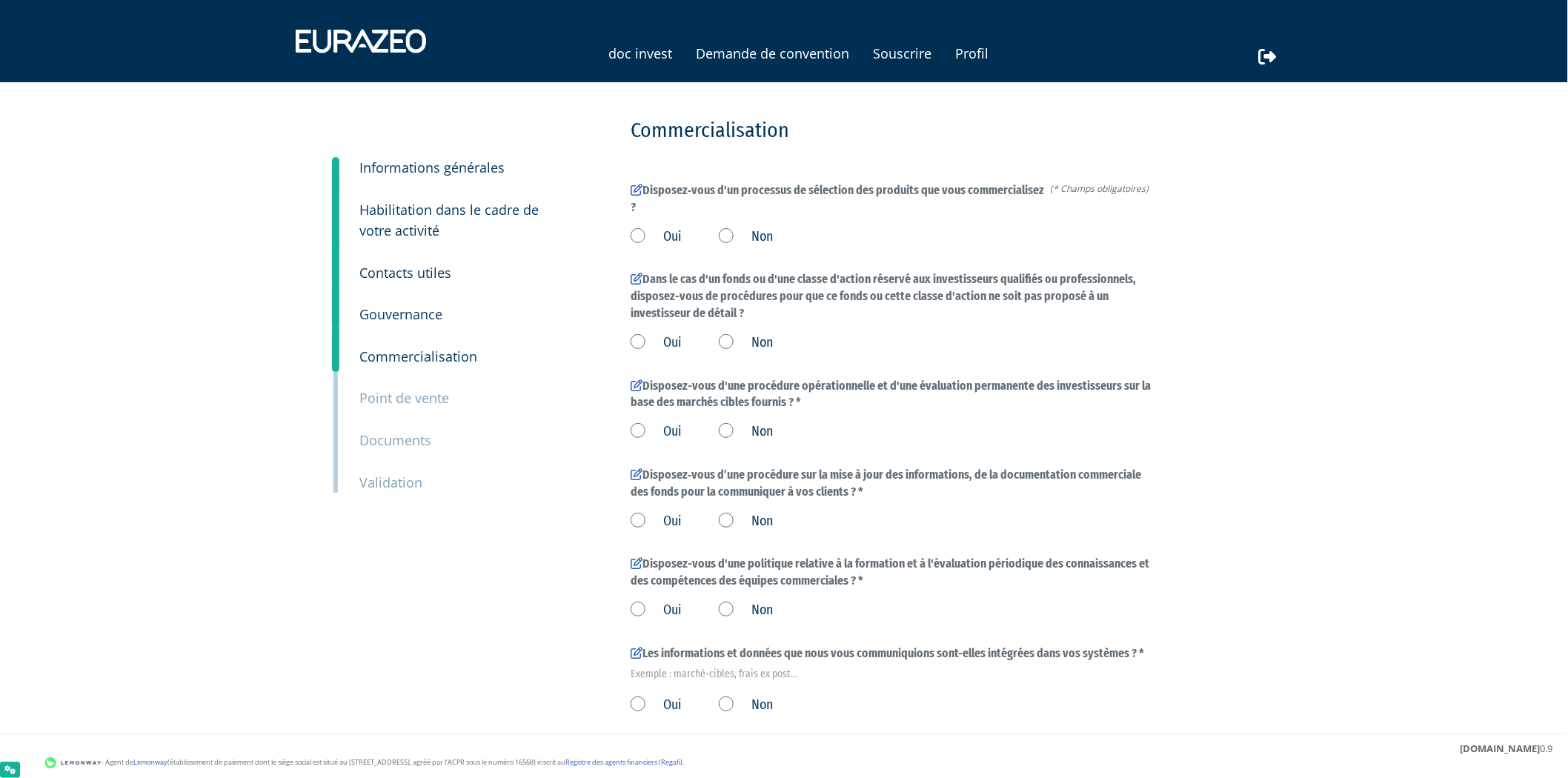
click at [650, 241] on label "Oui" at bounding box center [656, 237] width 51 height 19
click at [0, 0] on input "Oui" at bounding box center [0, 0] width 0 height 0
click at [650, 342] on label "Oui" at bounding box center [656, 342] width 51 height 19
click at [0, 0] on input "Oui" at bounding box center [0, 0] width 0 height 0
drag, startPoint x: 658, startPoint y: 435, endPoint x: 661, endPoint y: 524, distance: 89.1
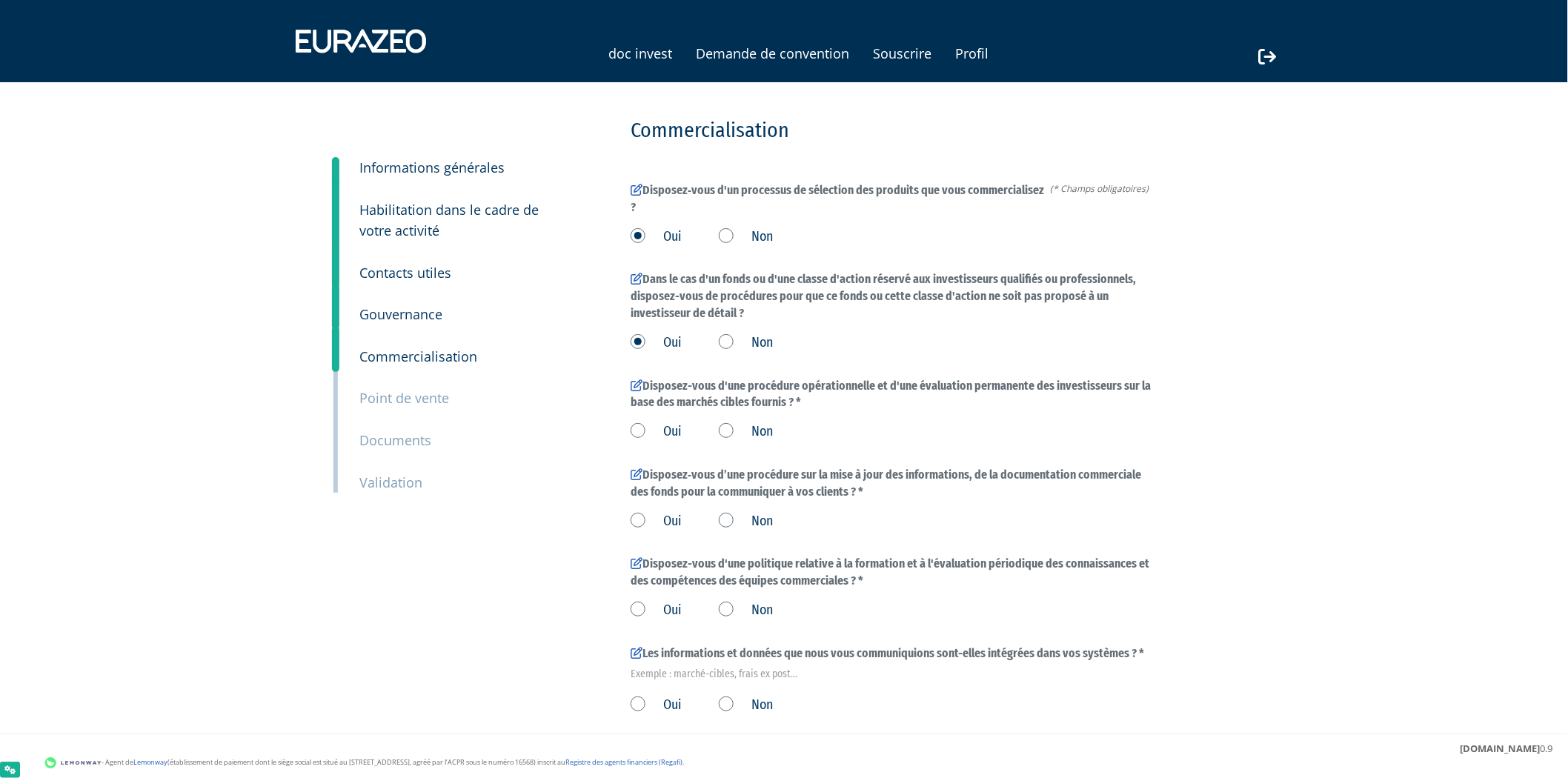
click at [658, 436] on label "Oui" at bounding box center [656, 431] width 51 height 19
click at [0, 0] on input "Oui" at bounding box center [0, 0] width 0 height 0
drag, startPoint x: 661, startPoint y: 524, endPoint x: 662, endPoint y: 538, distance: 14.0
click at [661, 525] on label "Oui" at bounding box center [656, 521] width 51 height 19
click at [0, 0] on input "Oui" at bounding box center [0, 0] width 0 height 0
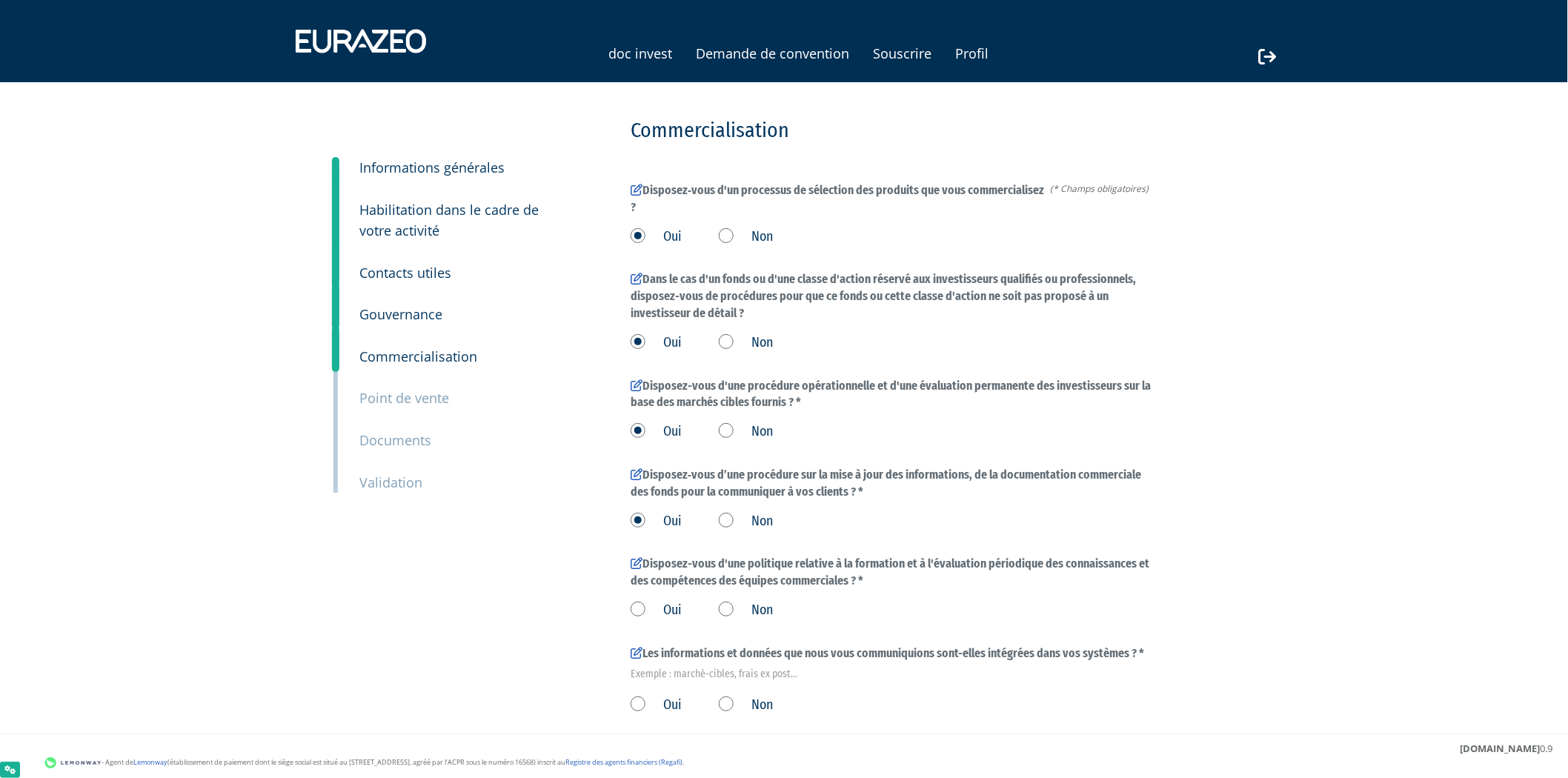
click at [655, 620] on label "Oui" at bounding box center [656, 610] width 51 height 19
click at [0, 0] on input "Oui" at bounding box center [0, 0] width 0 height 0
click at [650, 699] on label "Oui" at bounding box center [656, 704] width 51 height 19
click at [0, 0] on input "Oui" at bounding box center [0, 0] width 0 height 0
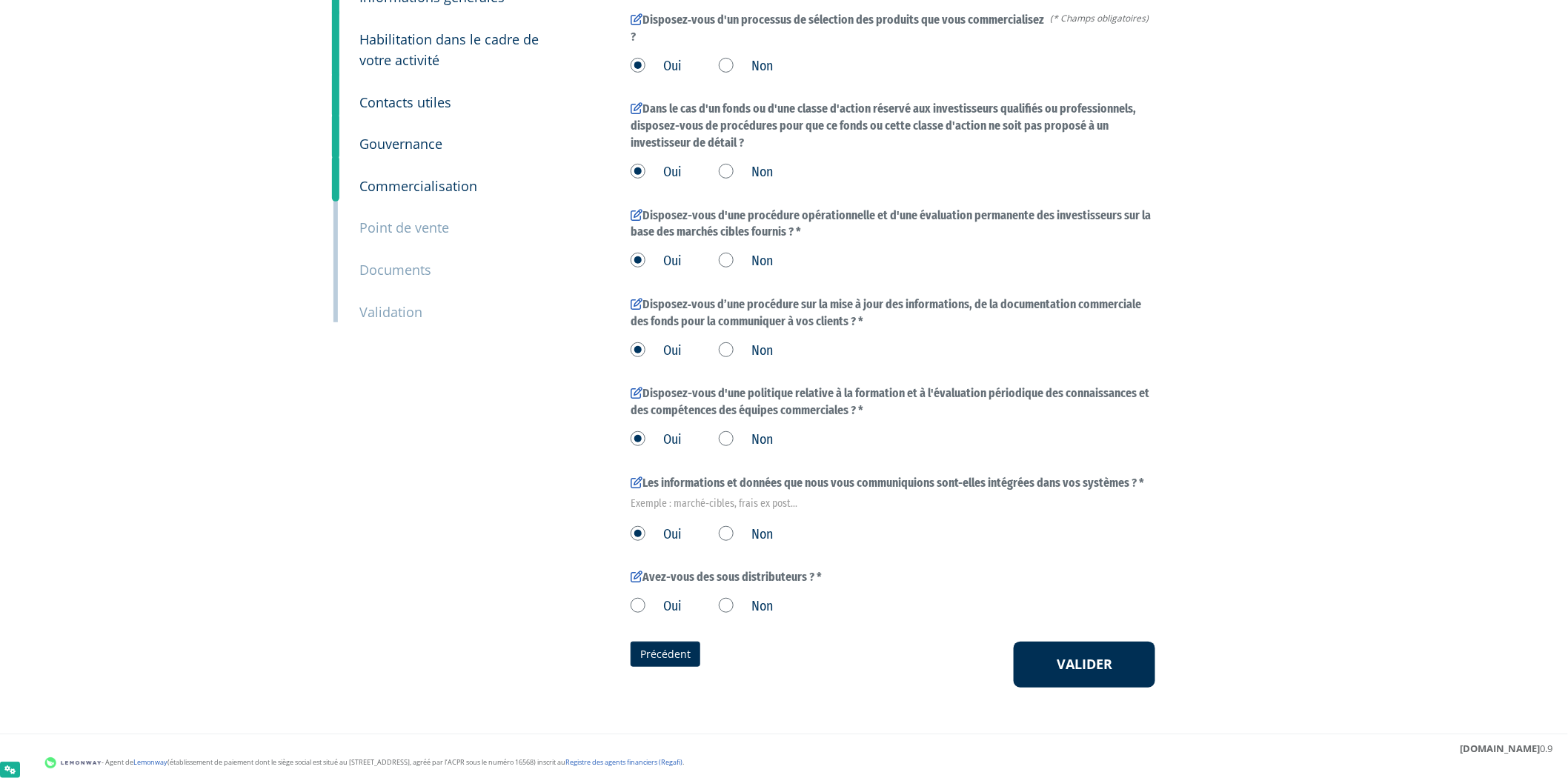
scroll to position [176, 0]
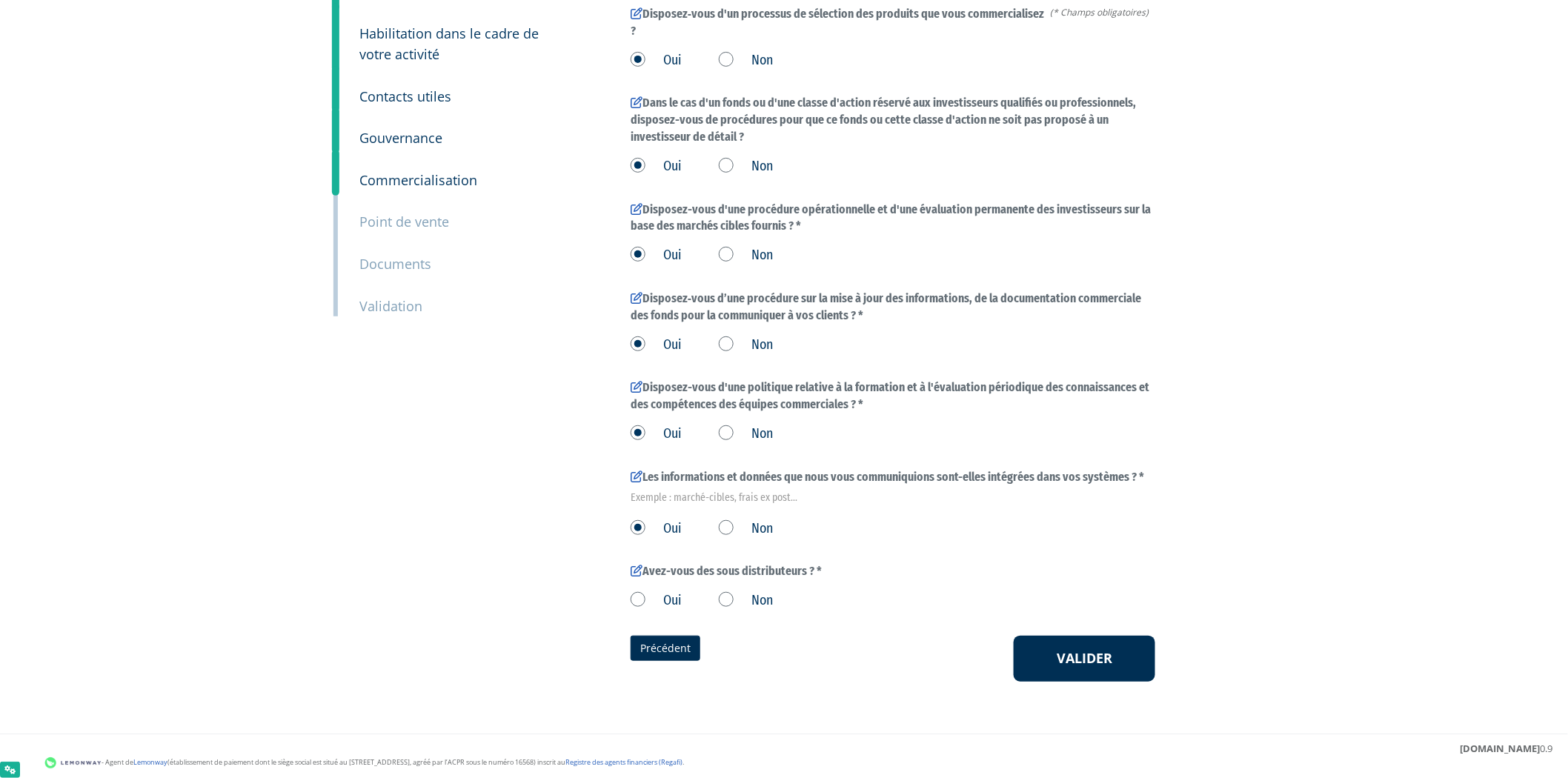
click at [635, 593] on label "Oui" at bounding box center [656, 600] width 51 height 19
click at [0, 0] on input "Oui" at bounding box center [0, 0] width 0 height 0
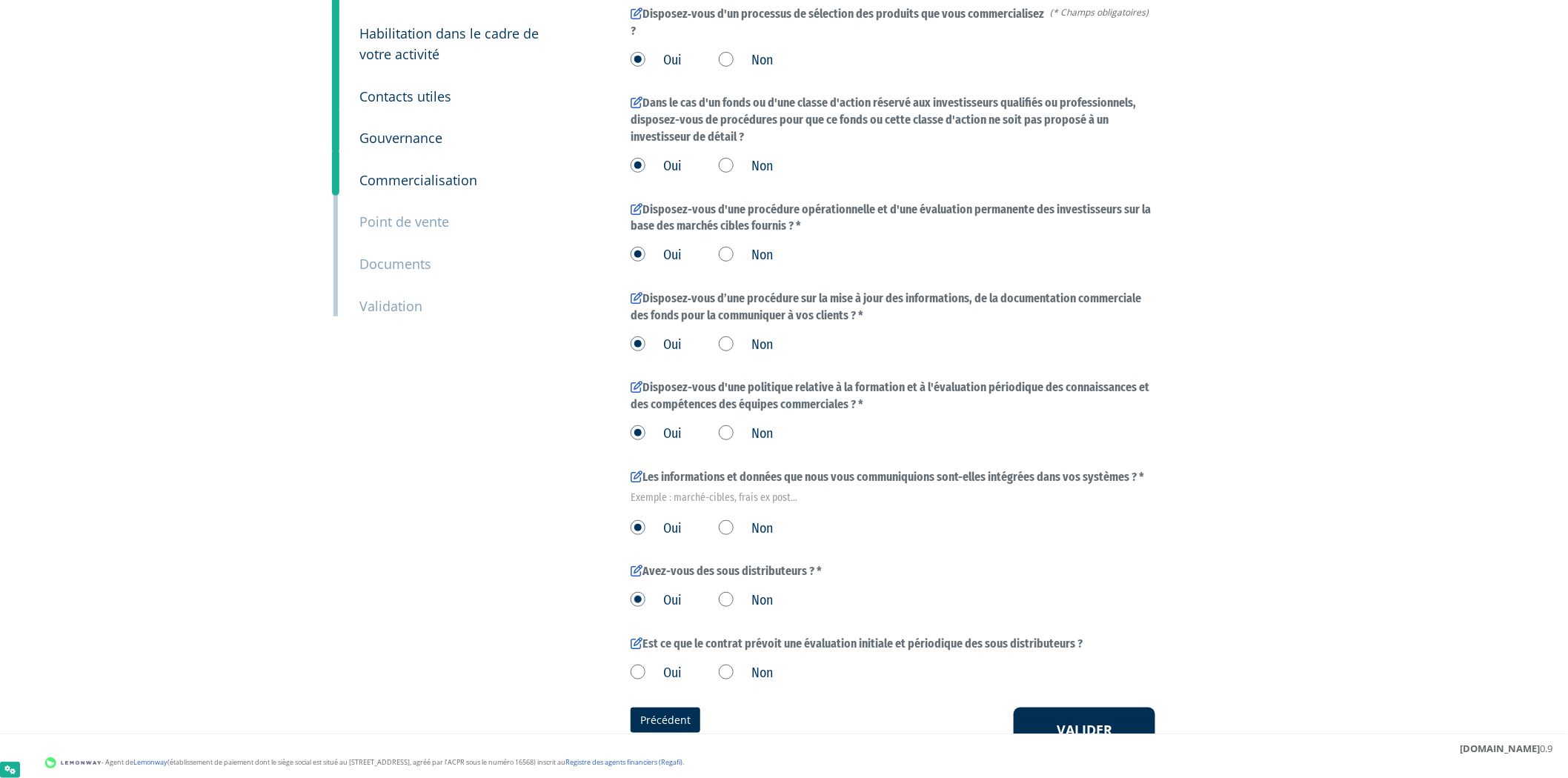
click at [666, 675] on label "Oui" at bounding box center [656, 673] width 51 height 19
click at [0, 0] on input "Oui" at bounding box center [0, 0] width 0 height 0
click at [1109, 724] on button "Valider" at bounding box center [1084, 730] width 142 height 46
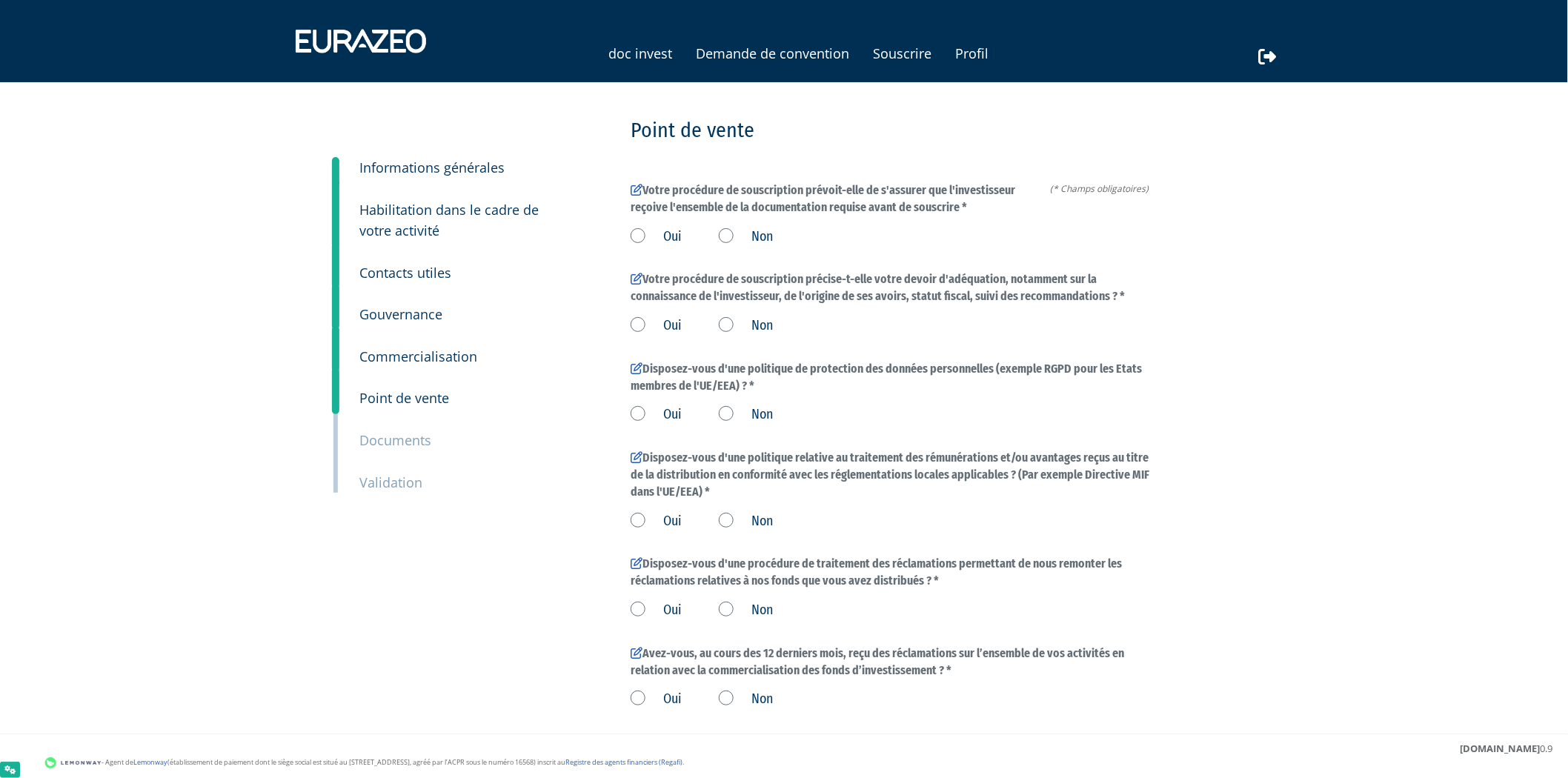
click at [720, 238] on label "Non" at bounding box center [746, 237] width 54 height 19
click at [0, 0] on input "Non" at bounding box center [0, 0] width 0 height 0
drag, startPoint x: 655, startPoint y: 243, endPoint x: 702, endPoint y: 317, distance: 87.7
click at [655, 244] on label "Oui" at bounding box center [656, 237] width 51 height 19
click at [0, 0] on input "Oui" at bounding box center [0, 0] width 0 height 0
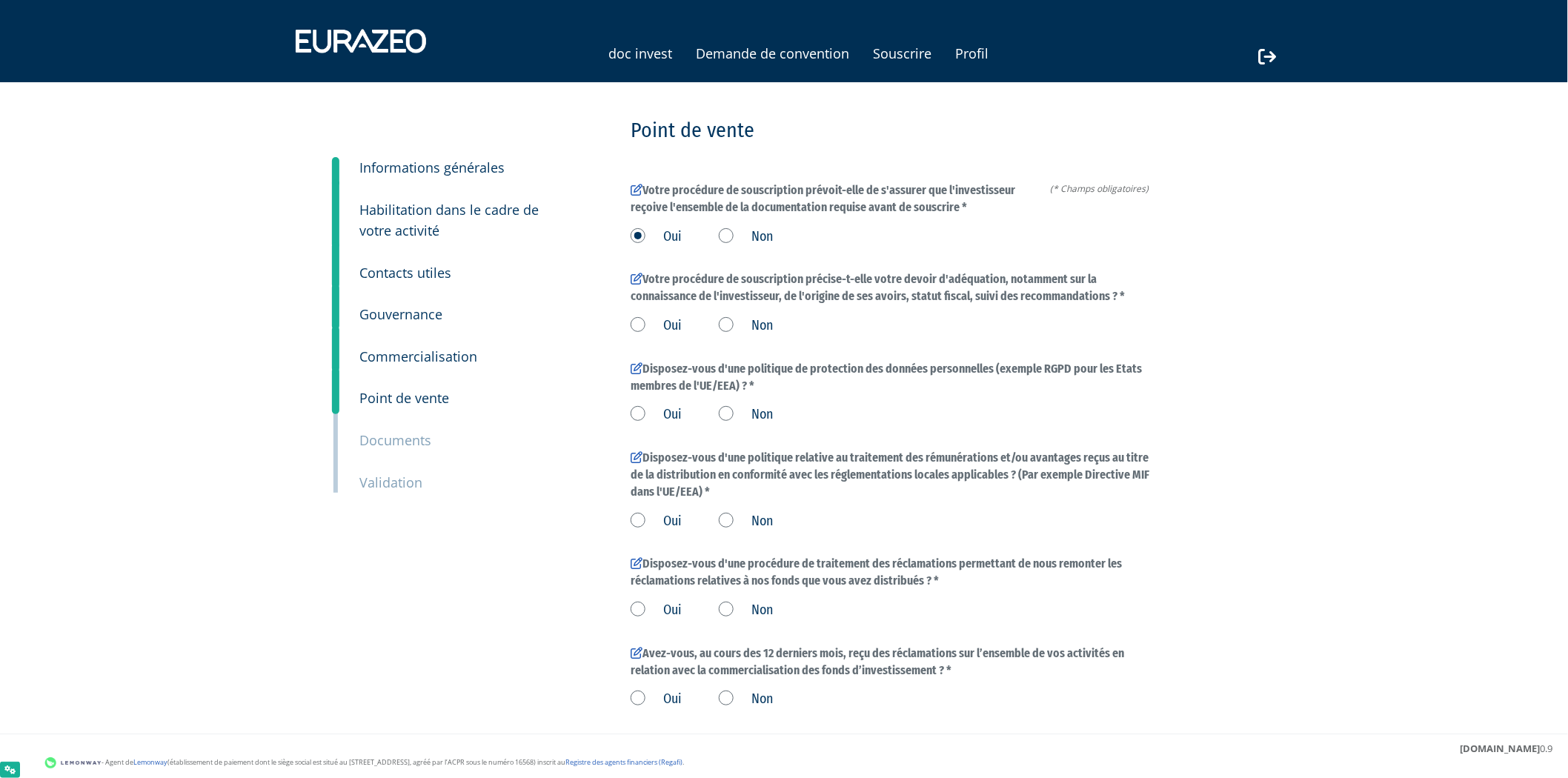
click at [710, 335] on div "Oui Non" at bounding box center [892, 323] width 525 height 25
drag, startPoint x: 671, startPoint y: 416, endPoint x: 675, endPoint y: 402, distance: 14.6
click at [671, 417] on label "Oui" at bounding box center [656, 414] width 51 height 19
click at [0, 0] on input "Oui" at bounding box center [0, 0] width 0 height 0
click at [670, 328] on label "Oui" at bounding box center [656, 325] width 51 height 19
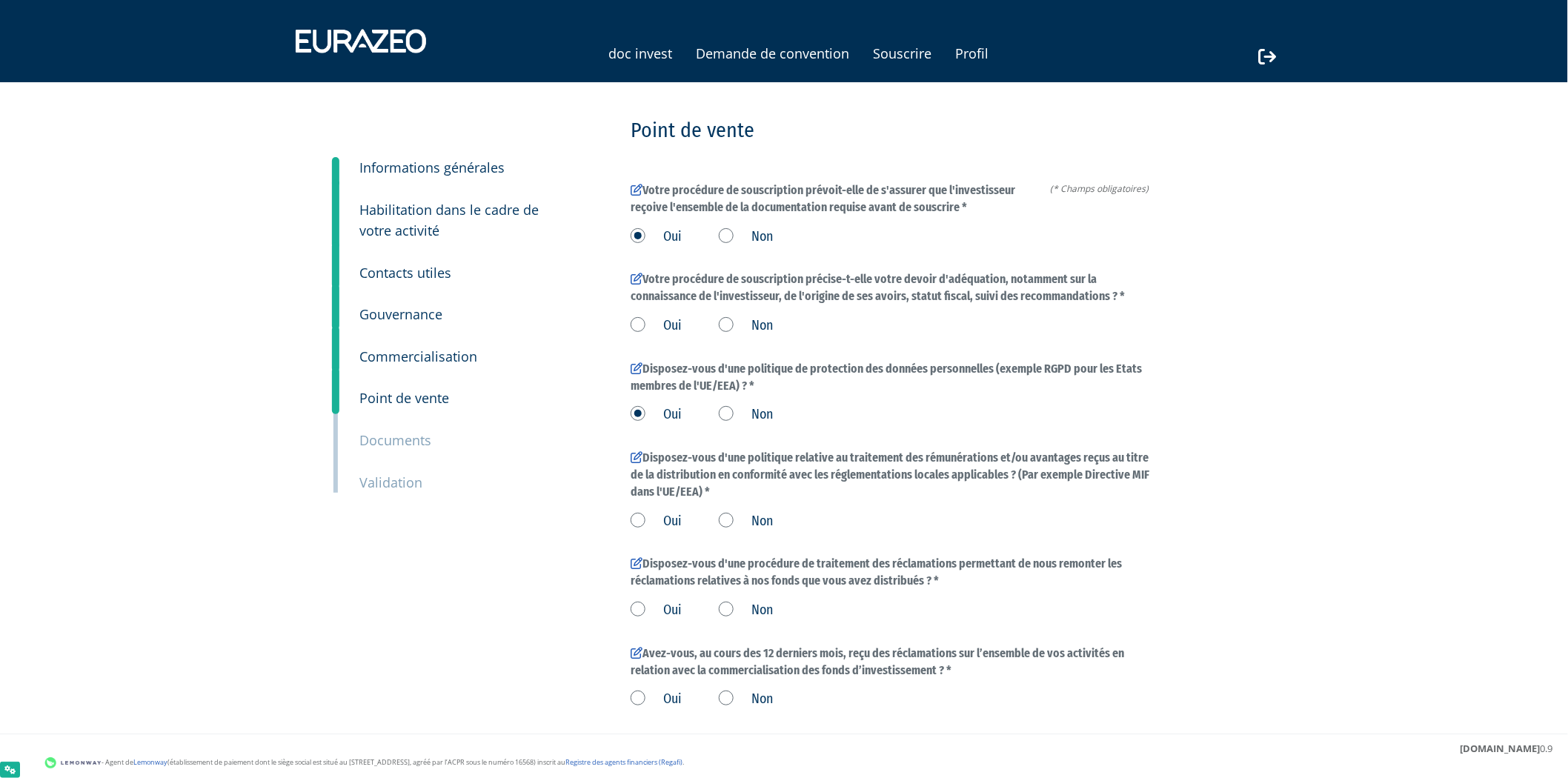
click at [0, 0] on input "Oui" at bounding box center [0, 0] width 0 height 0
click at [678, 523] on label "Oui" at bounding box center [656, 521] width 51 height 19
click at [0, 0] on input "Oui" at bounding box center [0, 0] width 0 height 0
click at [671, 618] on label "Oui" at bounding box center [656, 610] width 51 height 19
click at [0, 0] on input "Oui" at bounding box center [0, 0] width 0 height 0
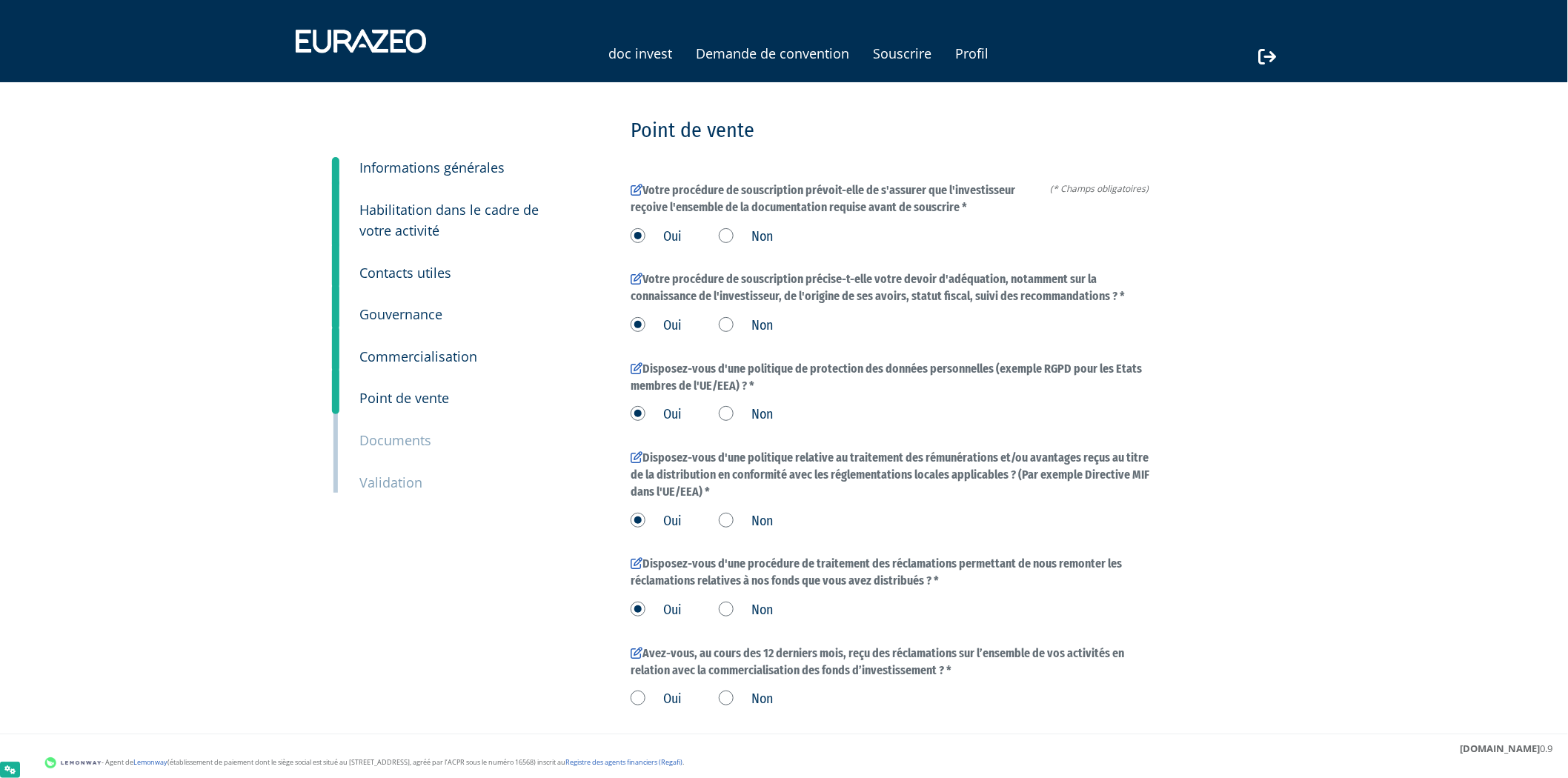
drag, startPoint x: 656, startPoint y: 702, endPoint x: 1176, endPoint y: 638, distance: 523.9
click at [656, 704] on label "Oui" at bounding box center [656, 699] width 51 height 19
click at [0, 0] on input "Oui" at bounding box center [0, 0] width 0 height 0
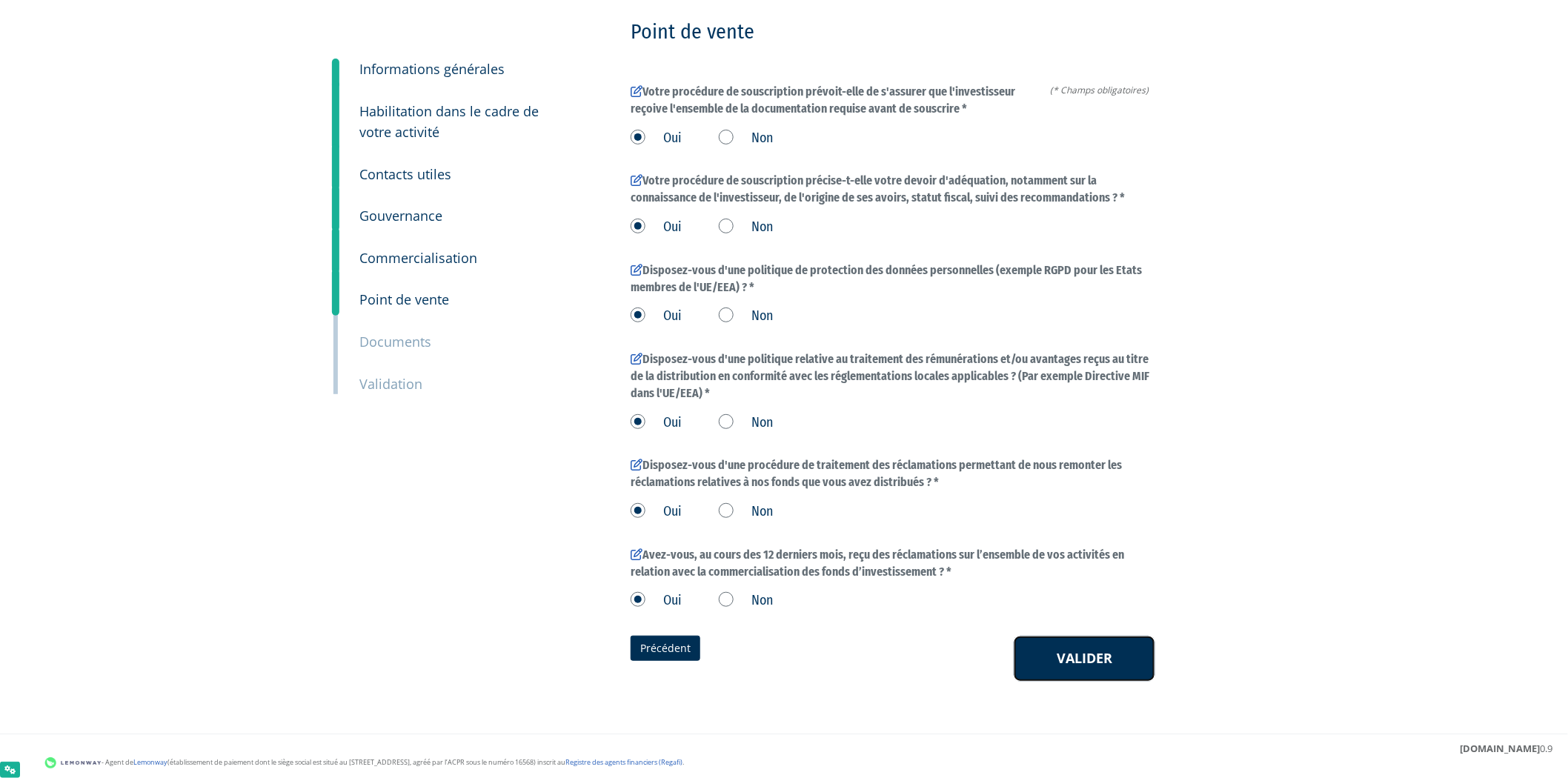
click at [1138, 662] on button "Valider" at bounding box center [1084, 658] width 142 height 46
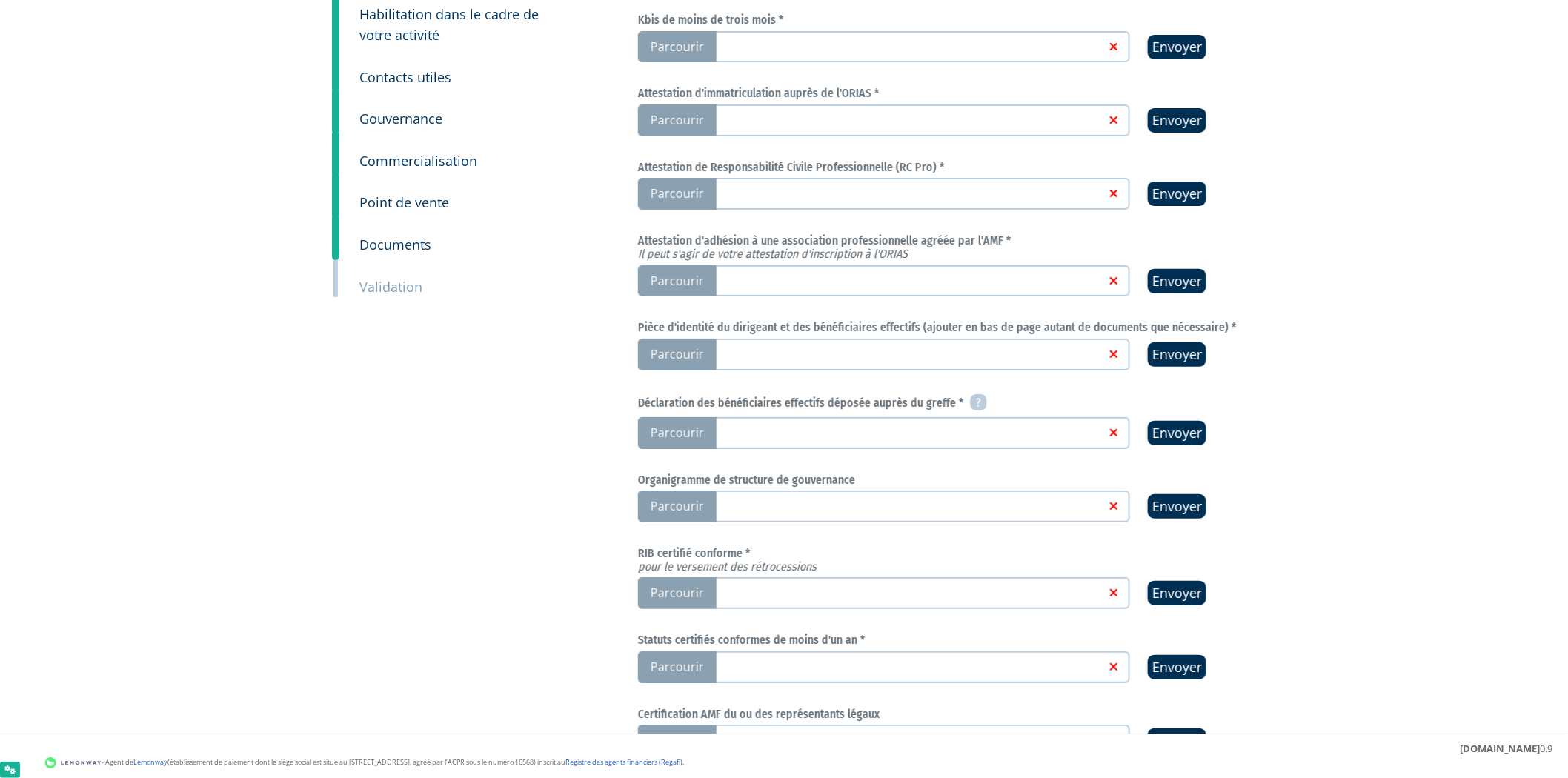
scroll to position [207, 0]
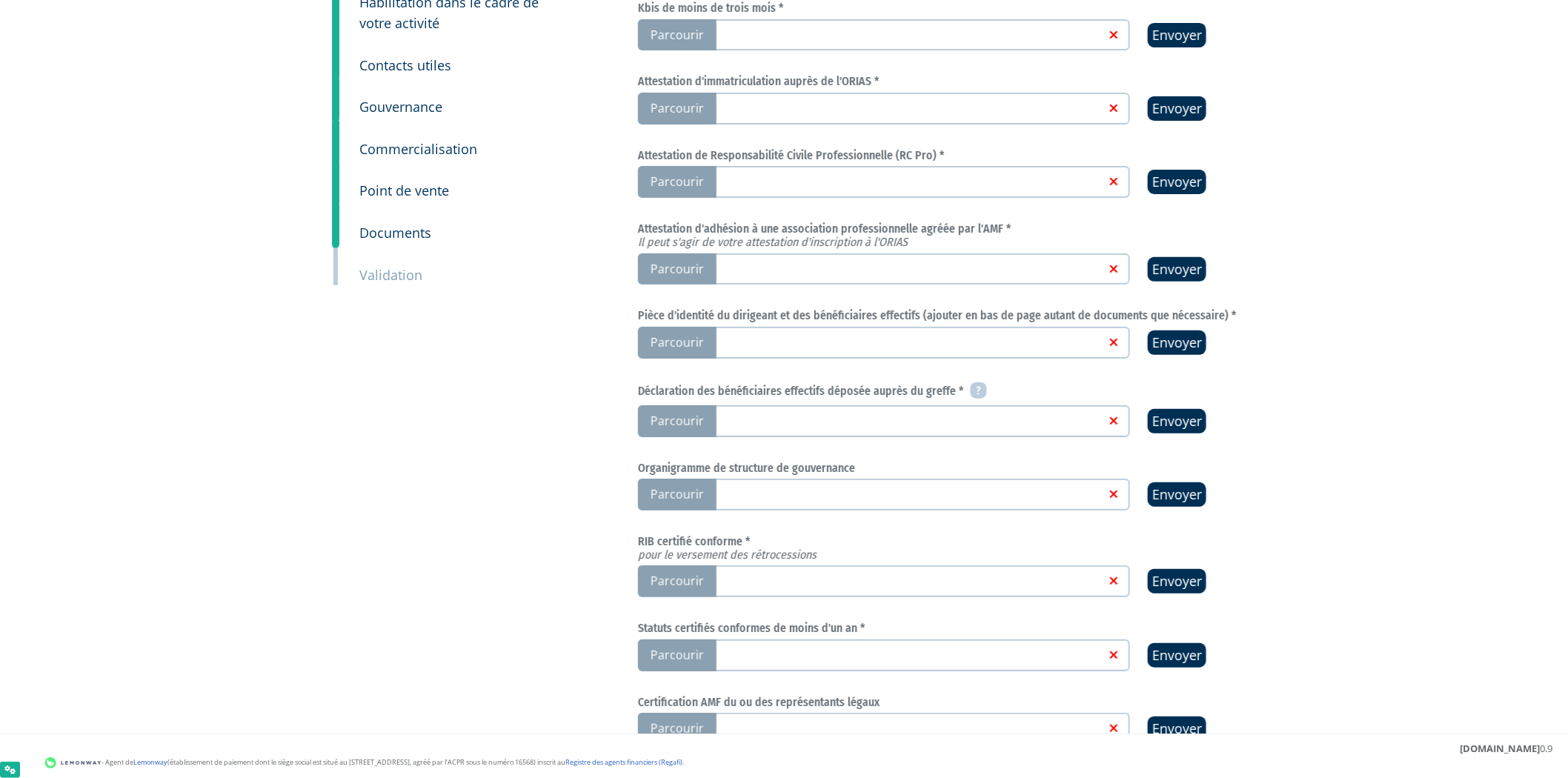
click at [932, 53] on div "Kbis de moins de trois mois * Parcourir Envoyer Parcourir Envoyer" at bounding box center [945, 373] width 615 height 743
click at [987, 10] on h6 "Kbis de moins de trois mois *" at bounding box center [945, 8] width 615 height 14
click at [982, 27] on link at bounding box center [908, 34] width 393 height 15
click at [0, 0] on input "Parcourir" at bounding box center [0, 0] width 0 height 0
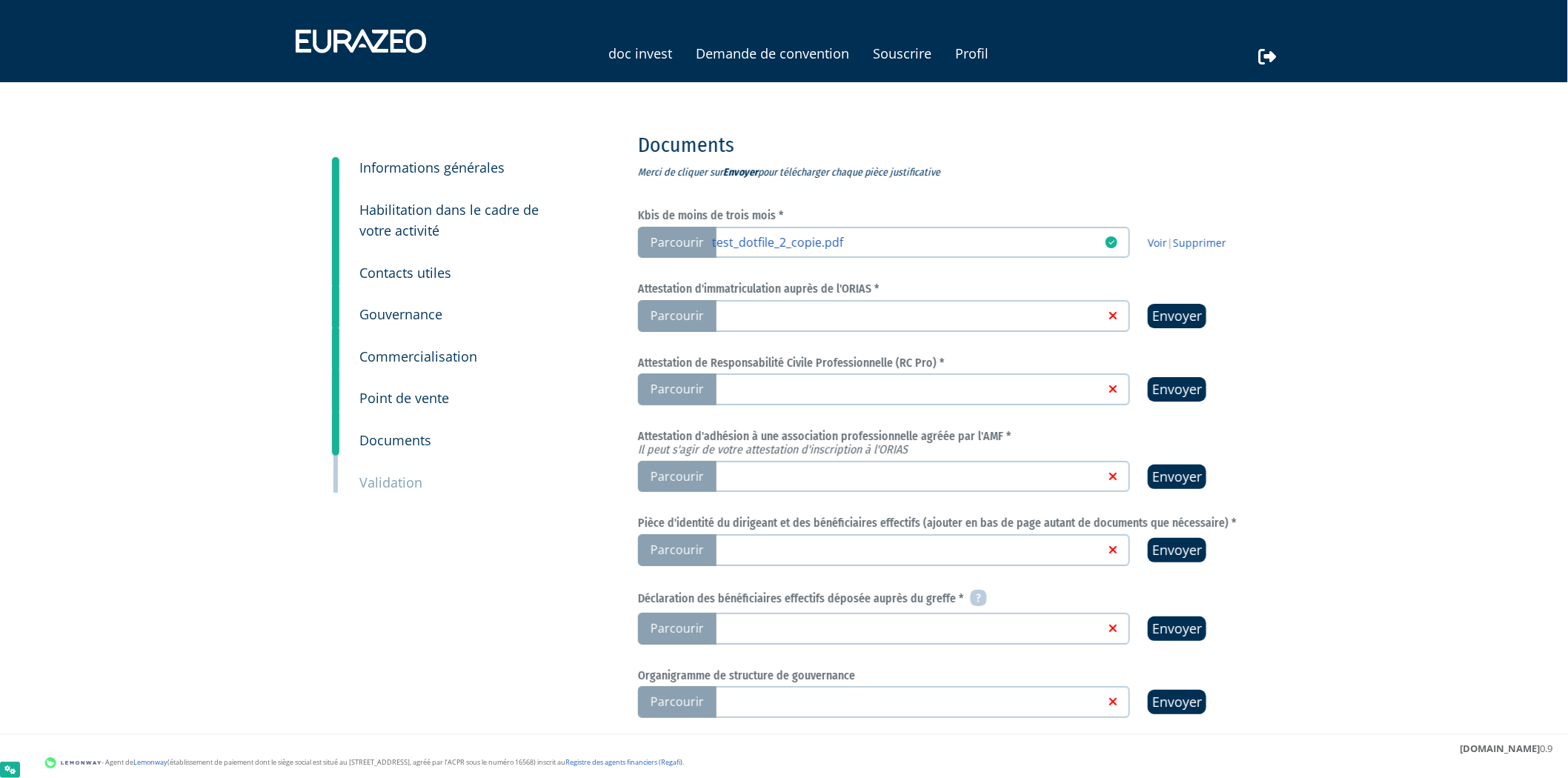
click at [814, 313] on link at bounding box center [908, 315] width 393 height 15
click at [0, 0] on input "Parcourir" at bounding box center [0, 0] width 0 height 0
click at [999, 382] on link at bounding box center [908, 388] width 393 height 15
click at [0, 0] on input "Parcourir" at bounding box center [0, 0] width 0 height 0
click at [892, 481] on label "Parcourir" at bounding box center [884, 477] width 492 height 32
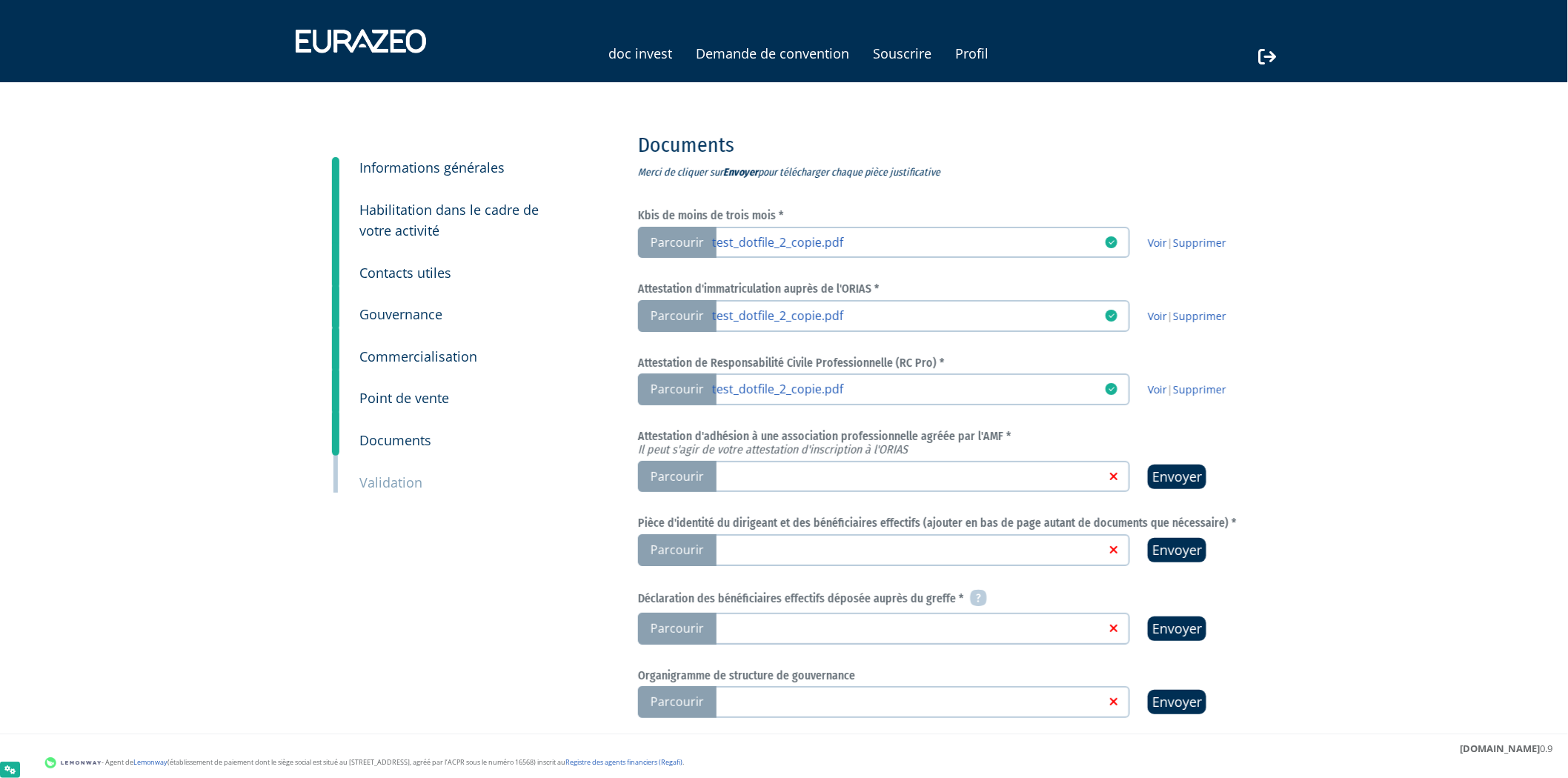
click at [0, 0] on input "Parcourir" at bounding box center [0, 0] width 0 height 0
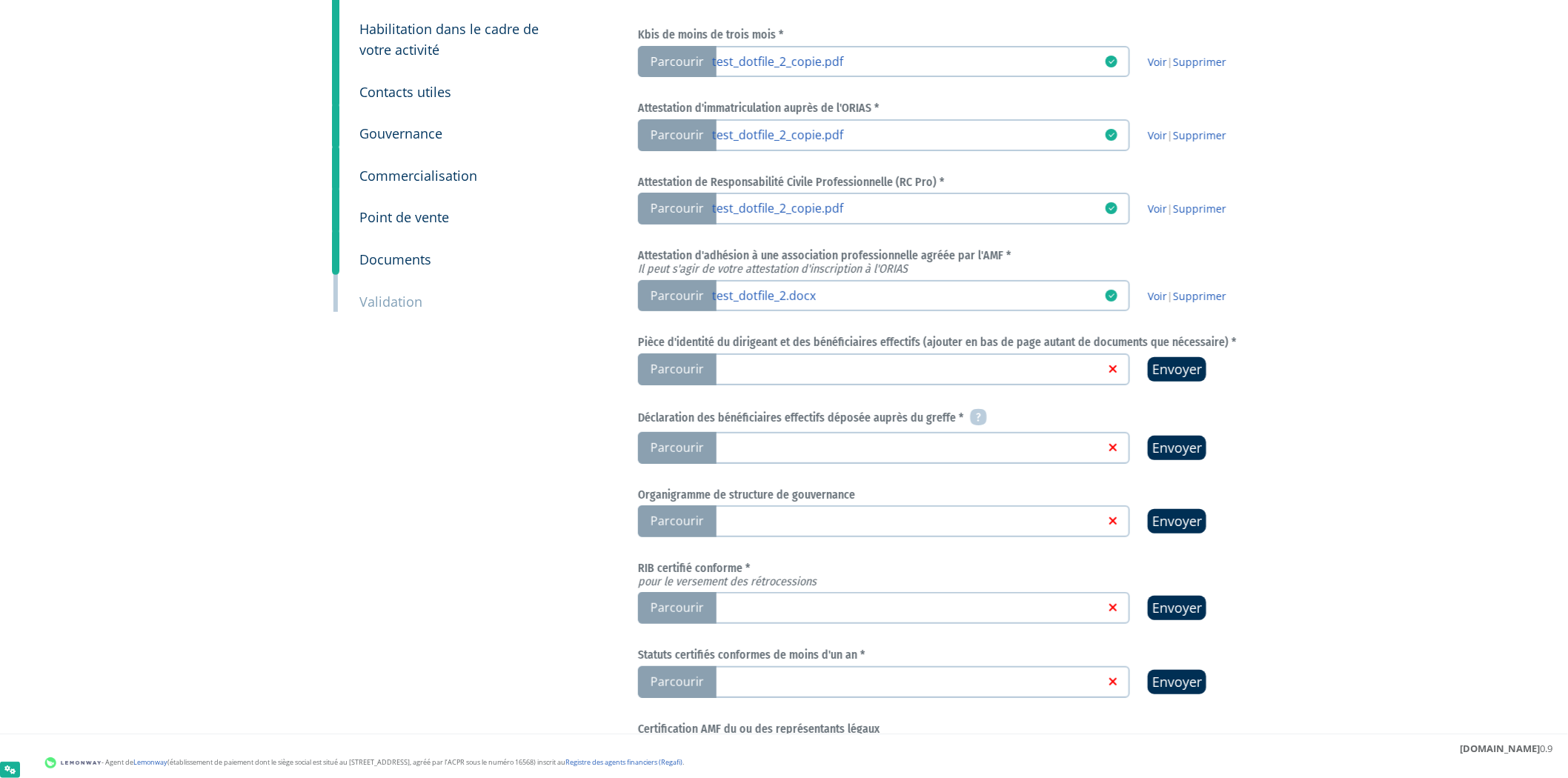
scroll to position [228, 0]
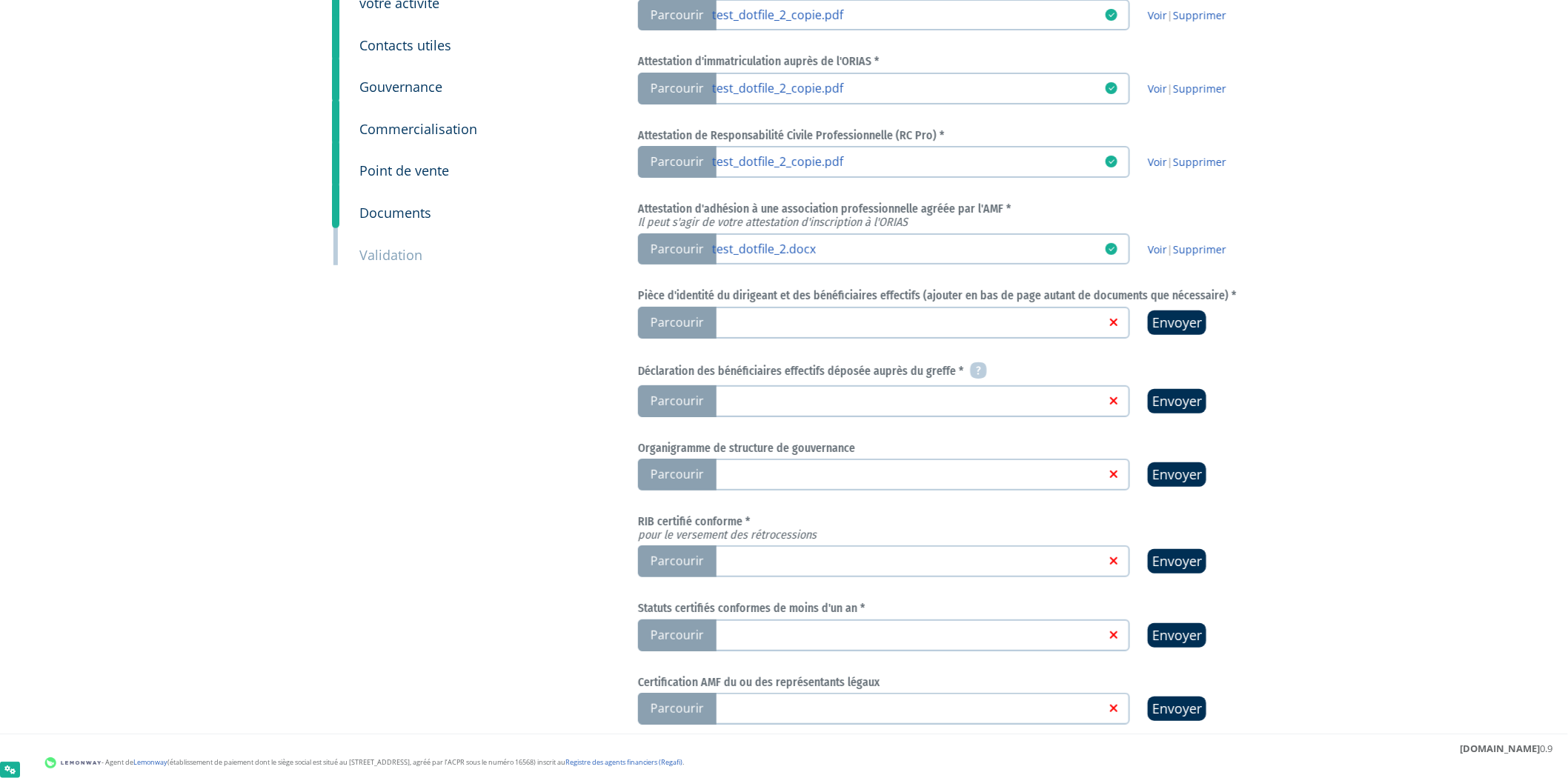
click at [961, 320] on link at bounding box center [908, 321] width 393 height 15
click at [0, 0] on input "Parcourir" at bounding box center [0, 0] width 0 height 0
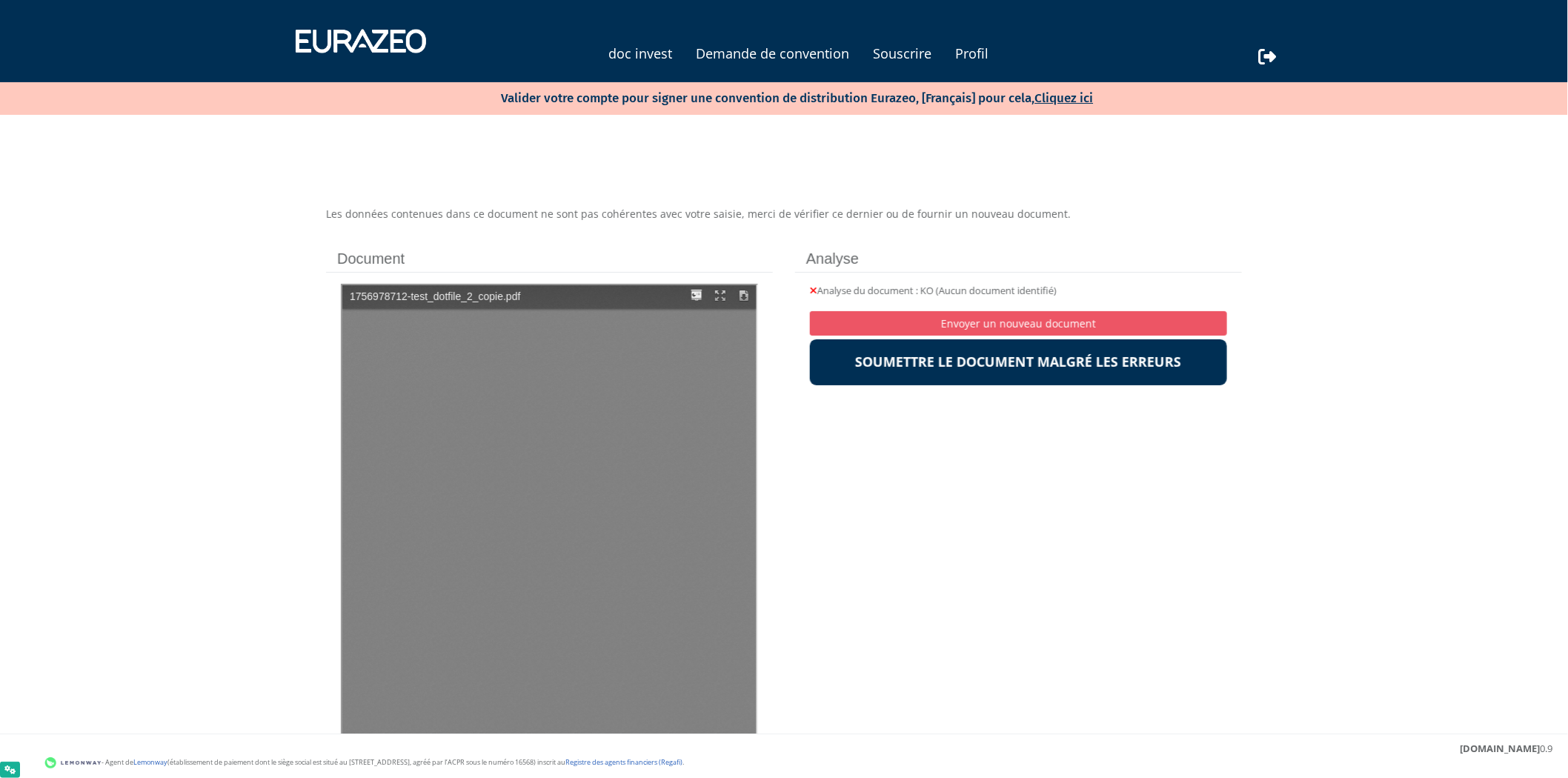
type input "1"
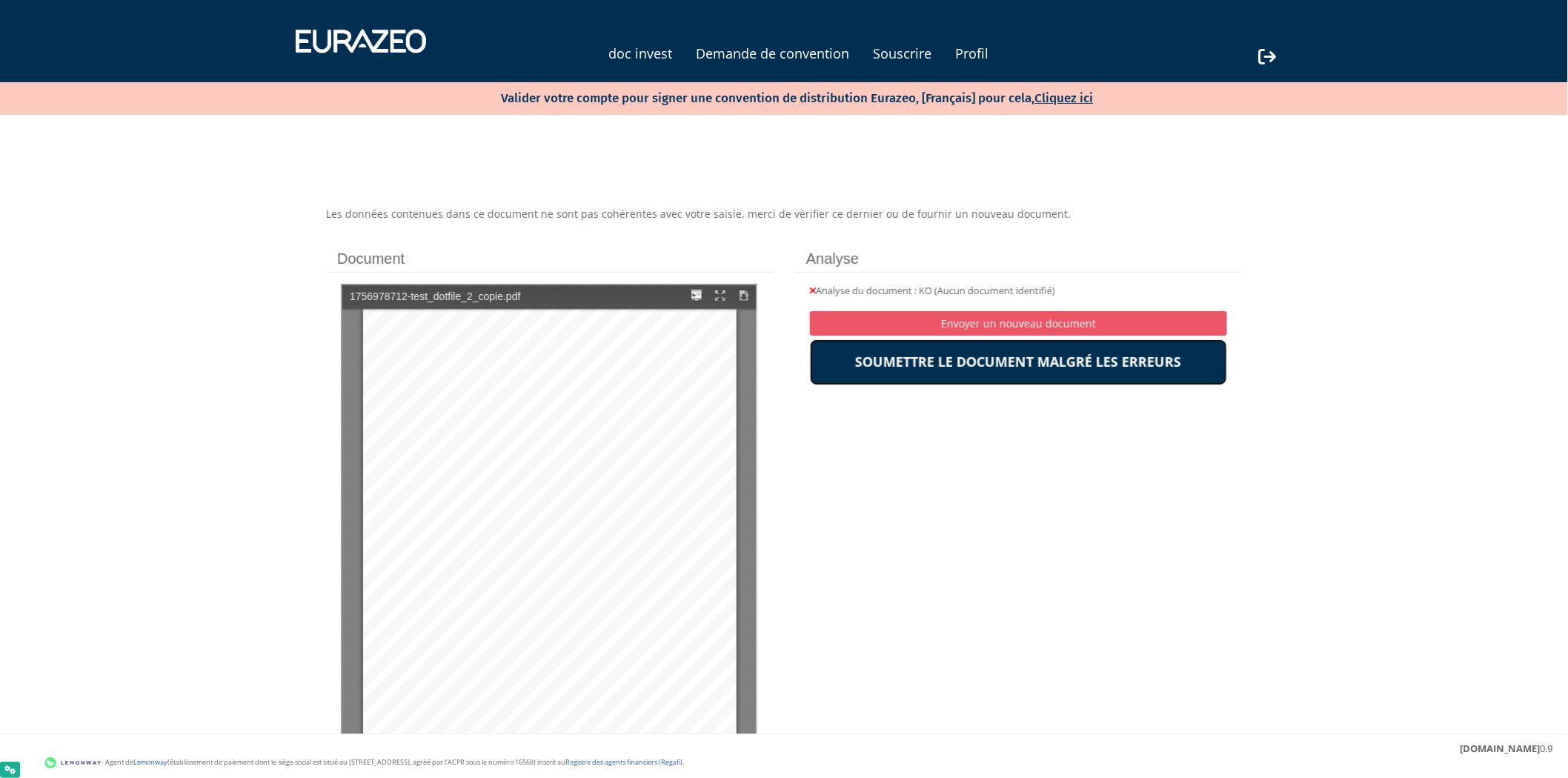
click at [1078, 381] on link "Soumettre le document malgré les erreurs" at bounding box center [1018, 362] width 417 height 46
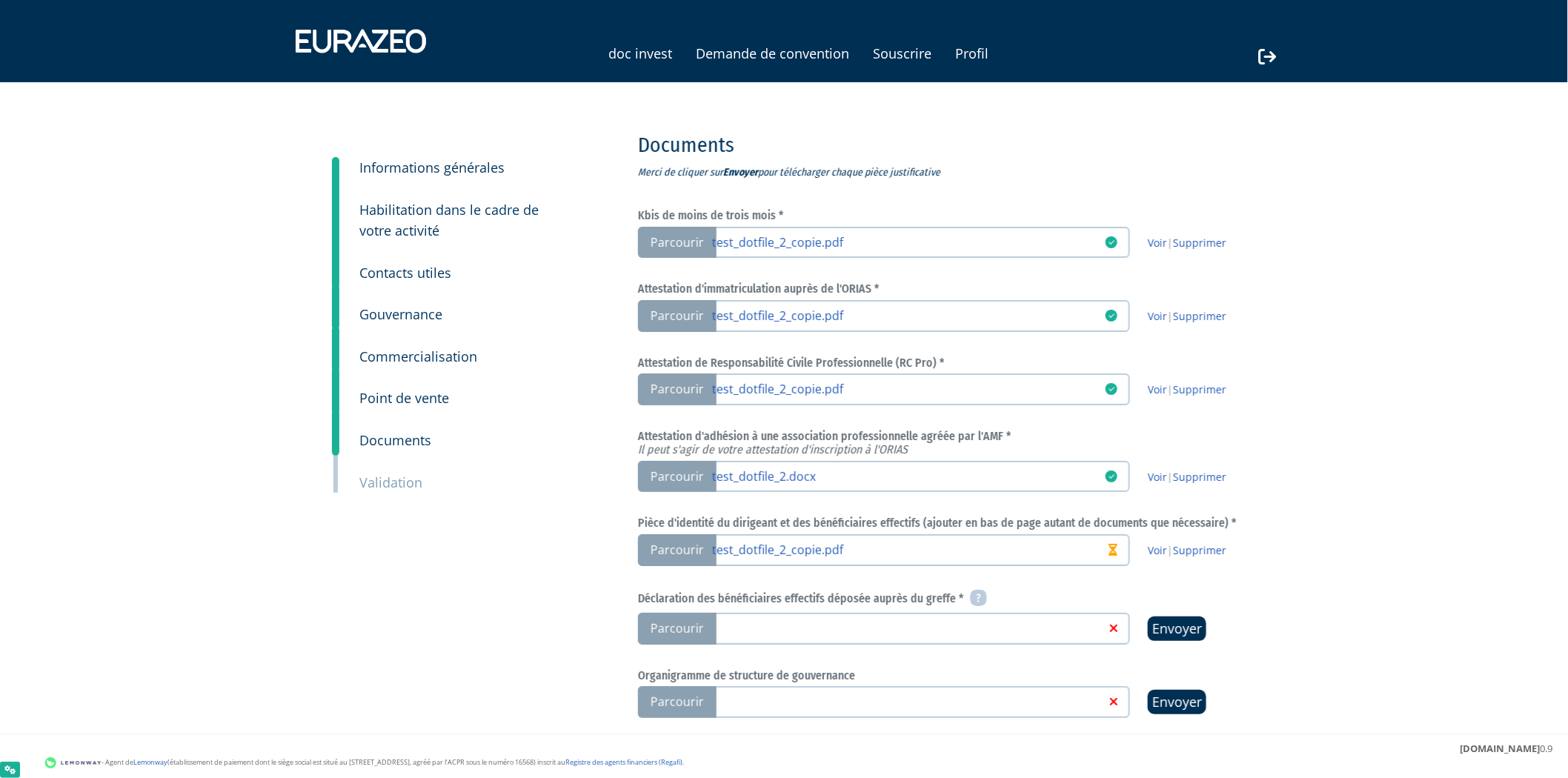
click at [877, 620] on link at bounding box center [908, 627] width 393 height 15
click at [0, 0] on input "Parcourir" at bounding box center [0, 0] width 0 height 0
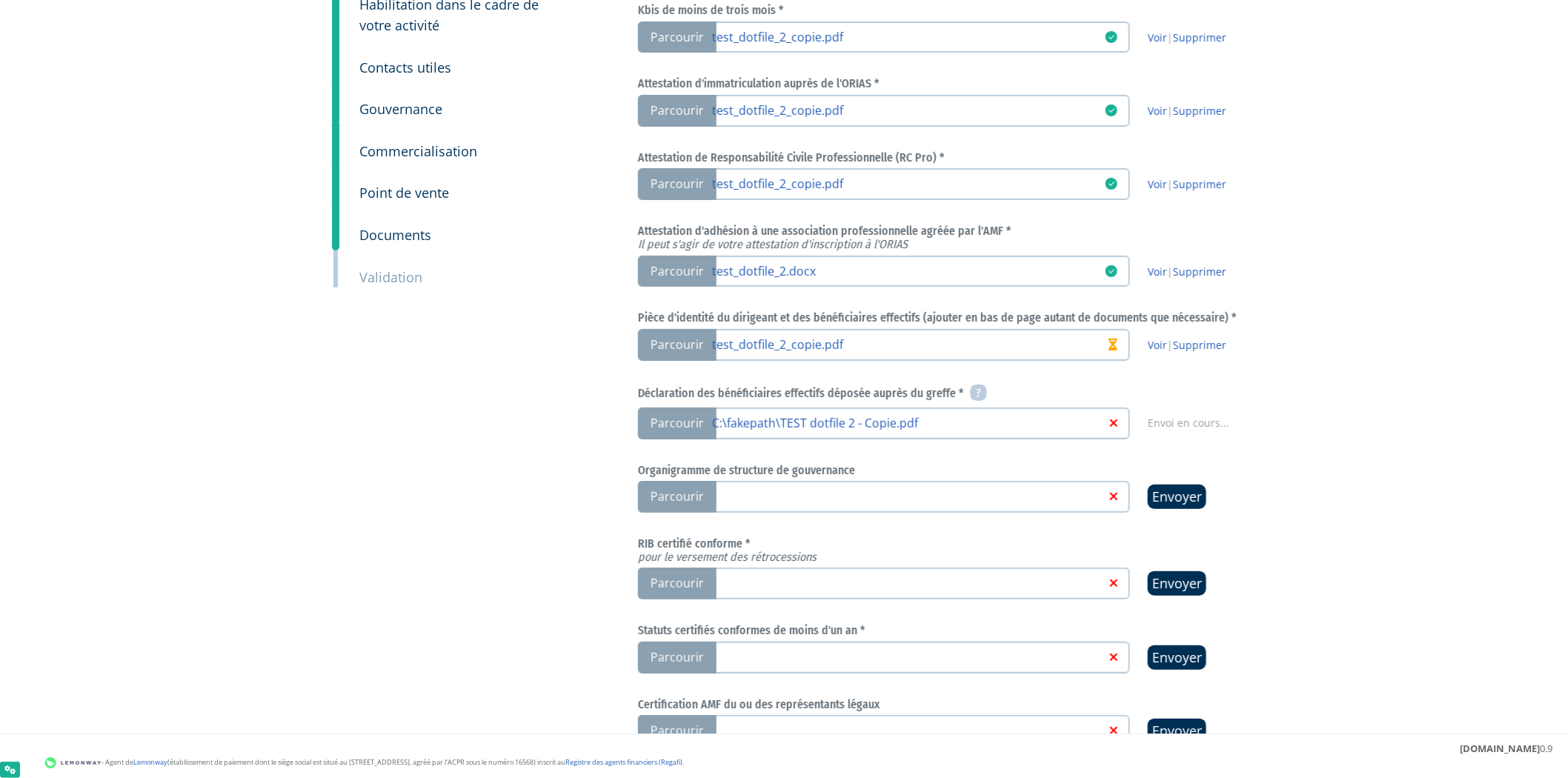
scroll to position [223, 0]
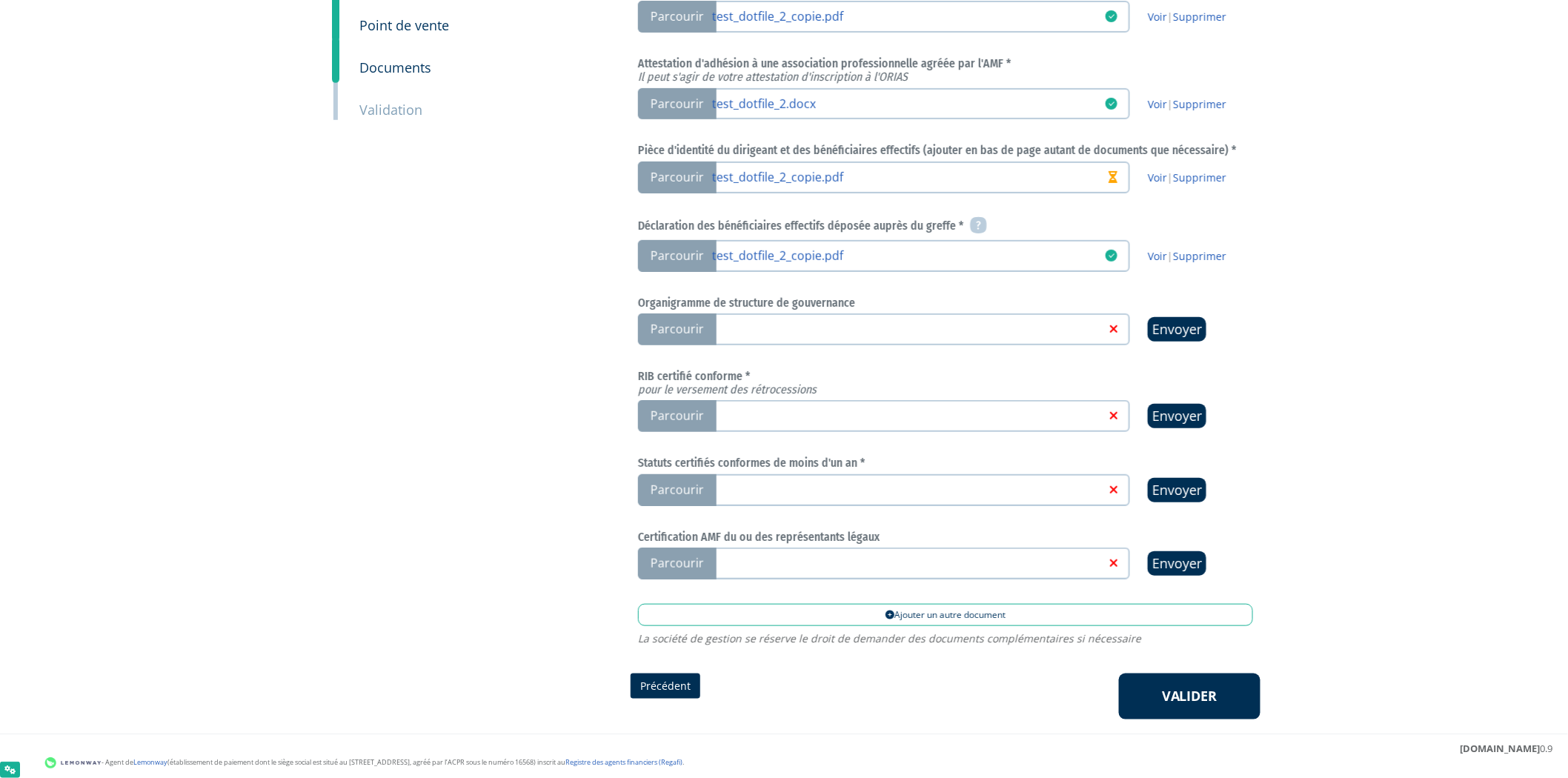
scroll to position [397, 0]
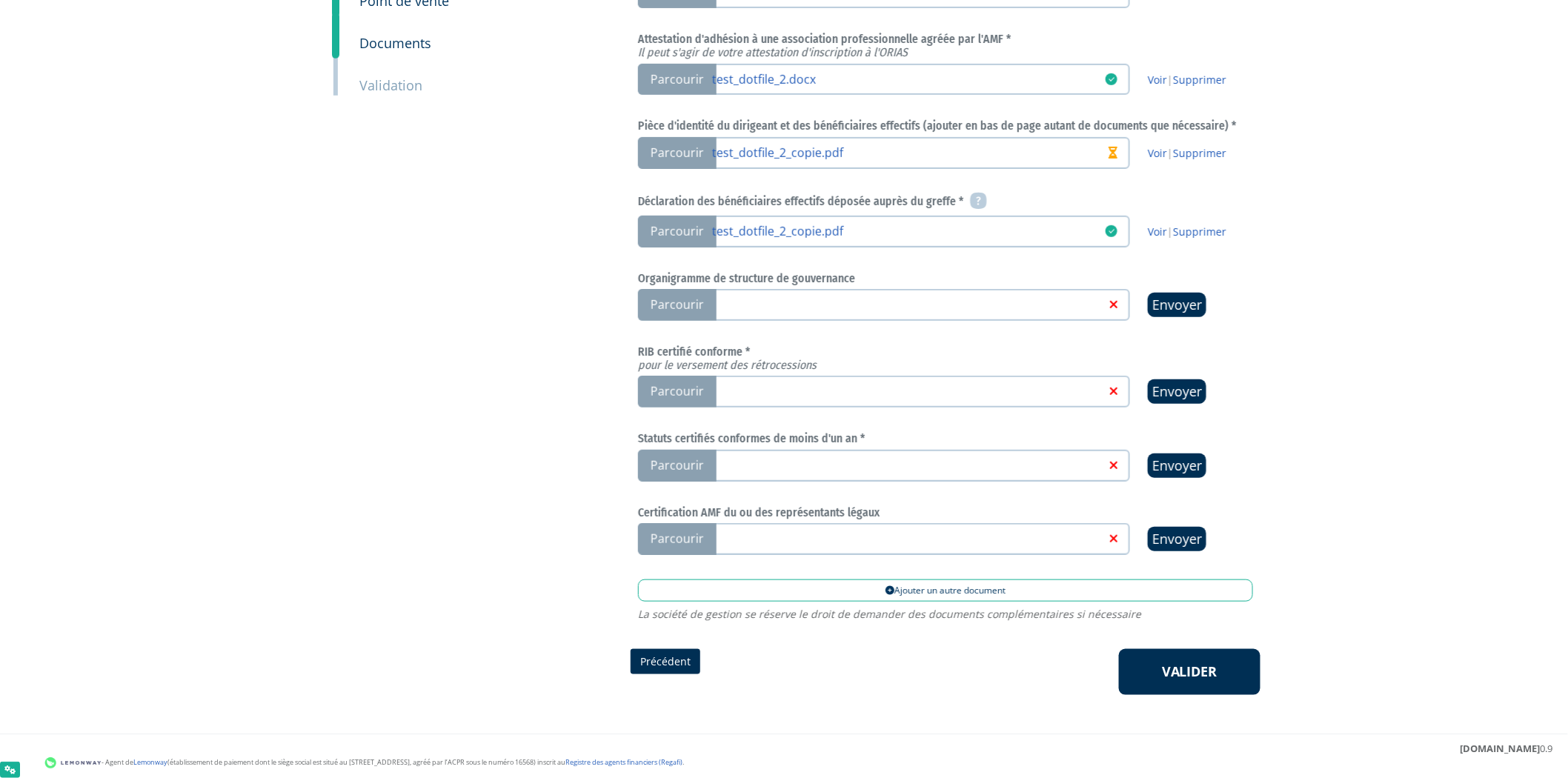
click at [848, 387] on link at bounding box center [908, 390] width 393 height 15
click at [0, 0] on input "Parcourir" at bounding box center [0, 0] width 0 height 0
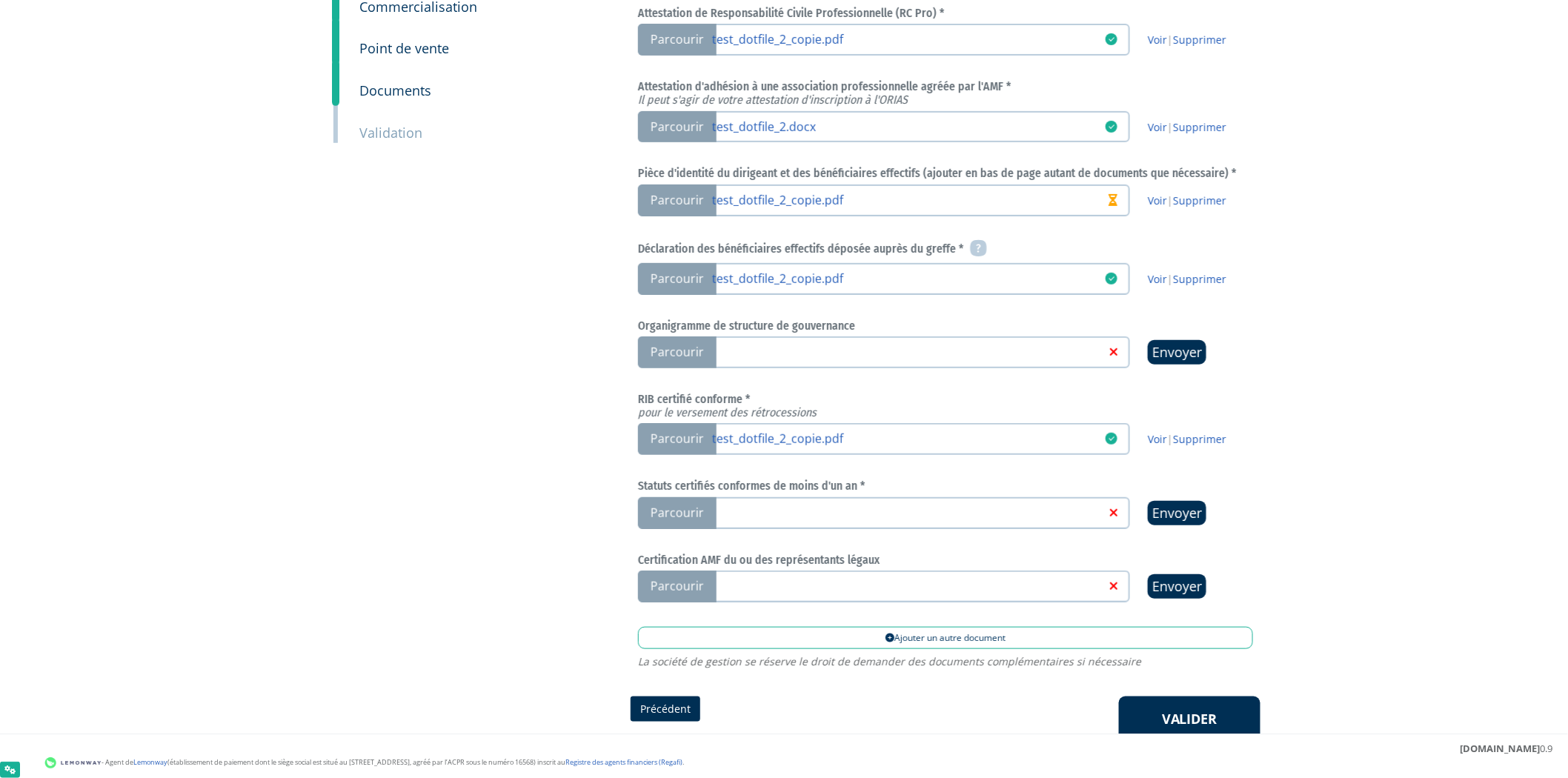
scroll to position [397, 0]
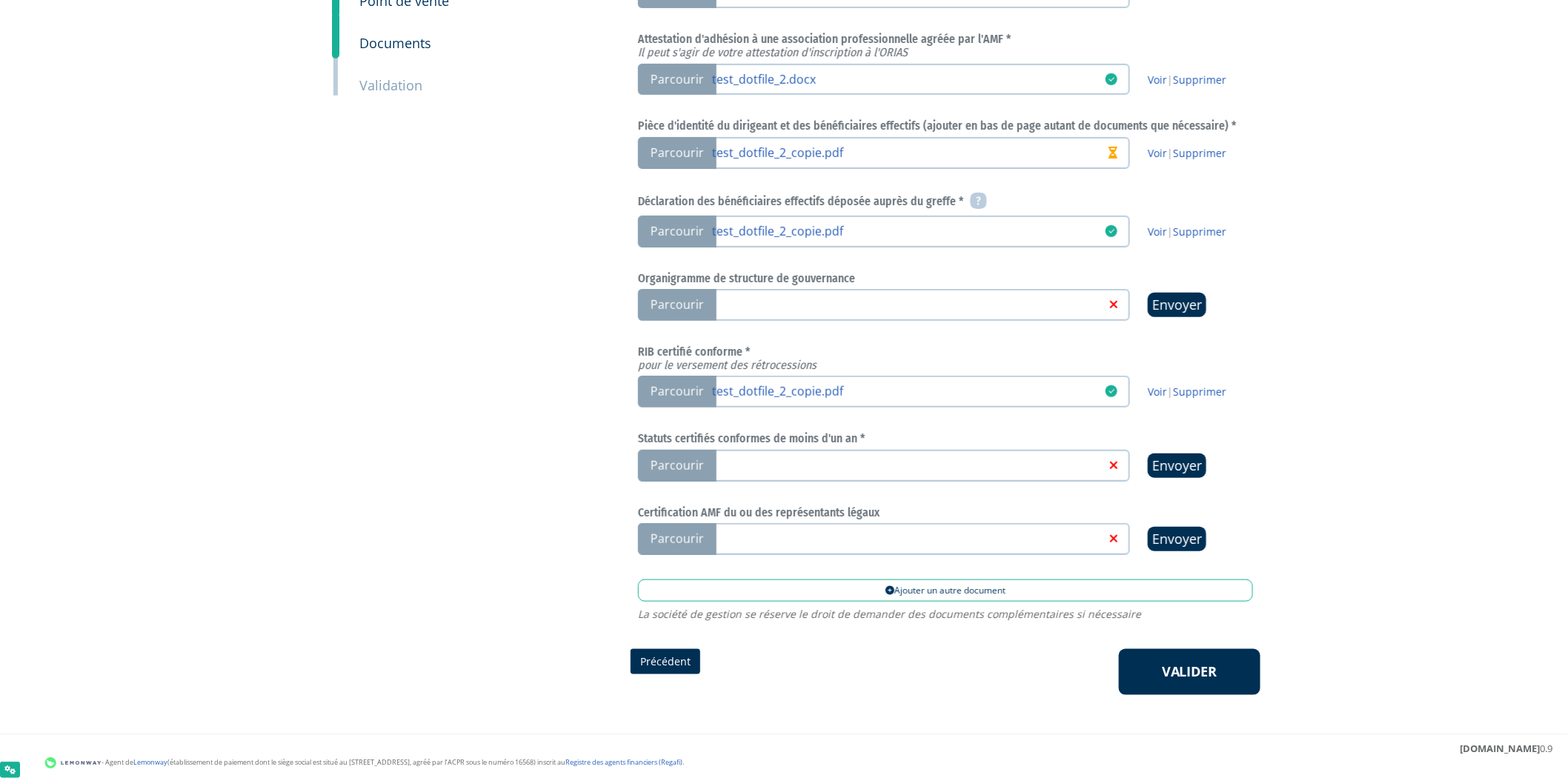
click at [848, 457] on link at bounding box center [908, 464] width 393 height 15
click at [0, 0] on input "Parcourir" at bounding box center [0, 0] width 0 height 0
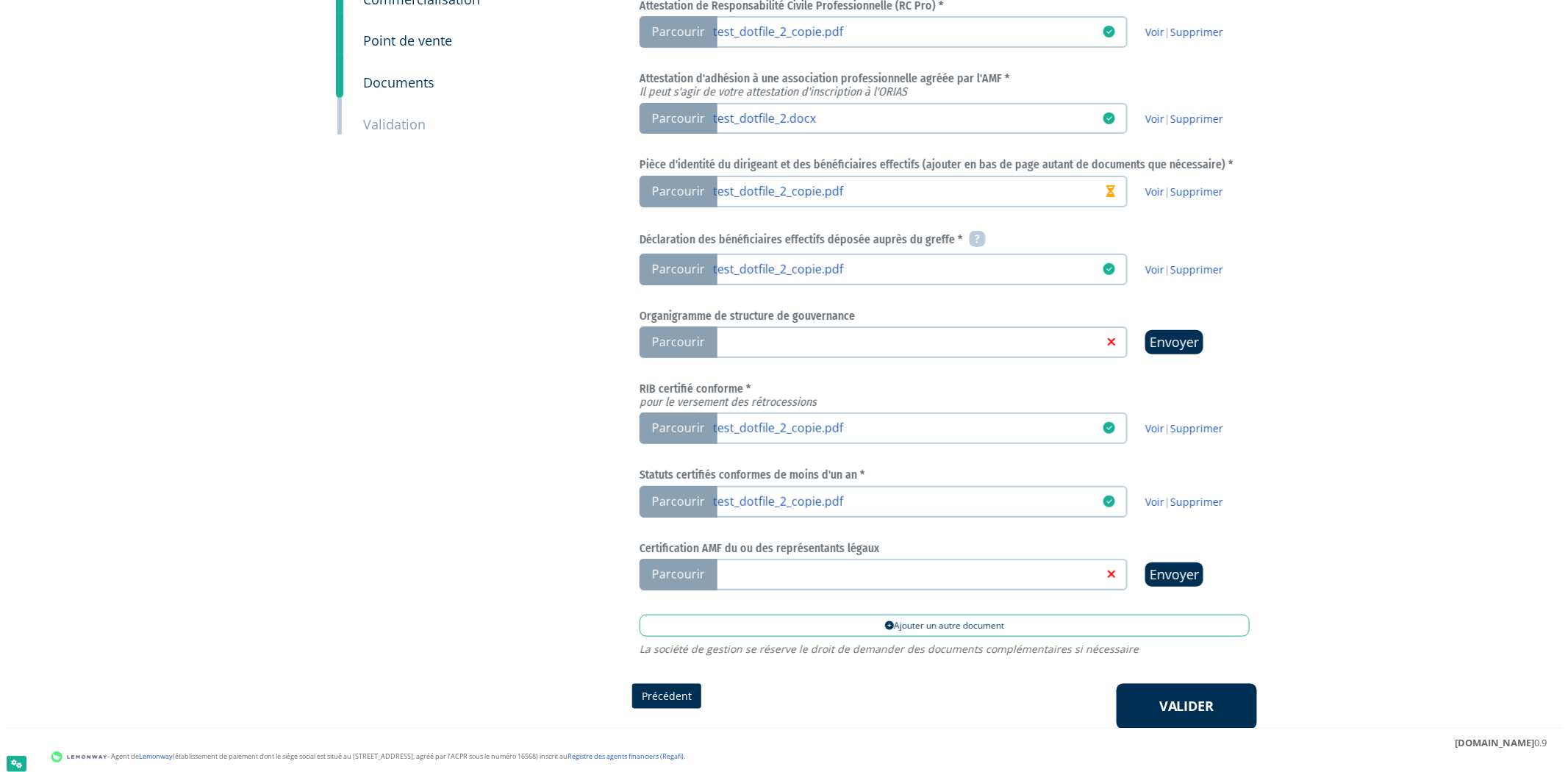
scroll to position [394, 0]
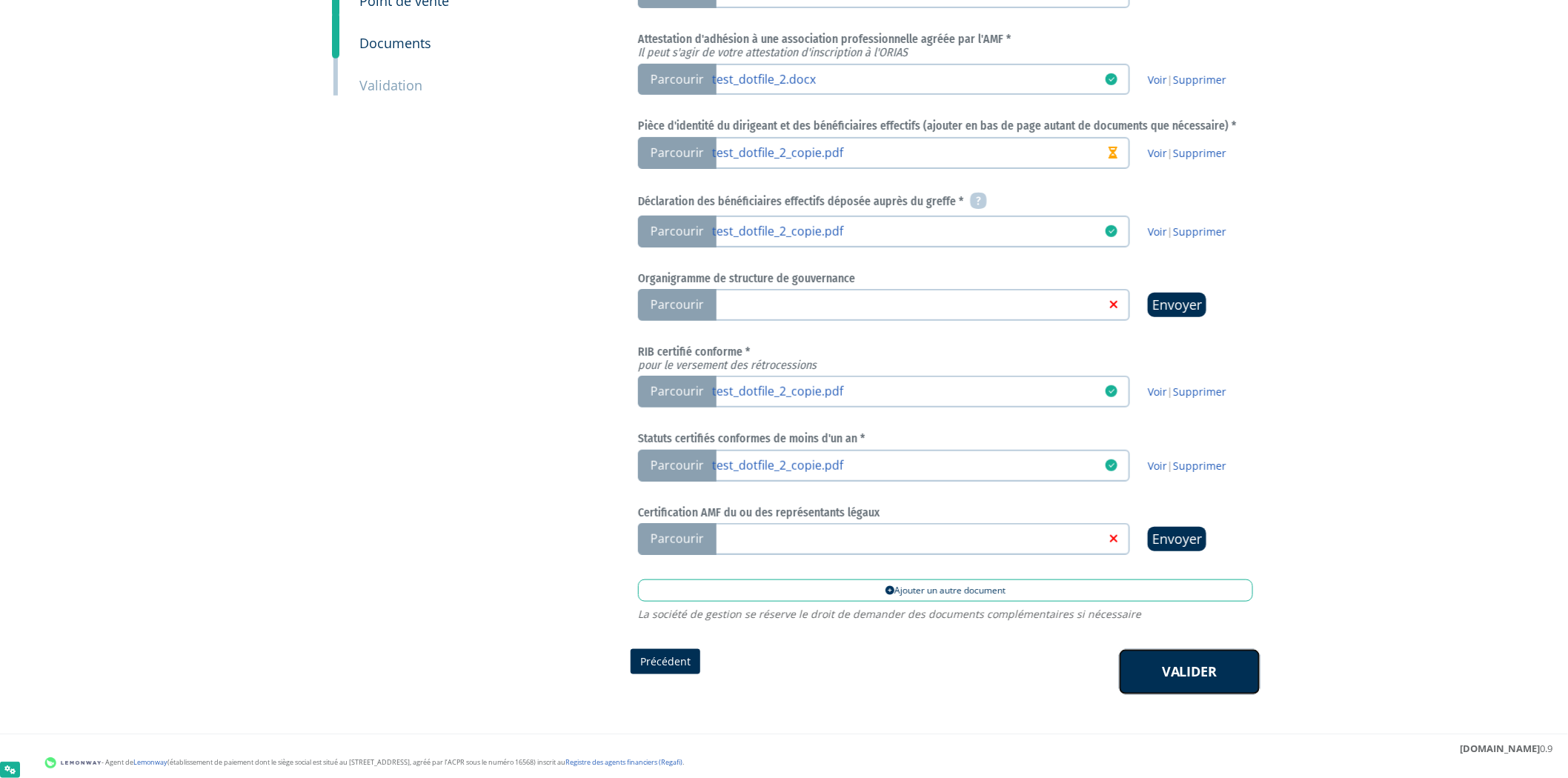
click at [1159, 663] on link "Valider" at bounding box center [1189, 672] width 142 height 46
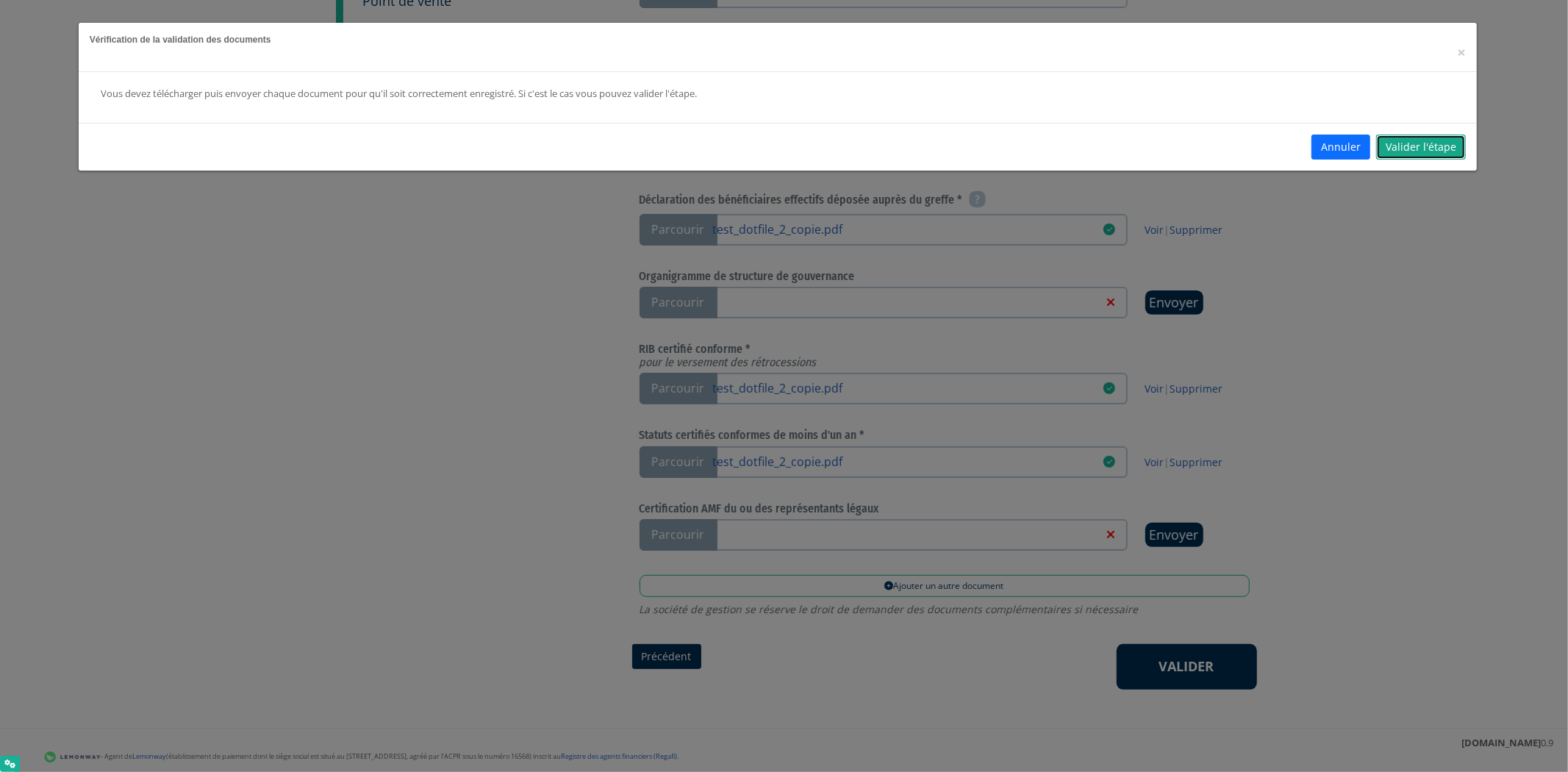
click at [1428, 144] on link "Valider l'étape" at bounding box center [1421, 147] width 90 height 25
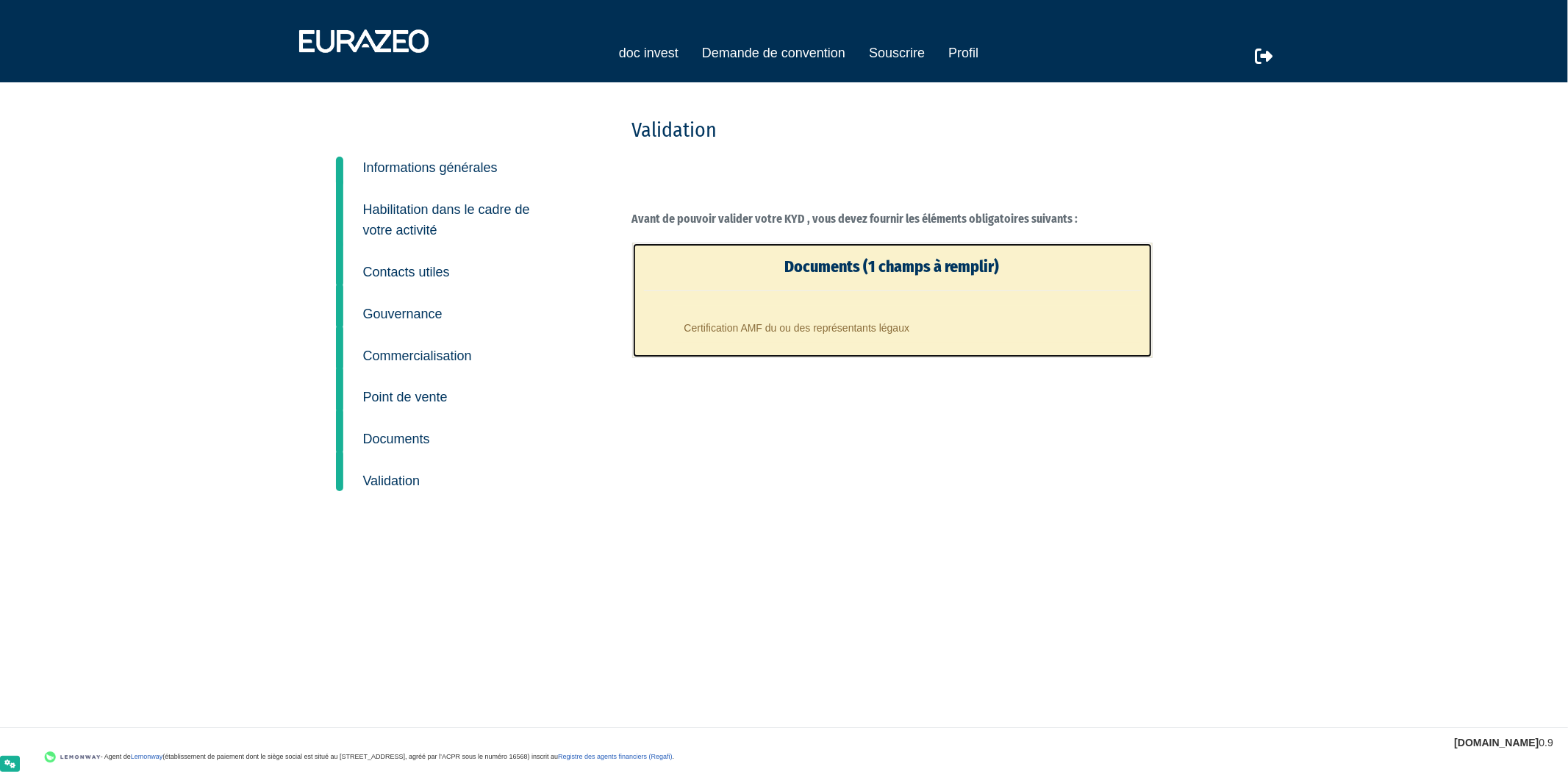
click at [1047, 316] on li "Certification AMF du ou des représentants légaux" at bounding box center [906, 323] width 467 height 37
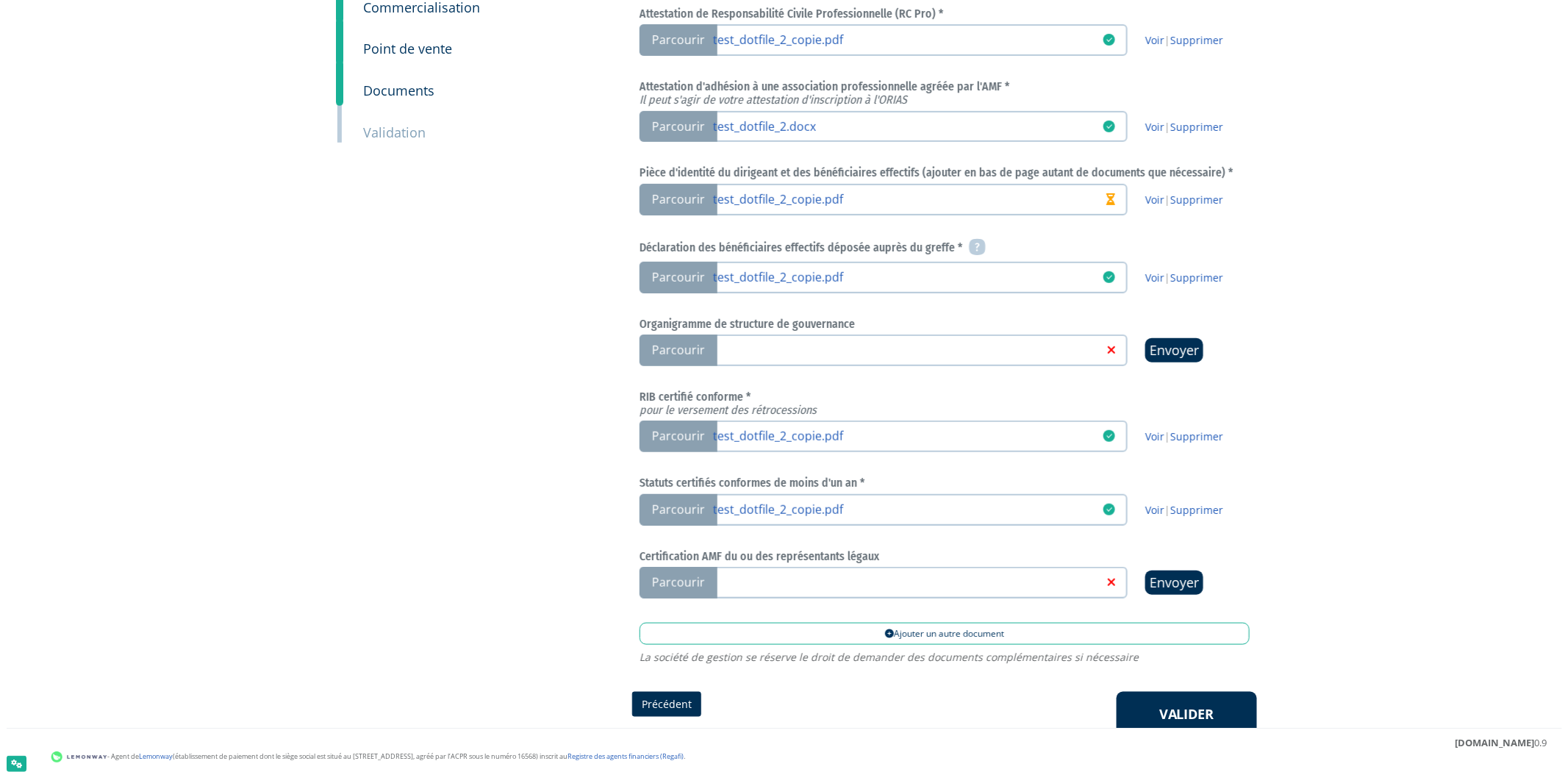
scroll to position [350, 0]
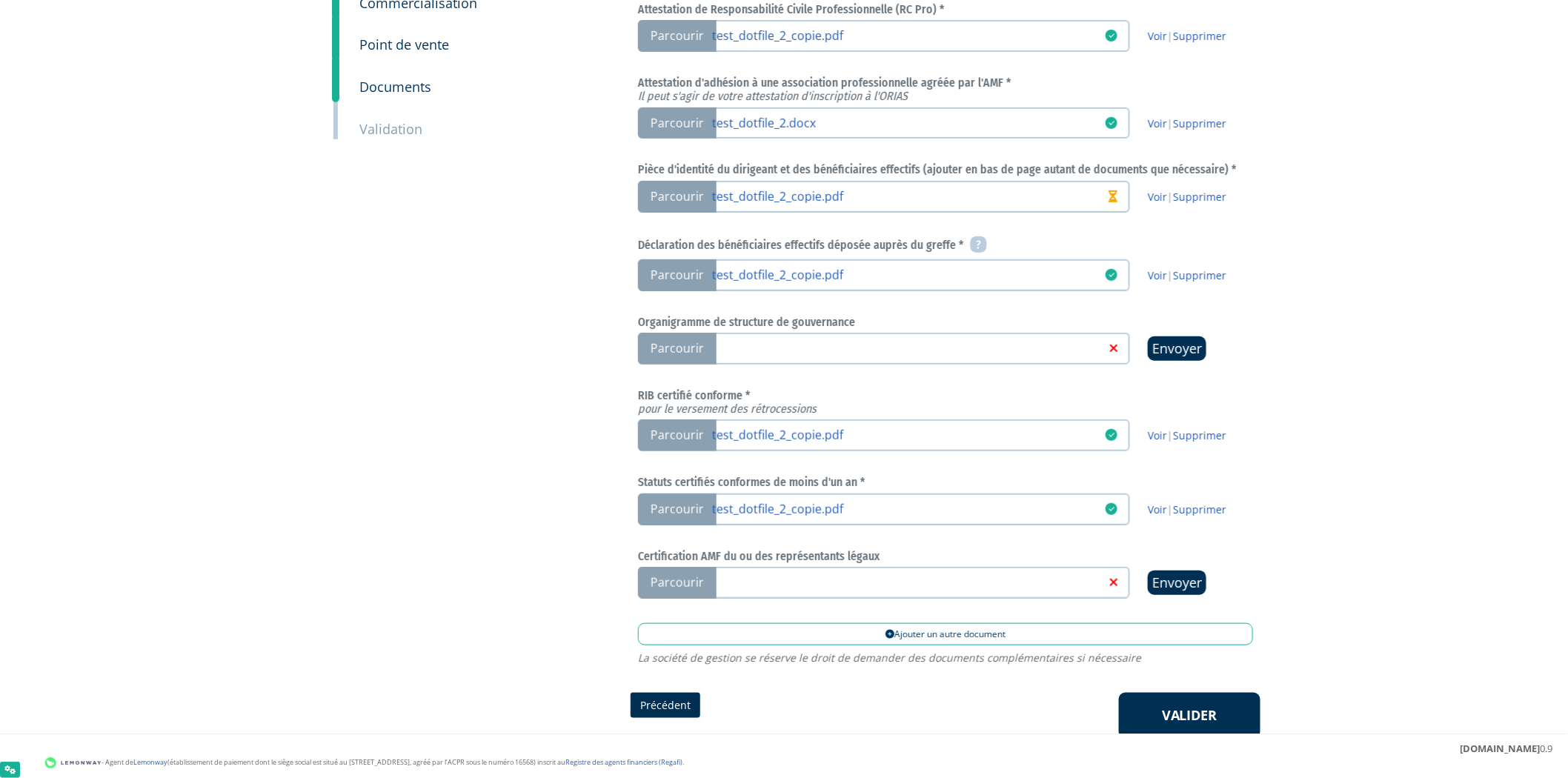
click at [956, 576] on link at bounding box center [908, 581] width 393 height 15
click at [0, 0] on input "Parcourir" at bounding box center [0, 0] width 0 height 0
click at [1190, 708] on link "Valider" at bounding box center [1189, 715] width 142 height 46
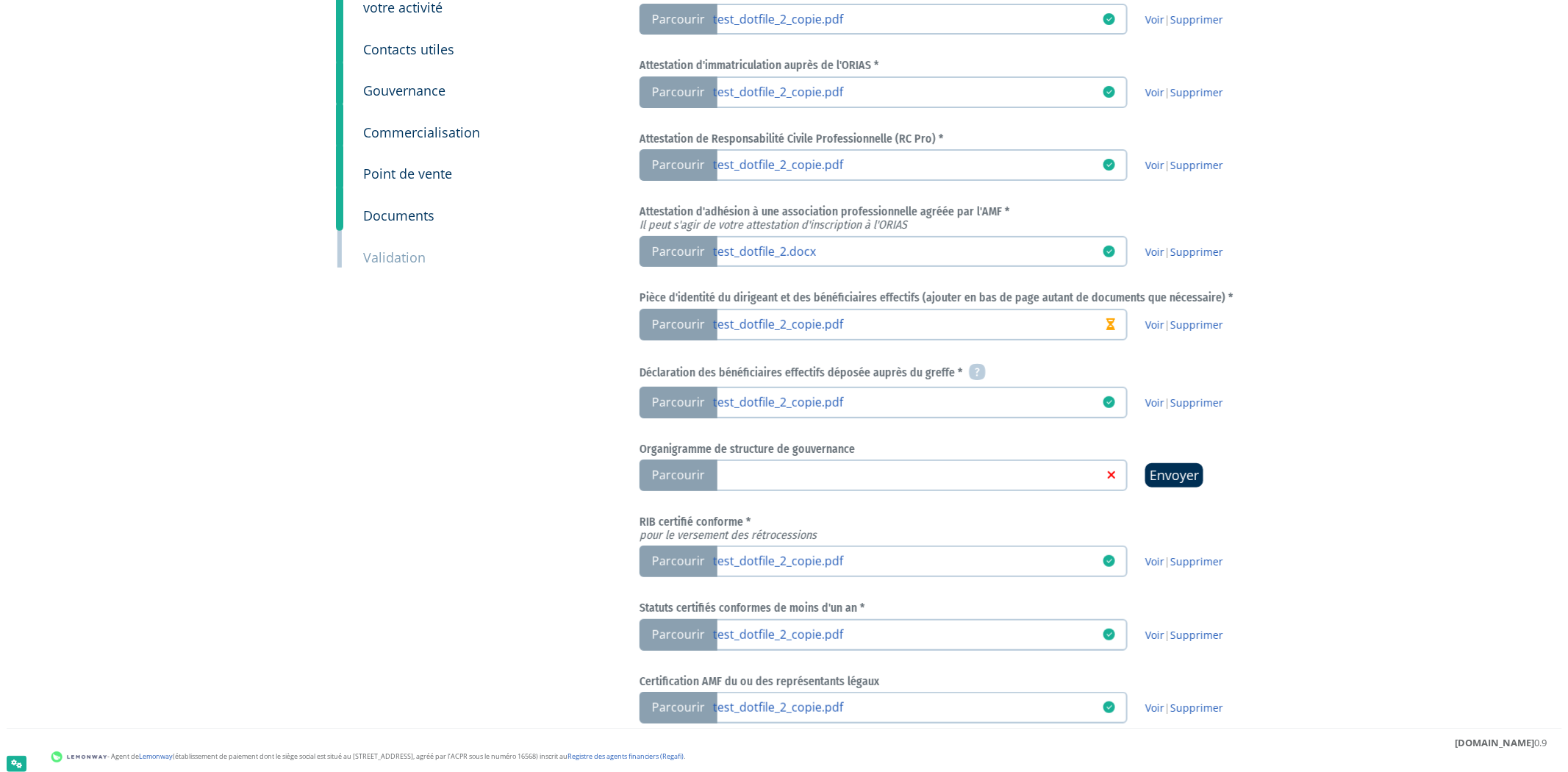
scroll to position [394, 0]
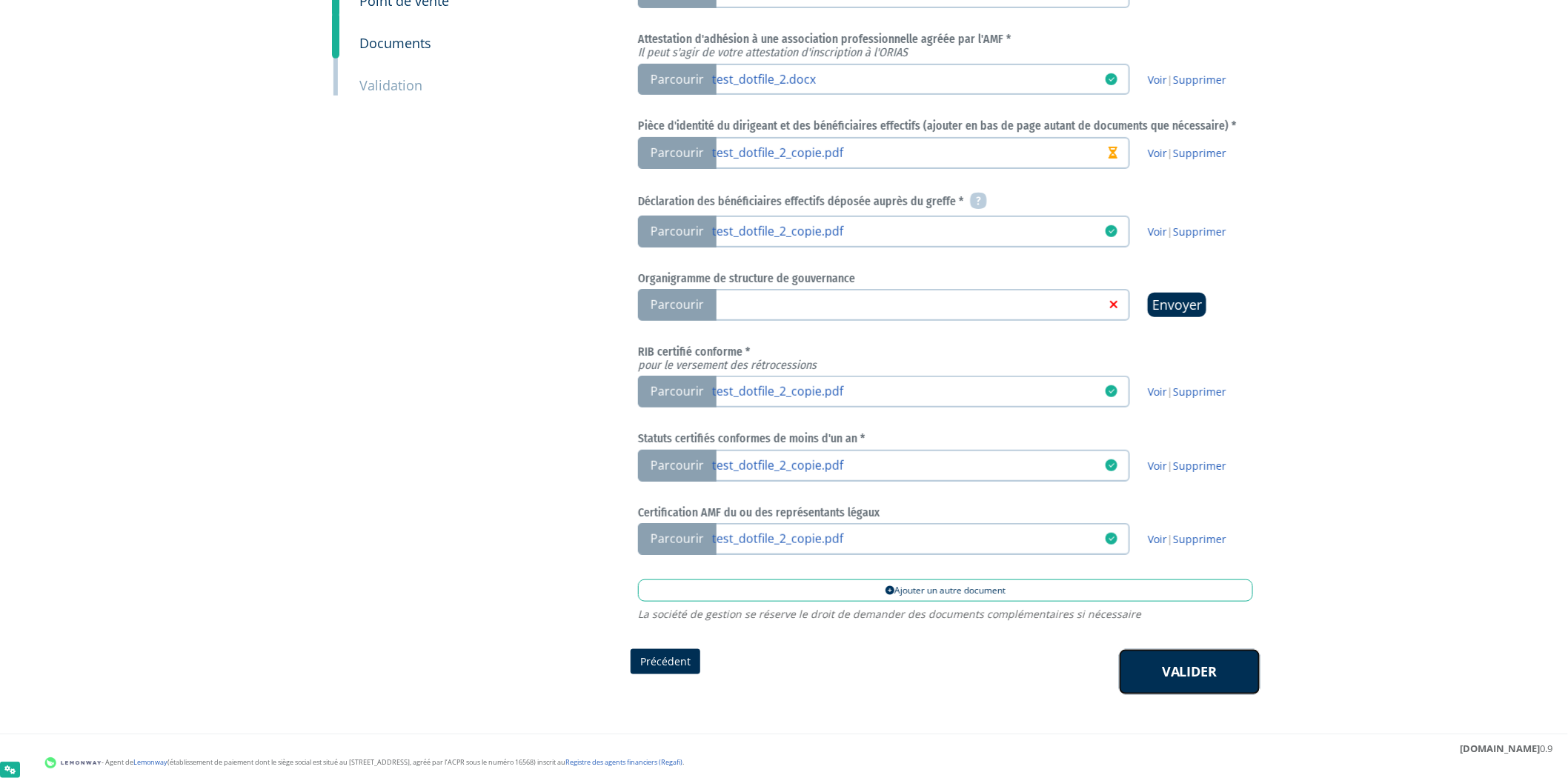
click at [1204, 649] on link "Valider" at bounding box center [1189, 672] width 142 height 46
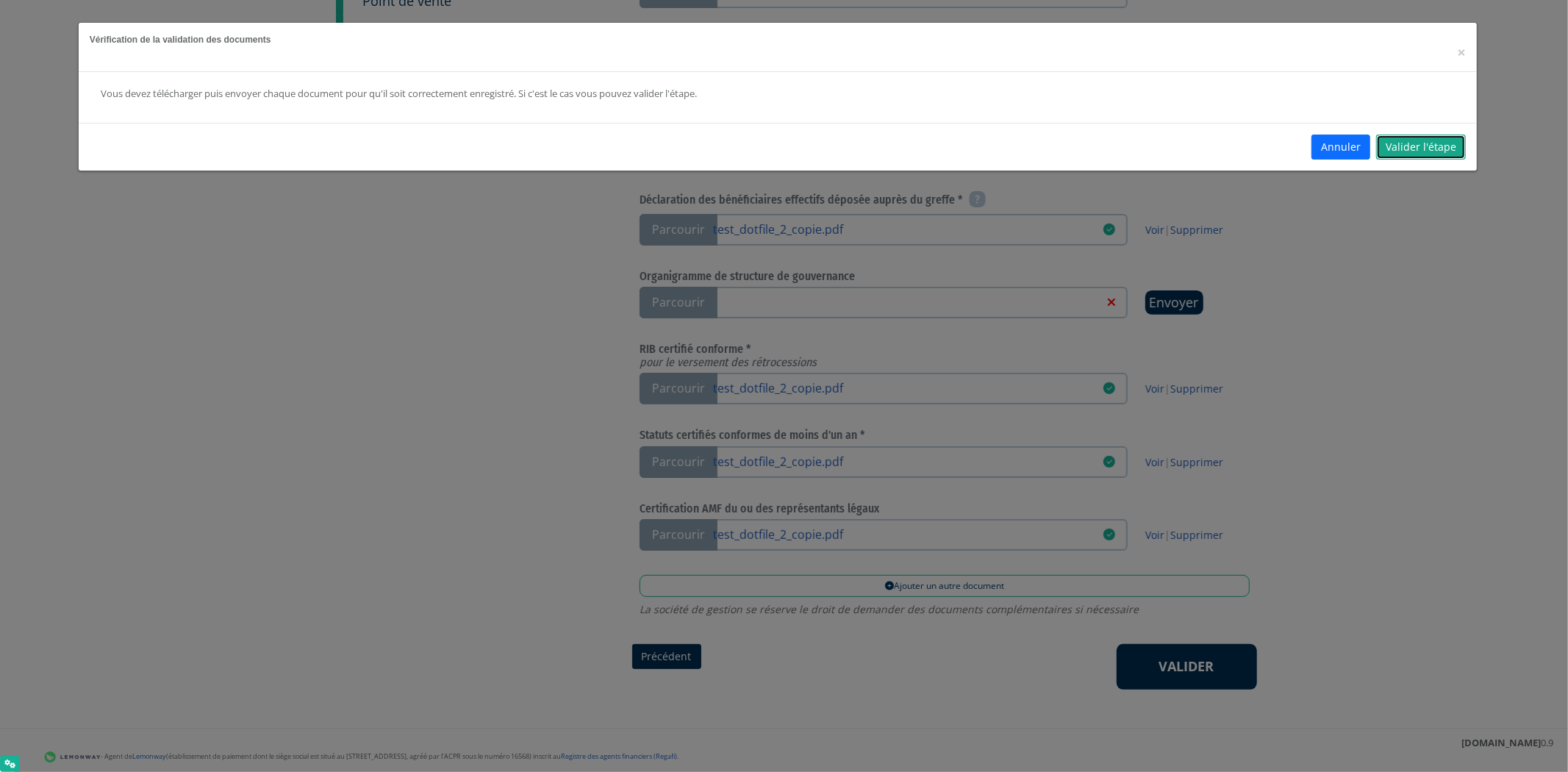
click at [1420, 152] on link "Valider l'étape" at bounding box center [1421, 147] width 90 height 25
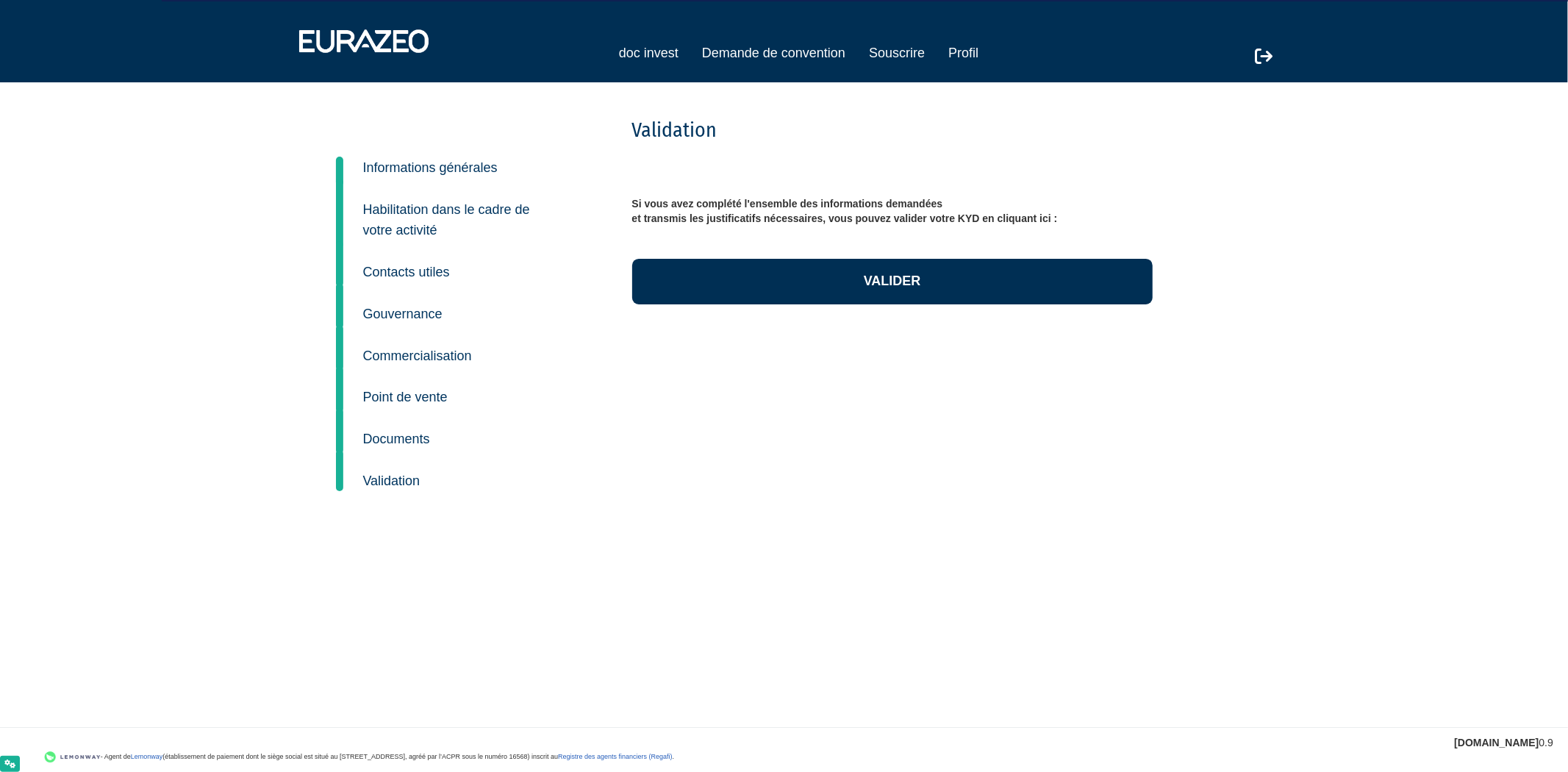
click at [814, 311] on div "Si vous avez complété l'ensemble des informations demandées et transmis les jus…" at bounding box center [893, 258] width 521 height 152
click at [915, 299] on link "Valider" at bounding box center [893, 281] width 521 height 46
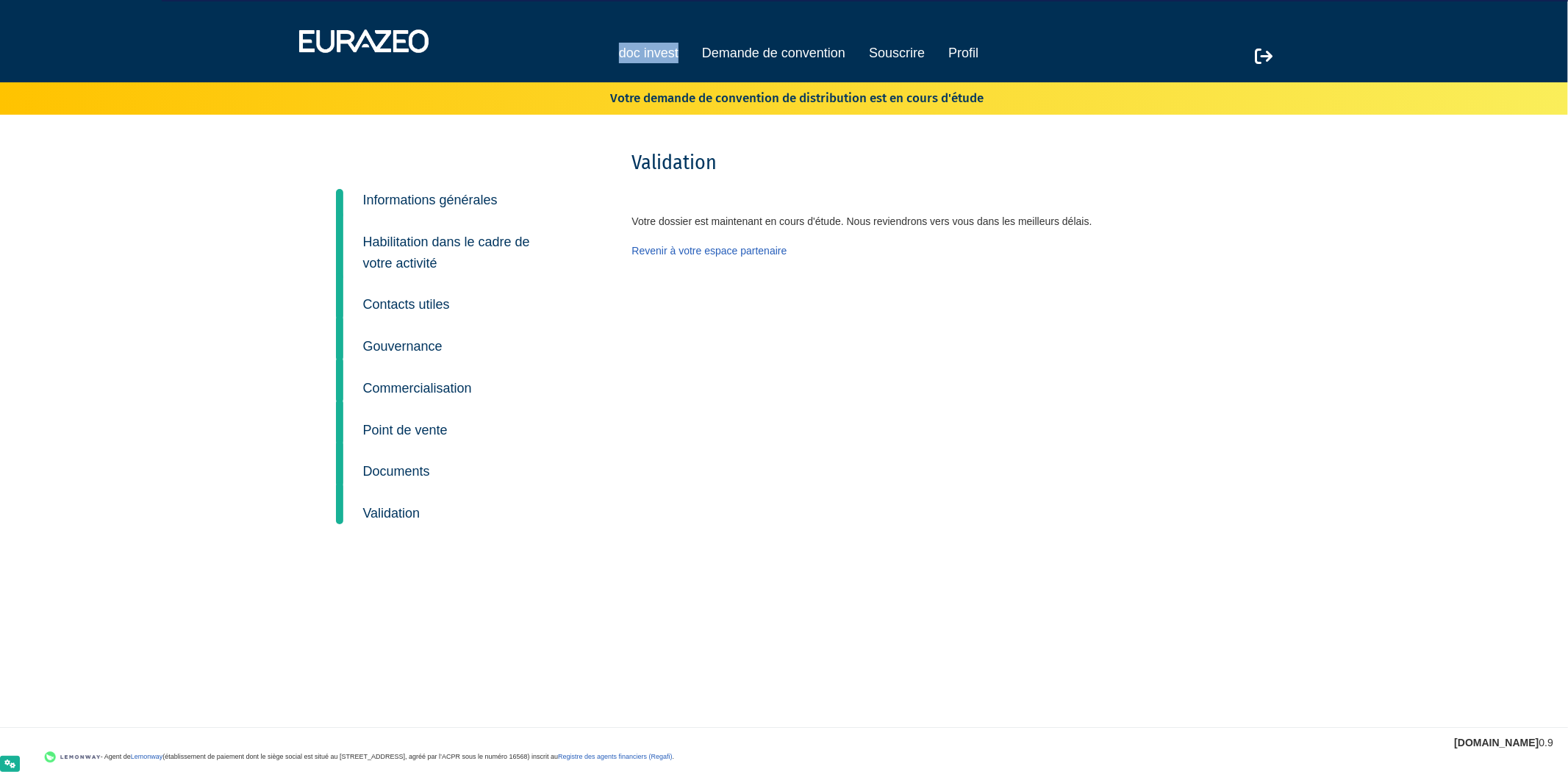
drag, startPoint x: 811, startPoint y: 42, endPoint x: 804, endPoint y: 52, distance: 12.2
click at [804, 52] on div "doc invest Demande de convention Souscrire Profil" at bounding box center [784, 41] width 1013 height 56
click at [804, 52] on link "Demande de convention" at bounding box center [773, 52] width 143 height 21
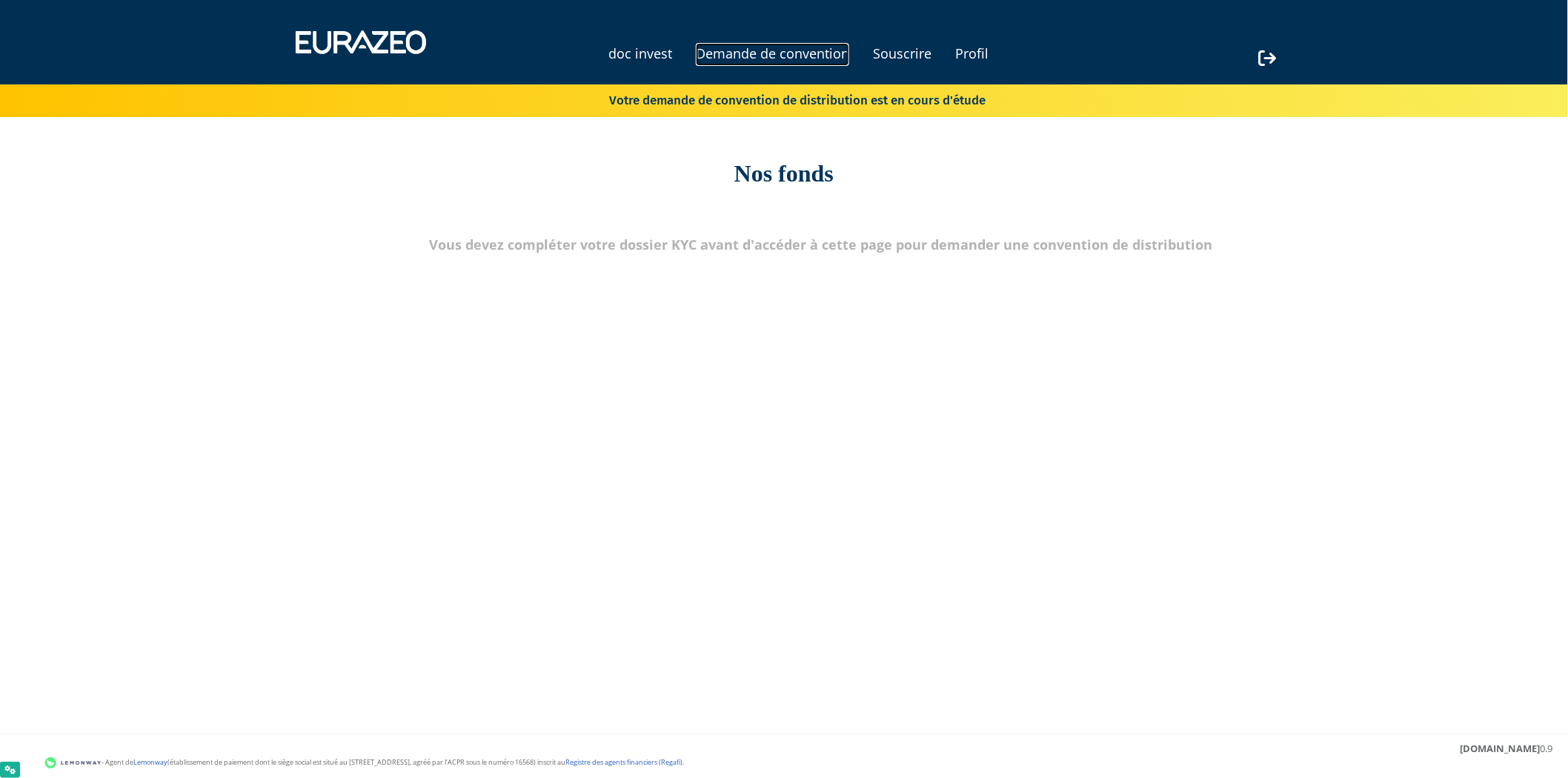
click at [741, 53] on link "Demande de convention" at bounding box center [772, 54] width 153 height 23
